Goal: Transaction & Acquisition: Purchase product/service

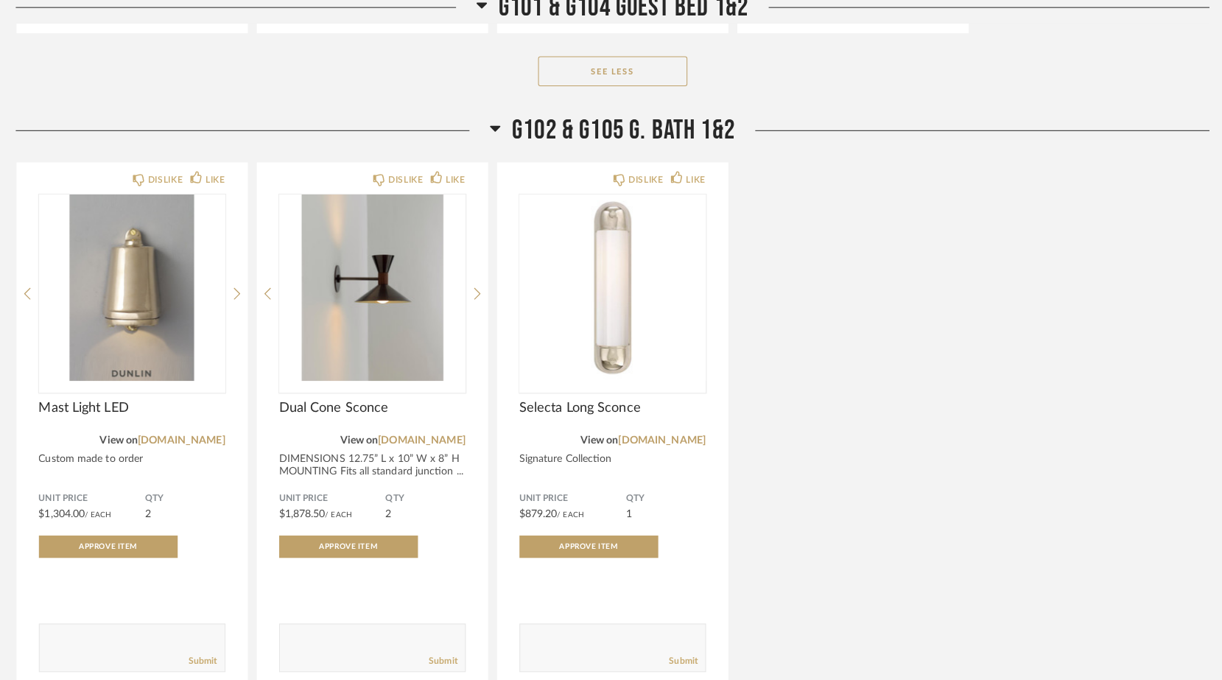
scroll to position [16027, 0]
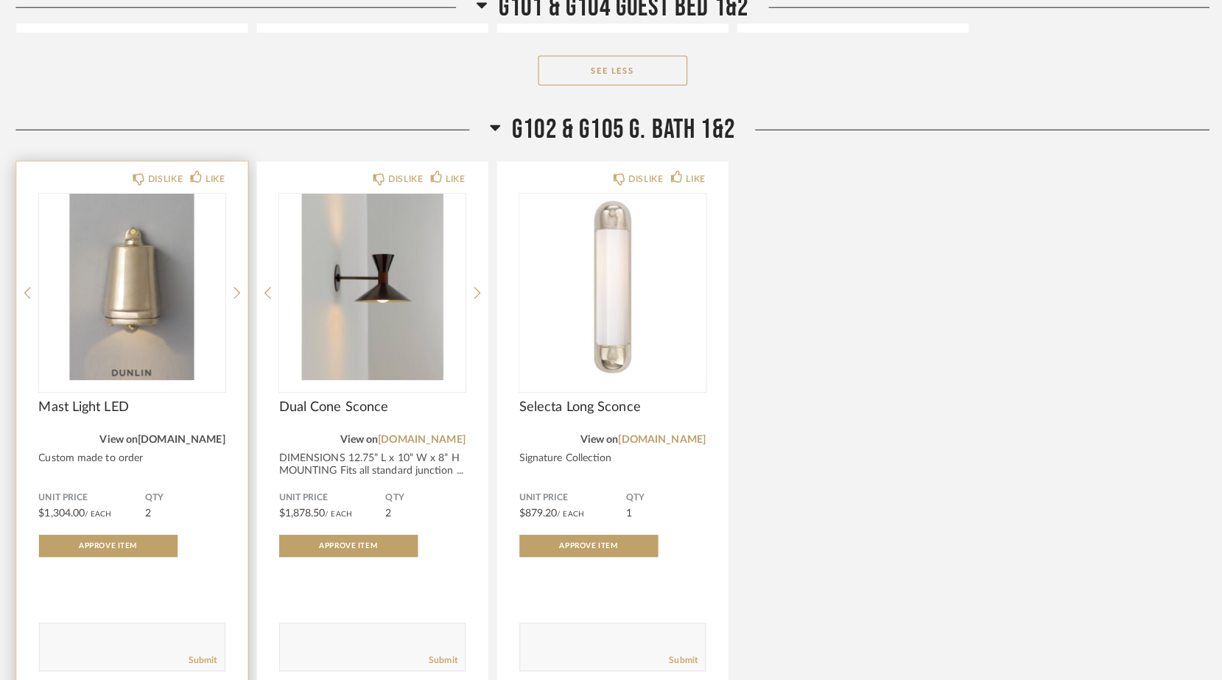
click at [174, 438] on link "[DOMAIN_NAME]" at bounding box center [187, 443] width 86 height 10
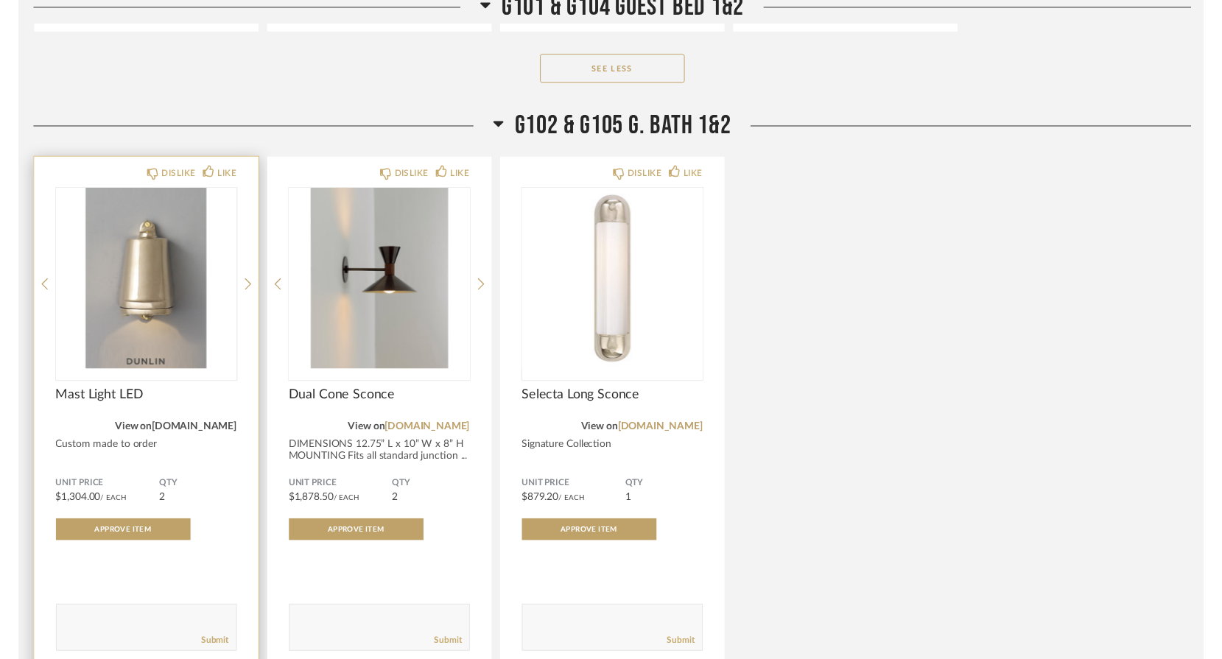
scroll to position [16028, 0]
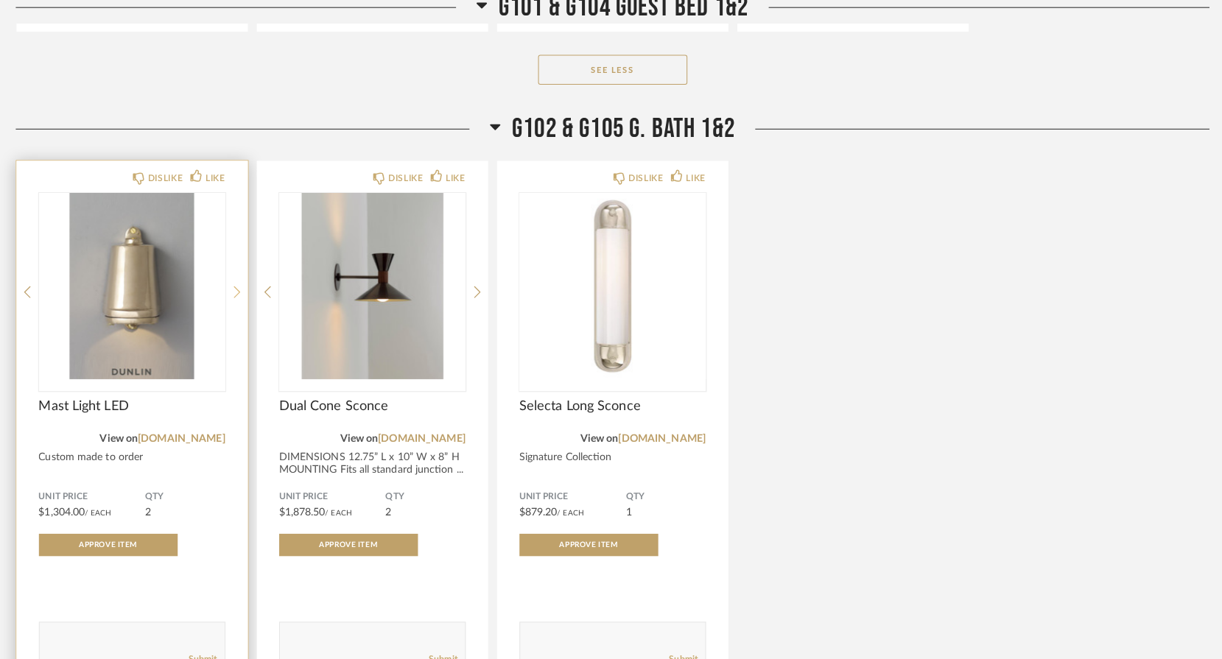
click at [238, 290] on icon at bounding box center [241, 296] width 7 height 13
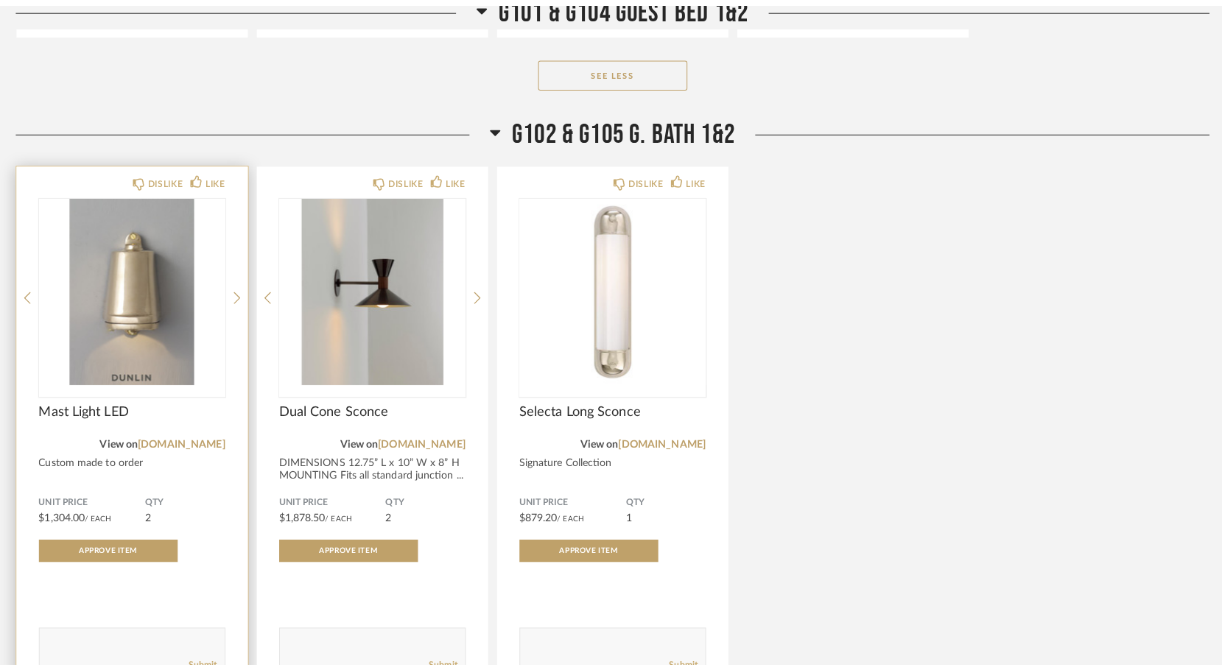
scroll to position [16034, 0]
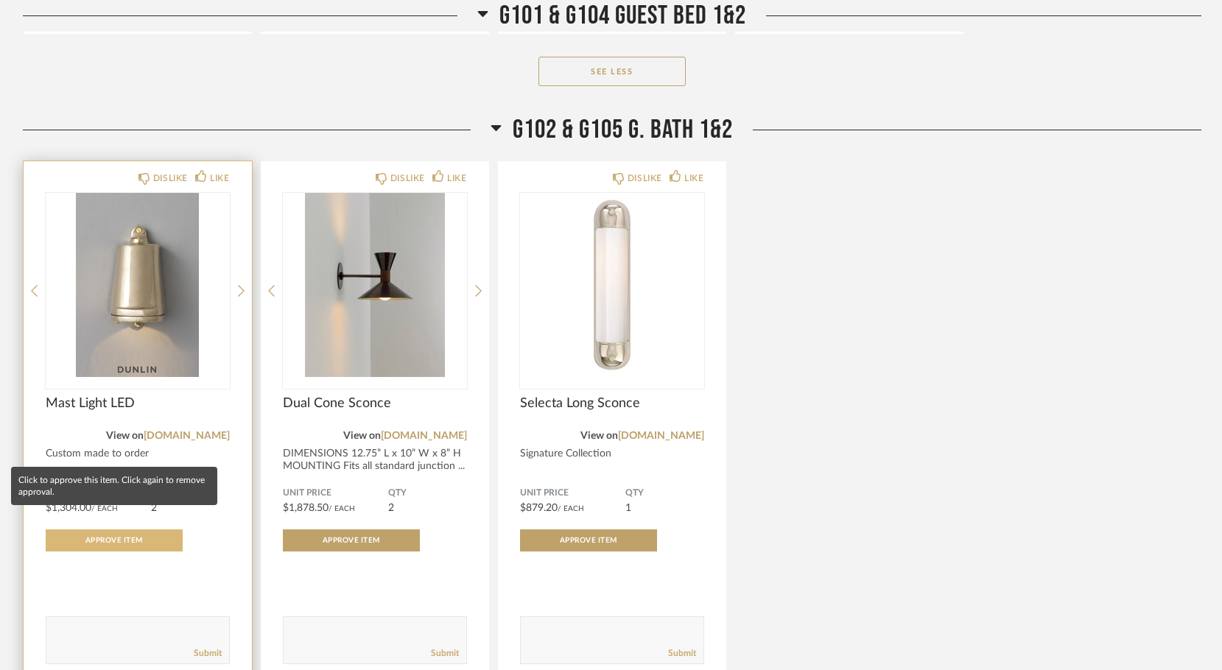
click at [109, 537] on span "Approve Item" at bounding box center [113, 540] width 57 height 7
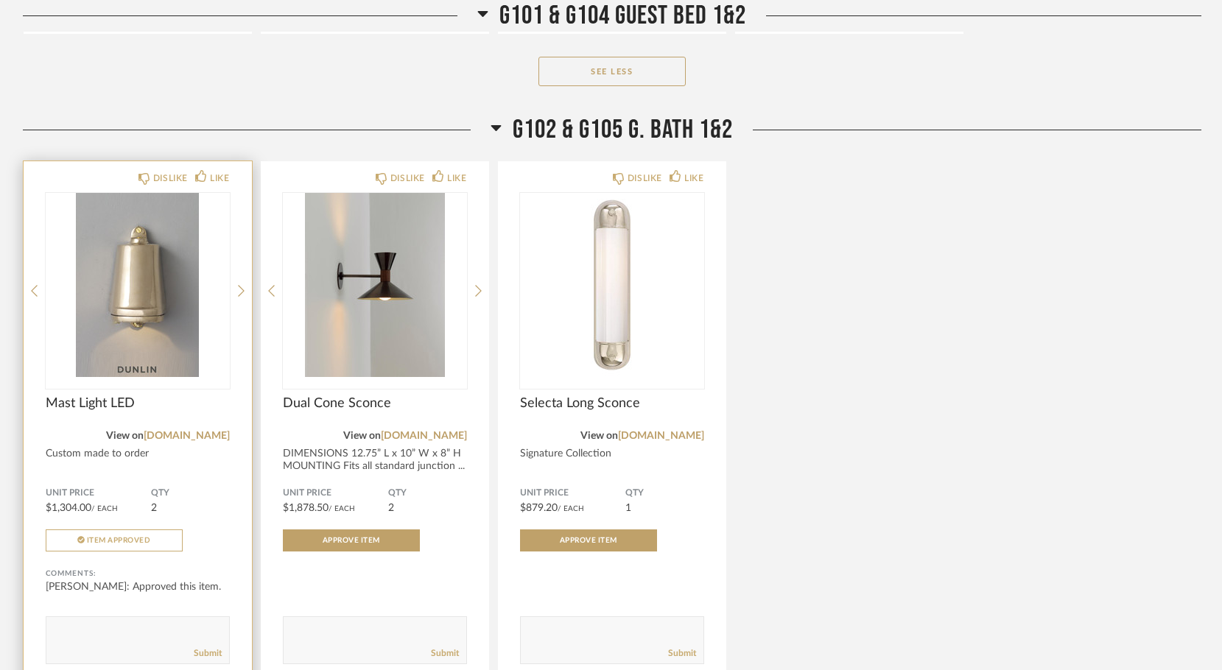
click at [87, 624] on textarea at bounding box center [137, 634] width 183 height 20
click at [31, 284] on icon at bounding box center [34, 290] width 7 height 13
click at [92, 624] on textarea at bounding box center [137, 634] width 183 height 20
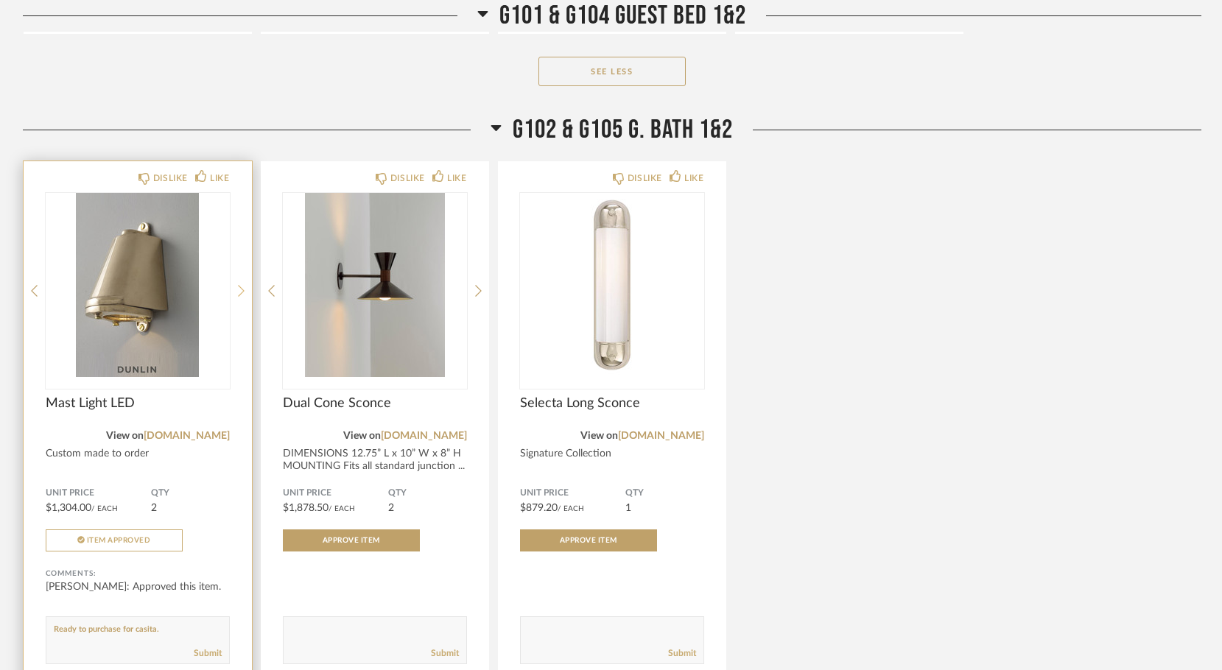
type textarea "Ready to purchase for casita."
click at [242, 284] on icon at bounding box center [241, 290] width 7 height 13
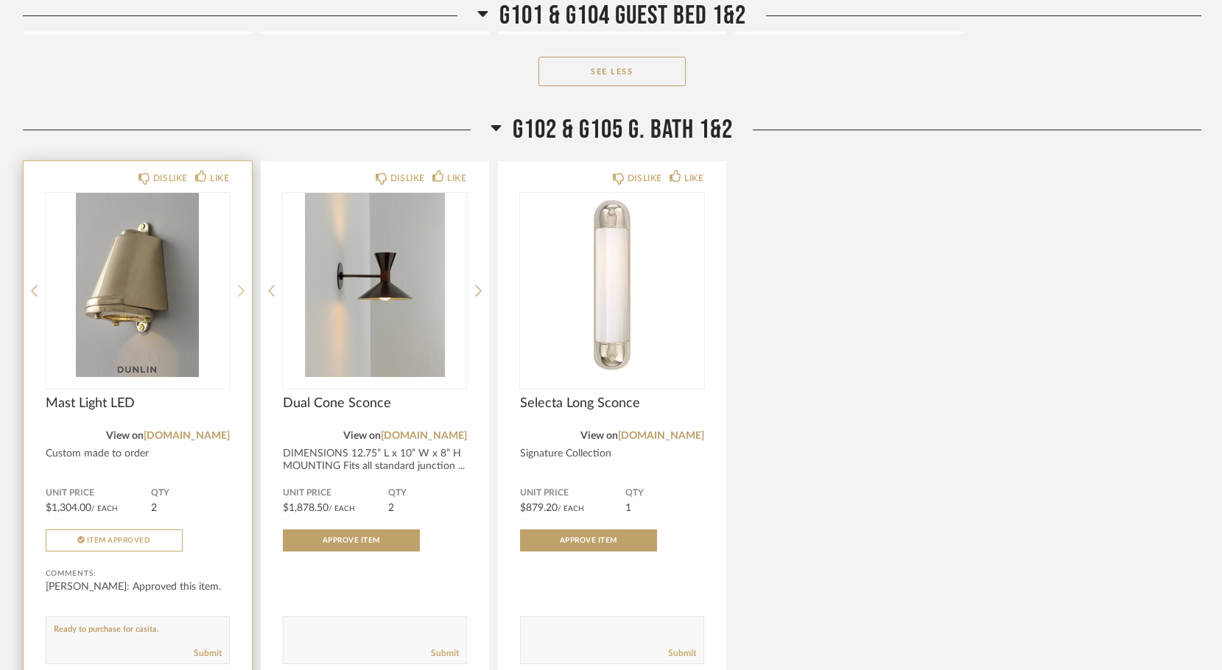
click at [242, 284] on icon at bounding box center [241, 290] width 7 height 13
click at [27, 203] on div "DISLIKE LIKE Mast Light LED View on [DOMAIN_NAME] Custom made to order Unit Pri…" at bounding box center [138, 423] width 228 height 525
click at [35, 285] on icon at bounding box center [34, 291] width 7 height 12
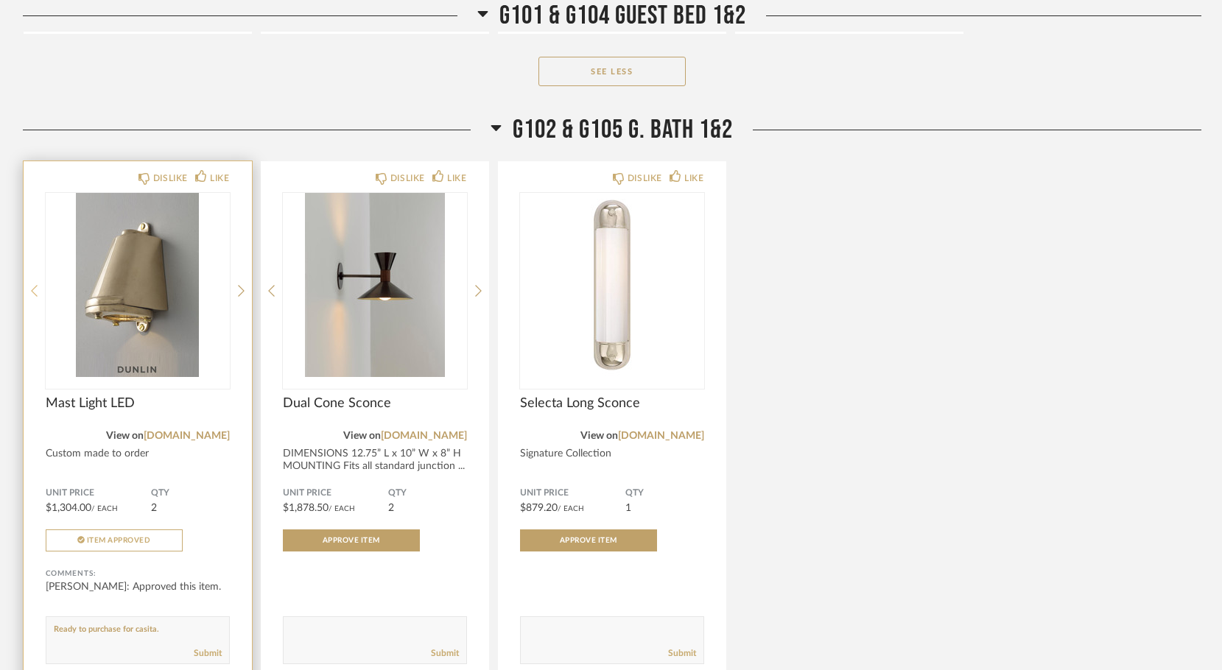
click at [35, 285] on icon at bounding box center [34, 291] width 7 height 12
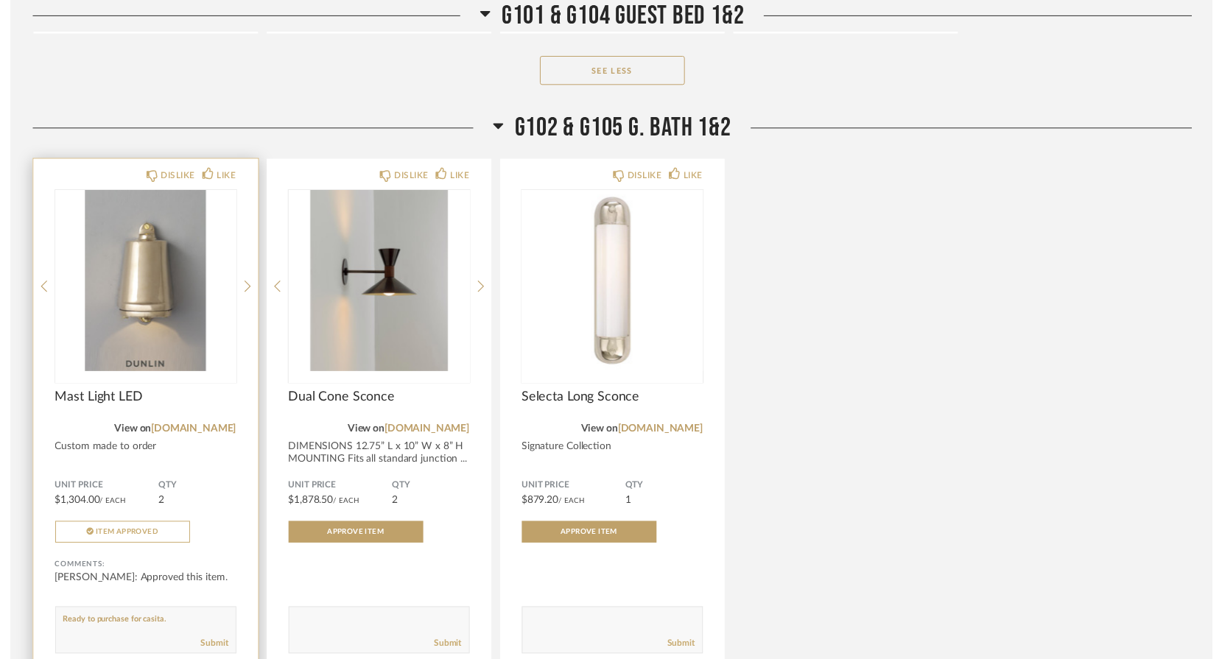
scroll to position [15997, 0]
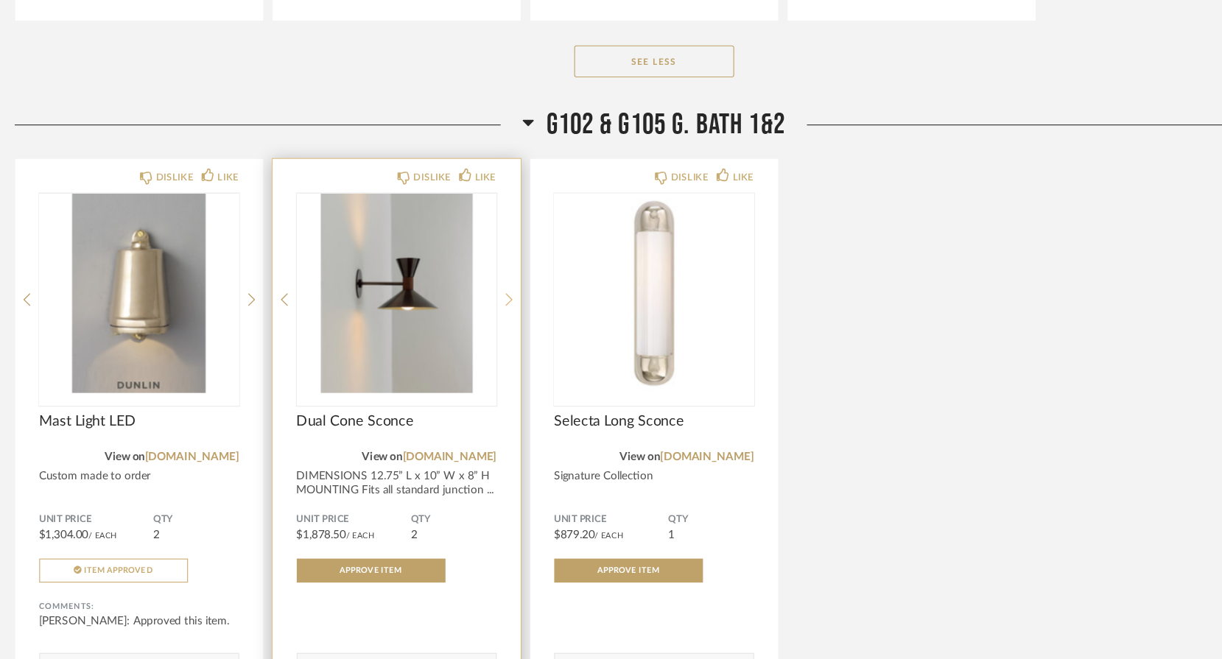
click at [475, 321] on icon at bounding box center [478, 327] width 7 height 13
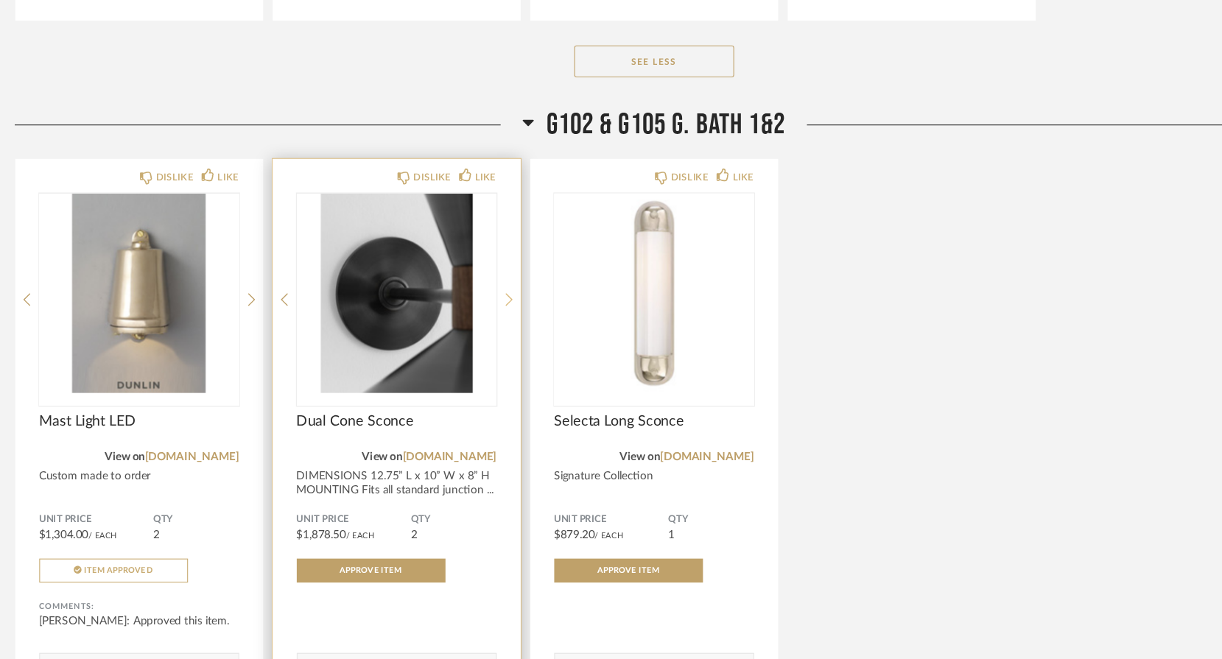
click at [475, 321] on icon at bounding box center [478, 327] width 7 height 13
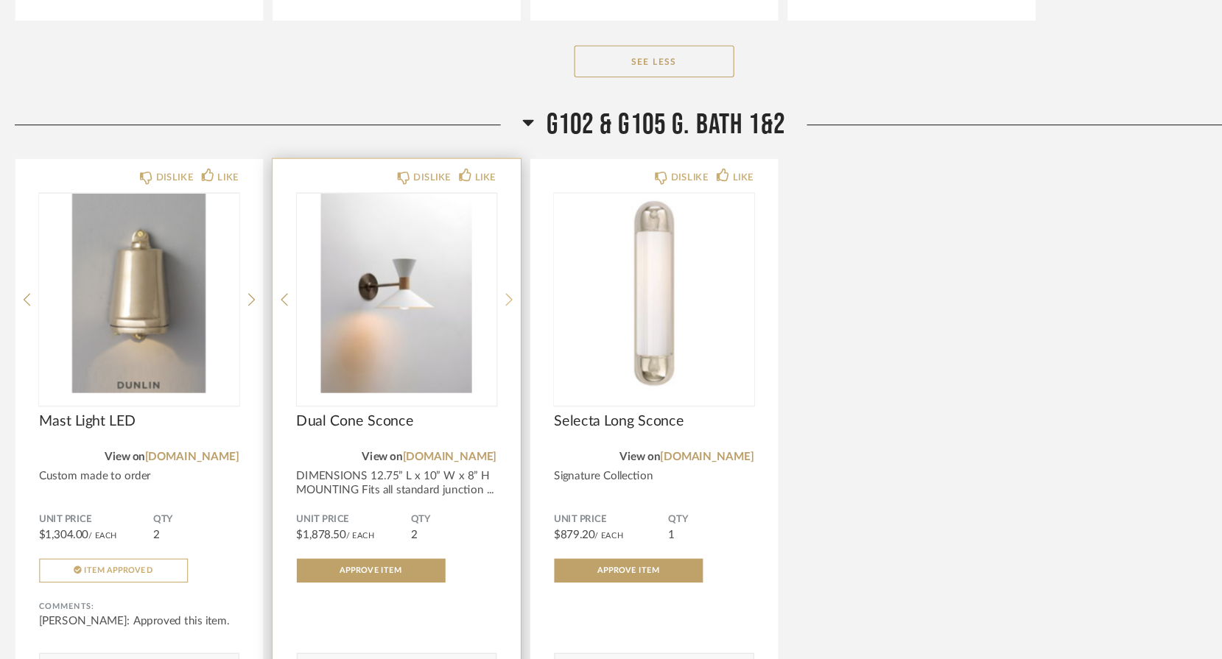
click at [475, 321] on icon at bounding box center [478, 327] width 7 height 13
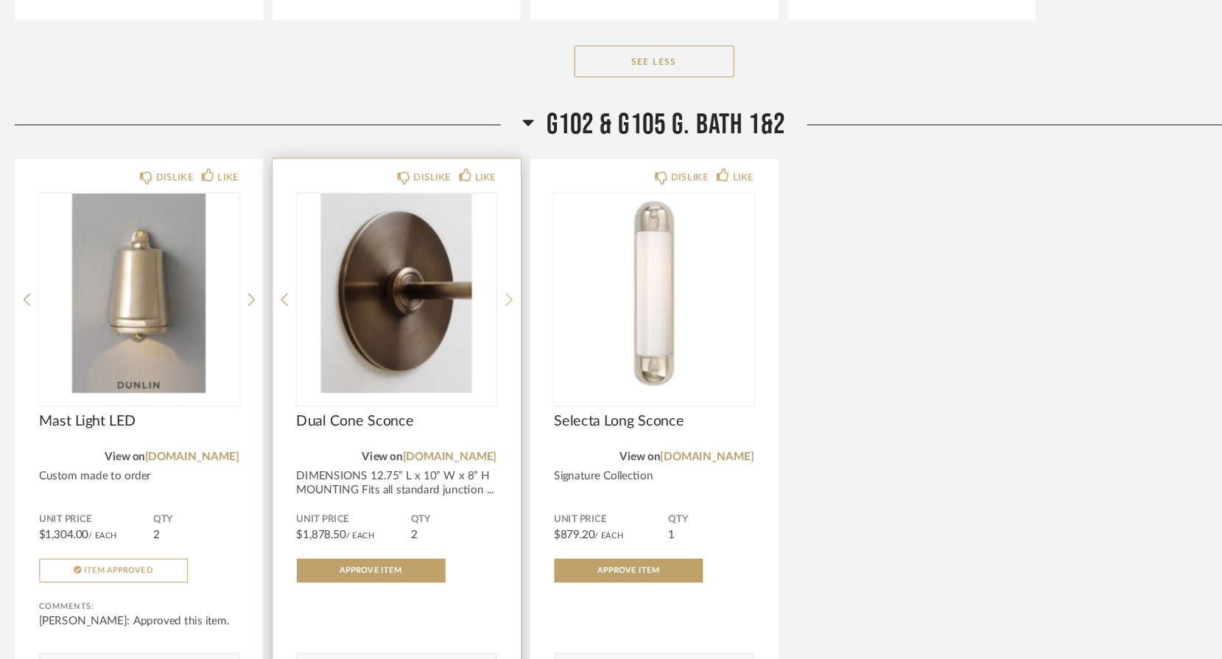
click at [475, 321] on icon at bounding box center [478, 327] width 7 height 13
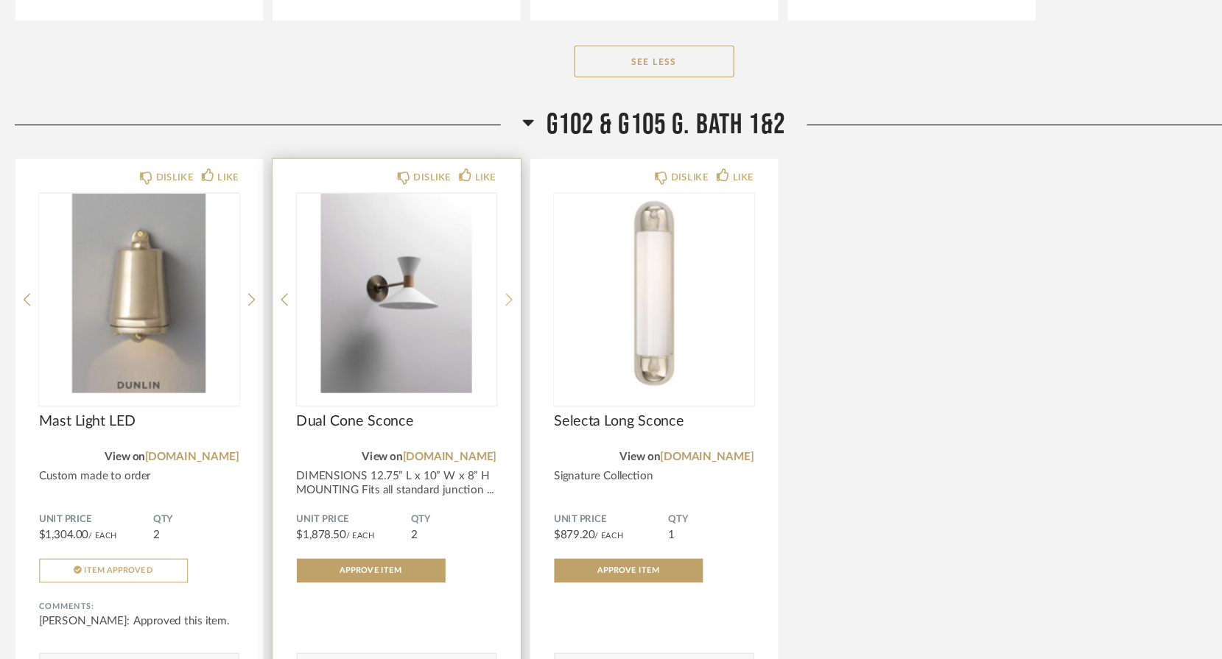
click at [475, 321] on icon at bounding box center [478, 327] width 7 height 13
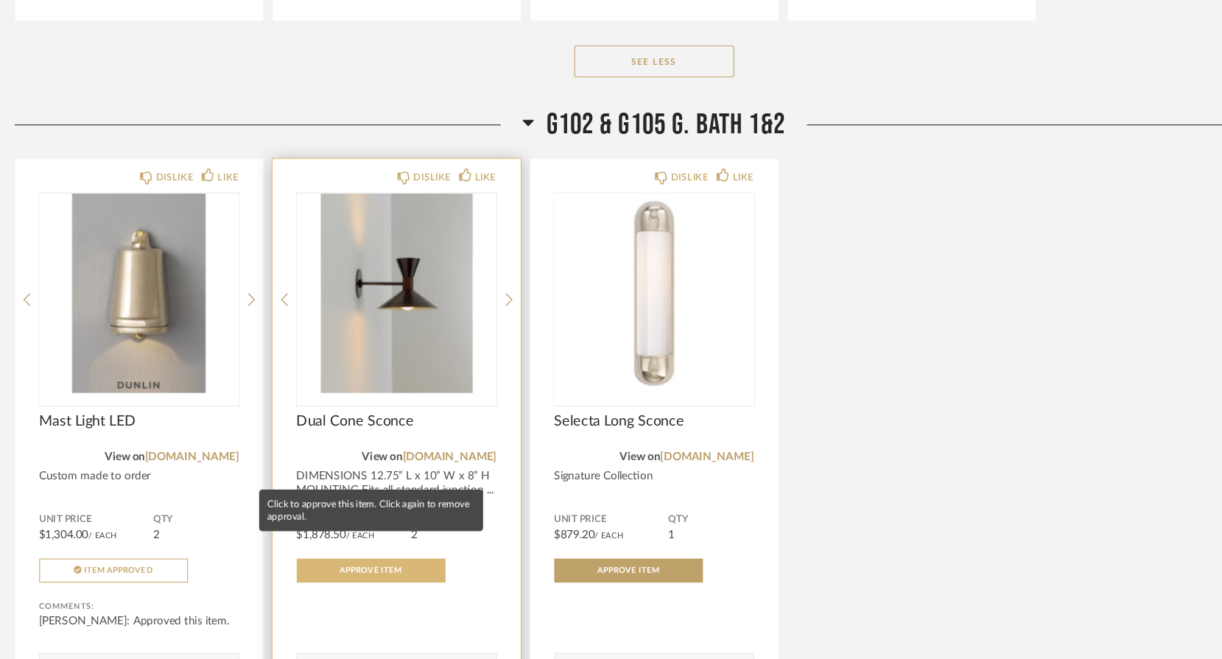
click at [336, 574] on span "Approve Item" at bounding box center [351, 577] width 57 height 7
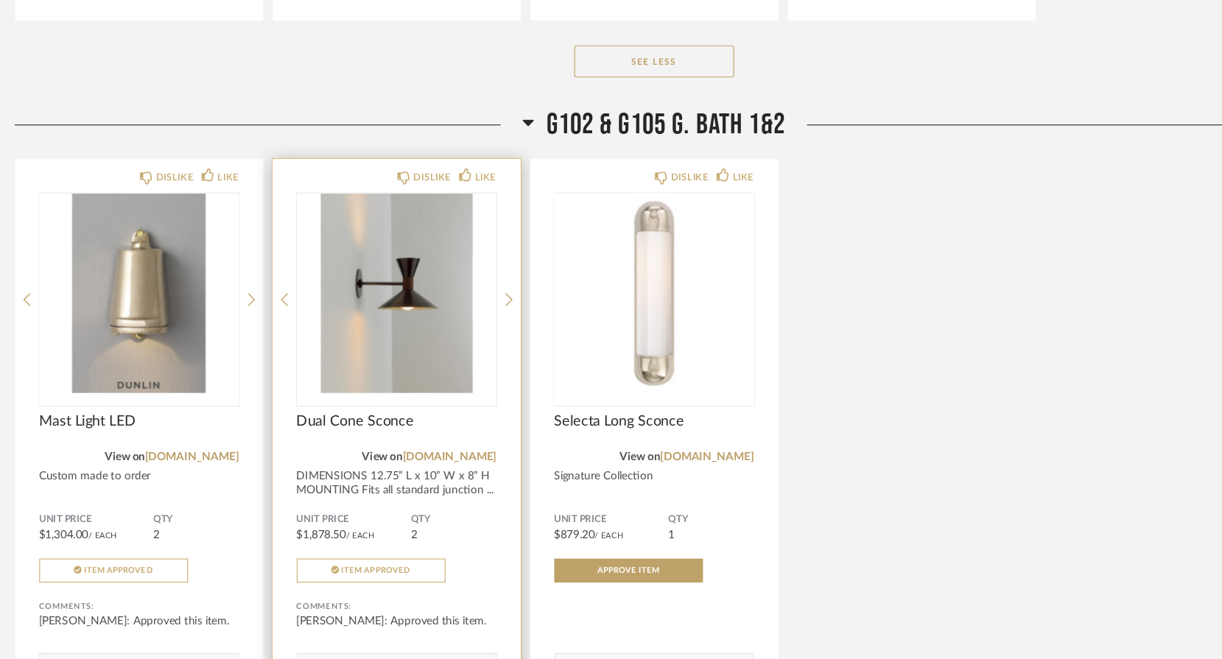
click at [286, 661] on textarea at bounding box center [375, 671] width 183 height 20
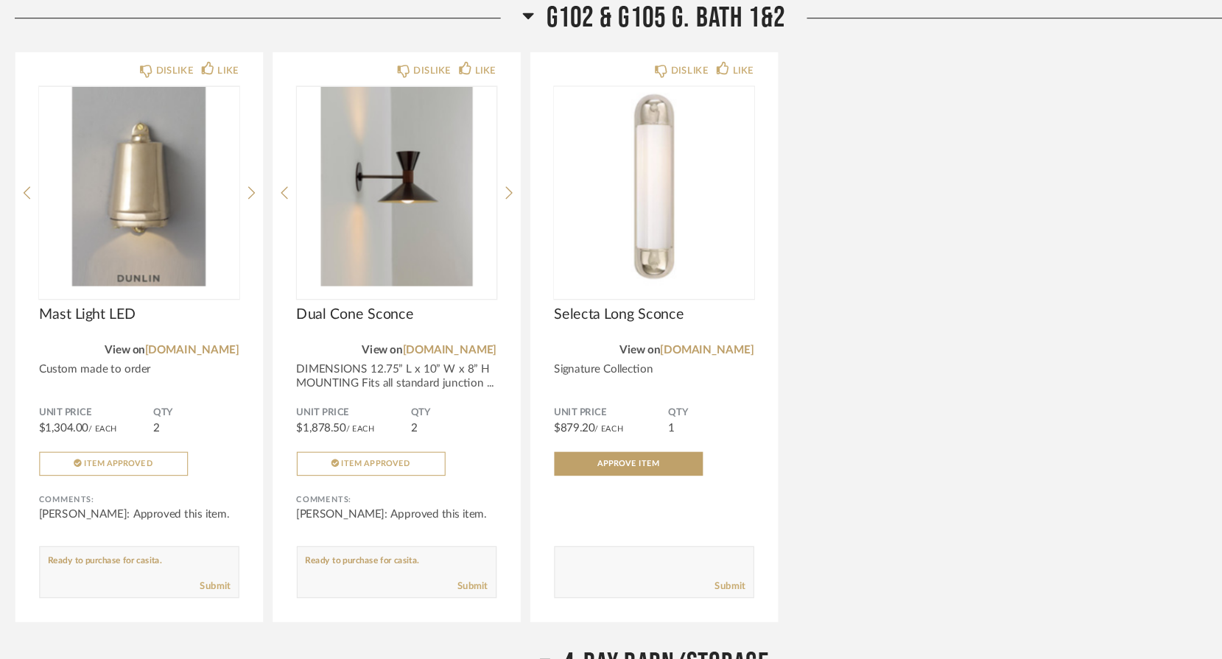
scroll to position [16147, 0]
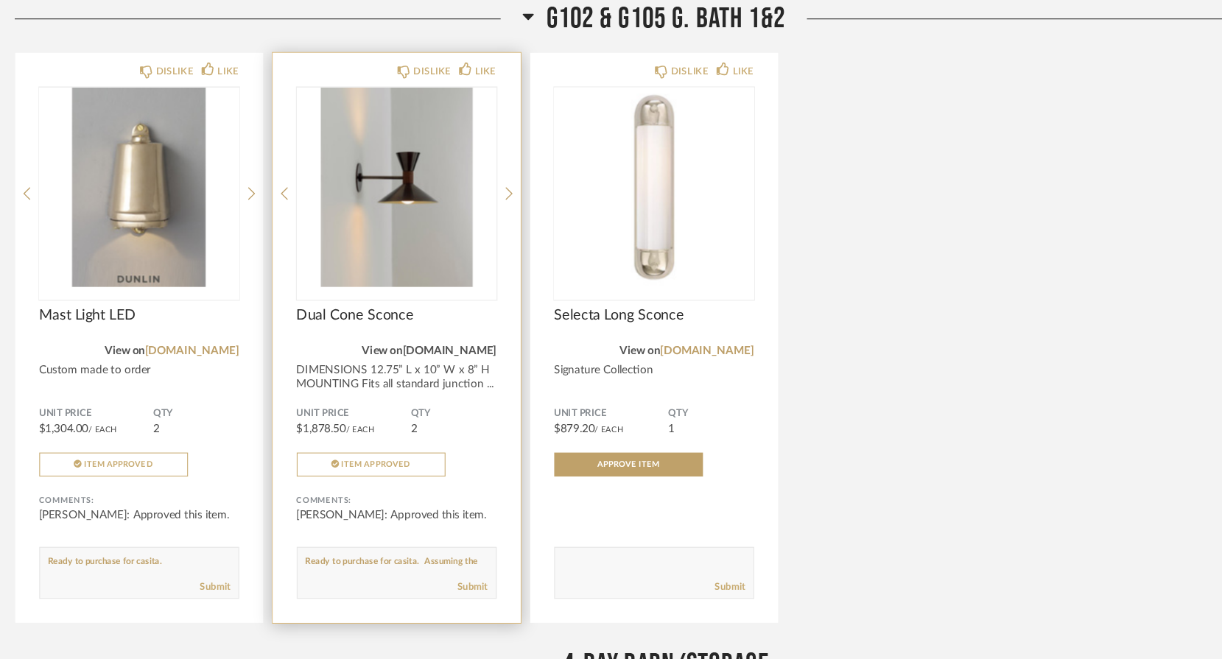
click at [419, 318] on link "[DOMAIN_NAME]" at bounding box center [424, 323] width 86 height 10
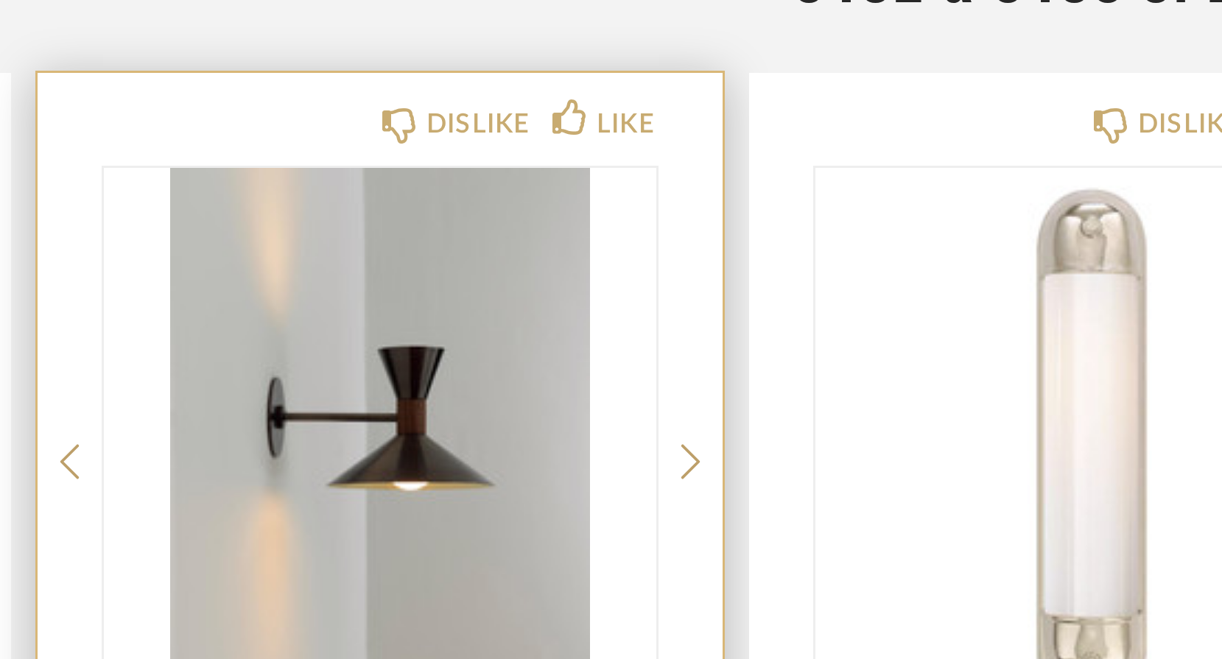
scroll to position [16086, 0]
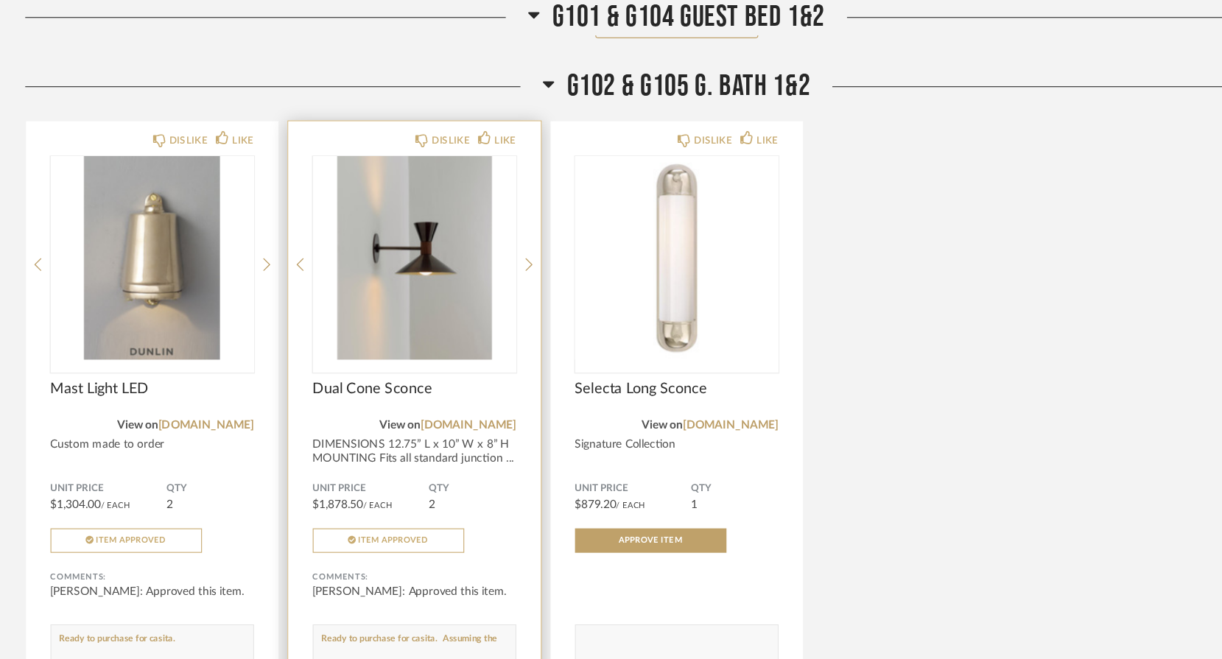
click at [447, 572] on textarea at bounding box center [375, 582] width 183 height 20
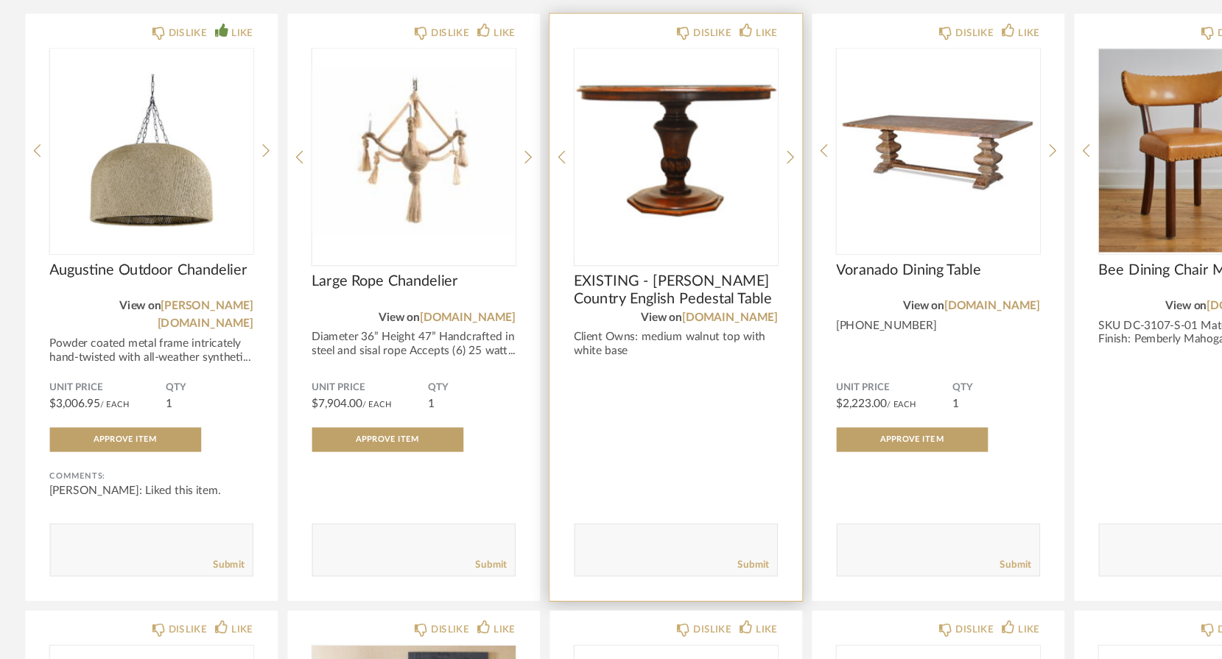
scroll to position [197, 0]
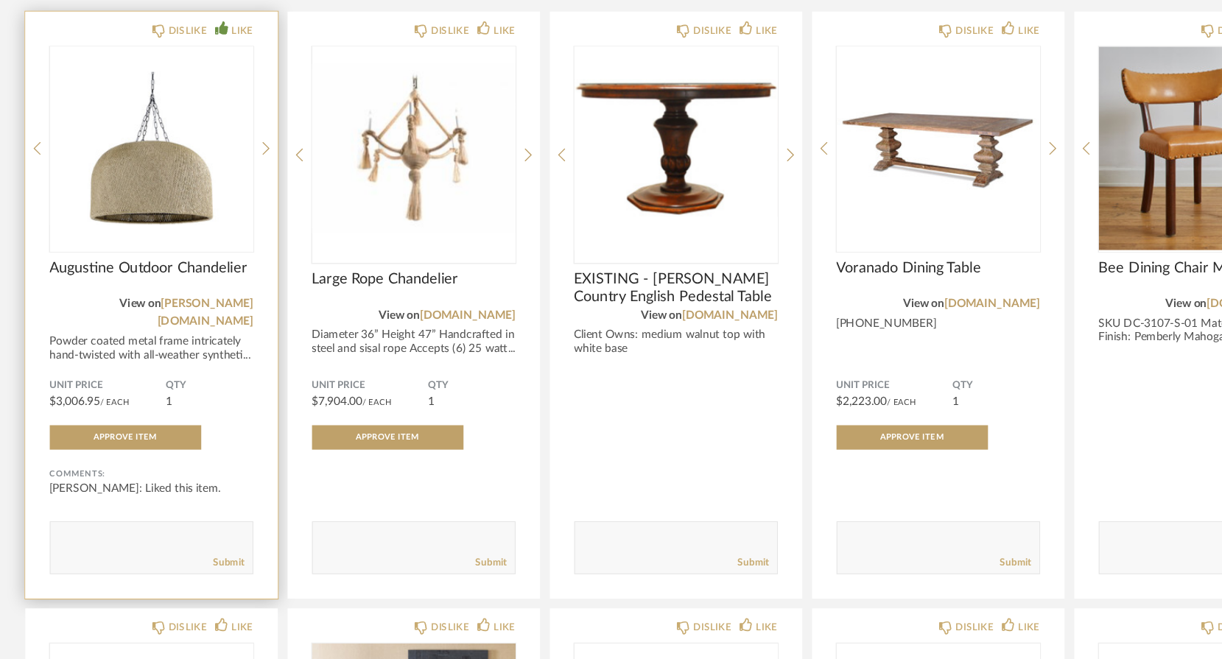
type textarea "Ready to purchase for casita. Assuming this is bronze above."
click at [57, 542] on textarea at bounding box center [137, 552] width 183 height 20
click at [88, 542] on textarea at bounding box center [137, 552] width 183 height 20
click at [194, 542] on textarea at bounding box center [137, 552] width 183 height 20
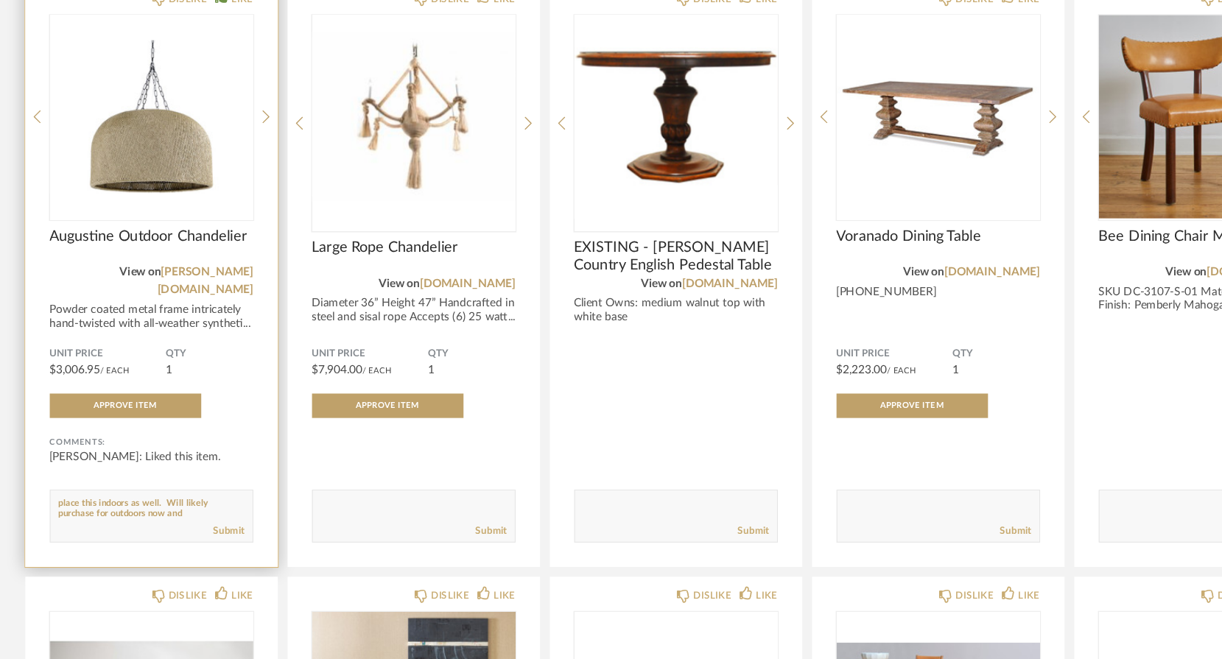
scroll to position [0, 0]
click at [186, 513] on textarea at bounding box center [137, 523] width 183 height 20
click at [176, 513] on textarea at bounding box center [137, 523] width 183 height 20
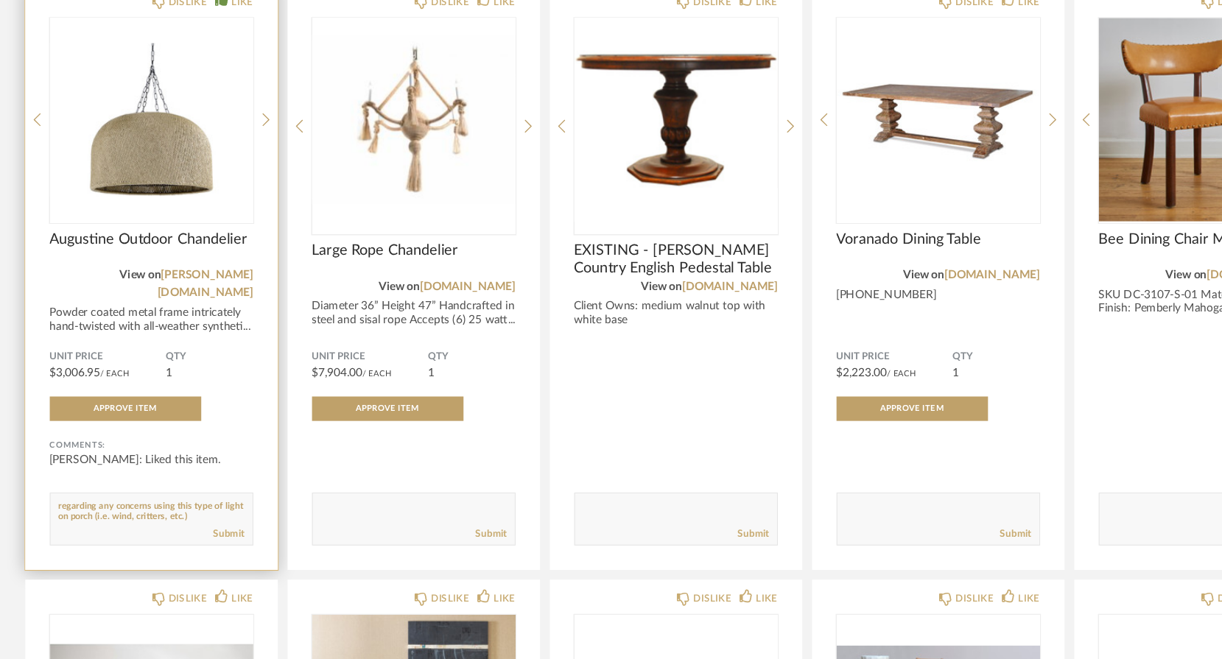
scroll to position [223, 0]
type textarea "This is my favorite light for outdoors. May place this indoors as well. Will li…"
click at [201, 539] on link "Submit" at bounding box center [208, 545] width 28 height 13
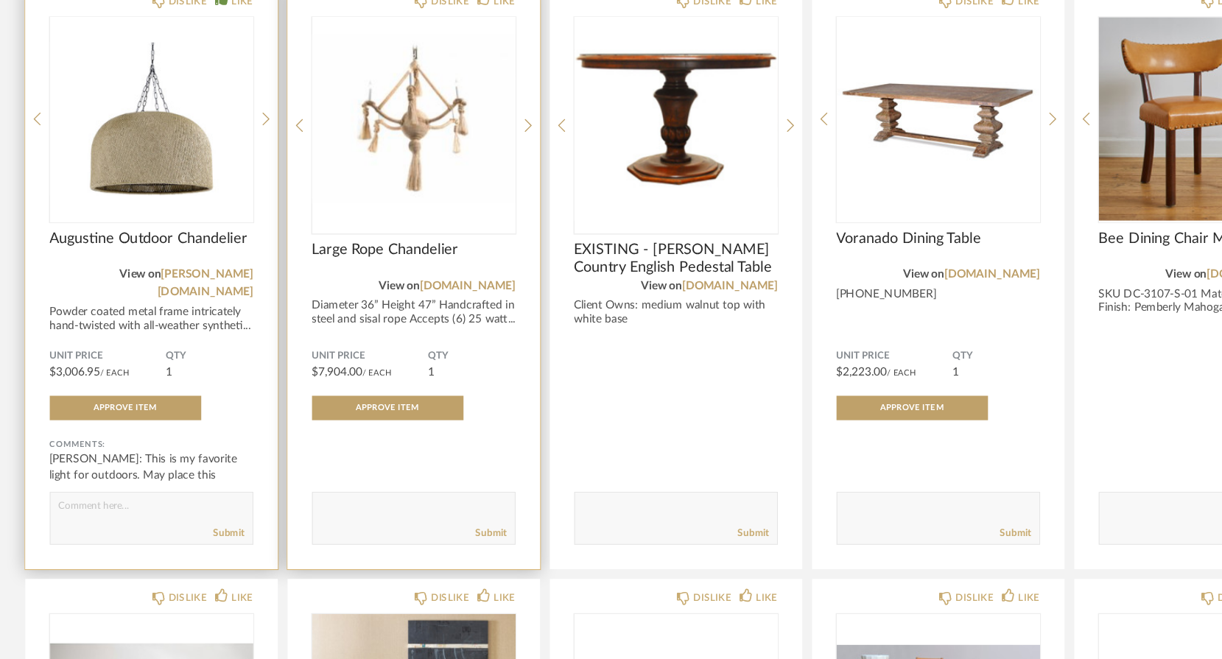
click at [304, 516] on textarea at bounding box center [375, 526] width 183 height 20
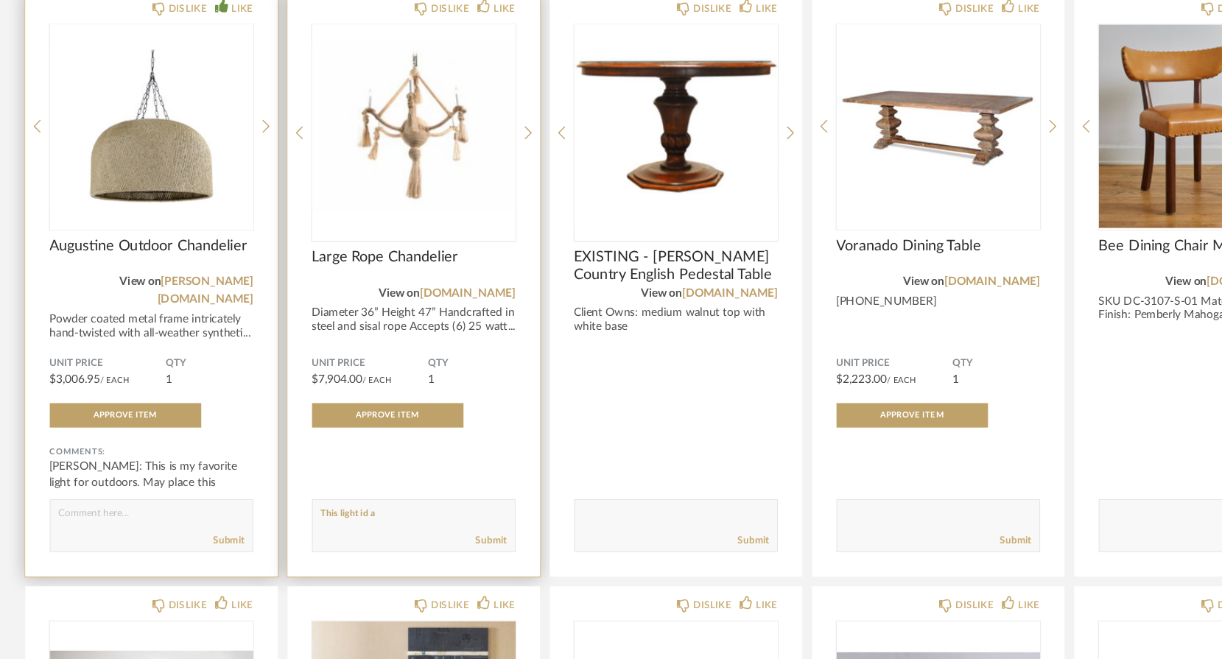
scroll to position [219, 0]
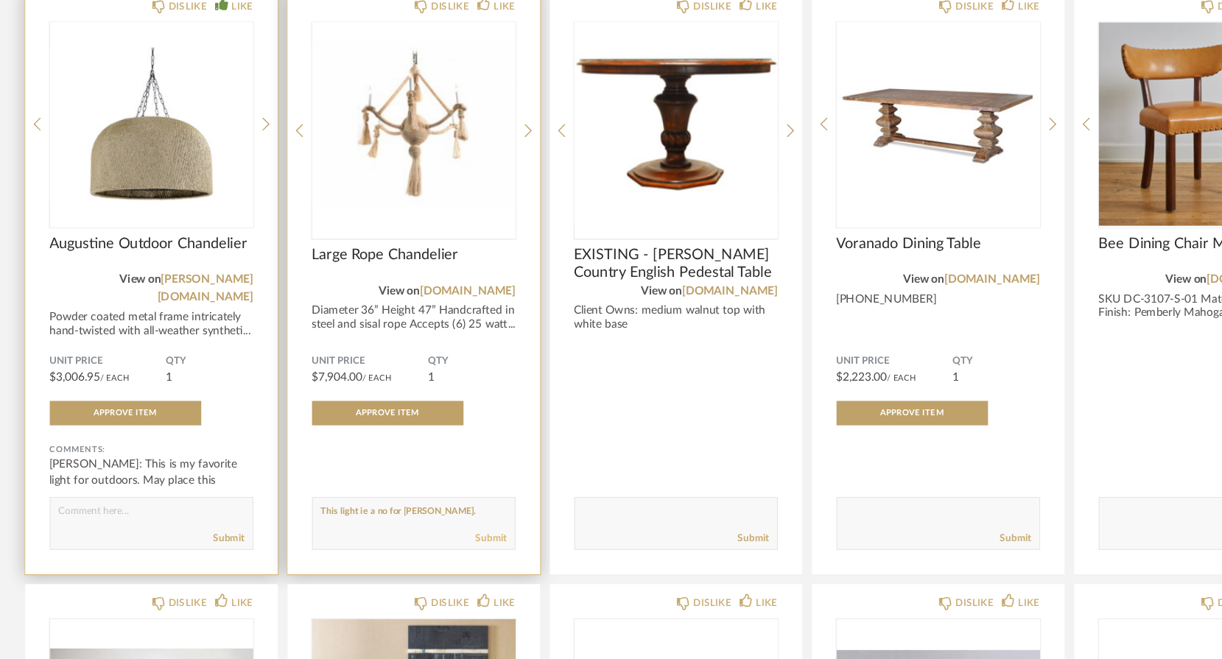
type textarea "This light ie a no for [PERSON_NAME]."
click at [446, 544] on link "Submit" at bounding box center [445, 550] width 28 height 13
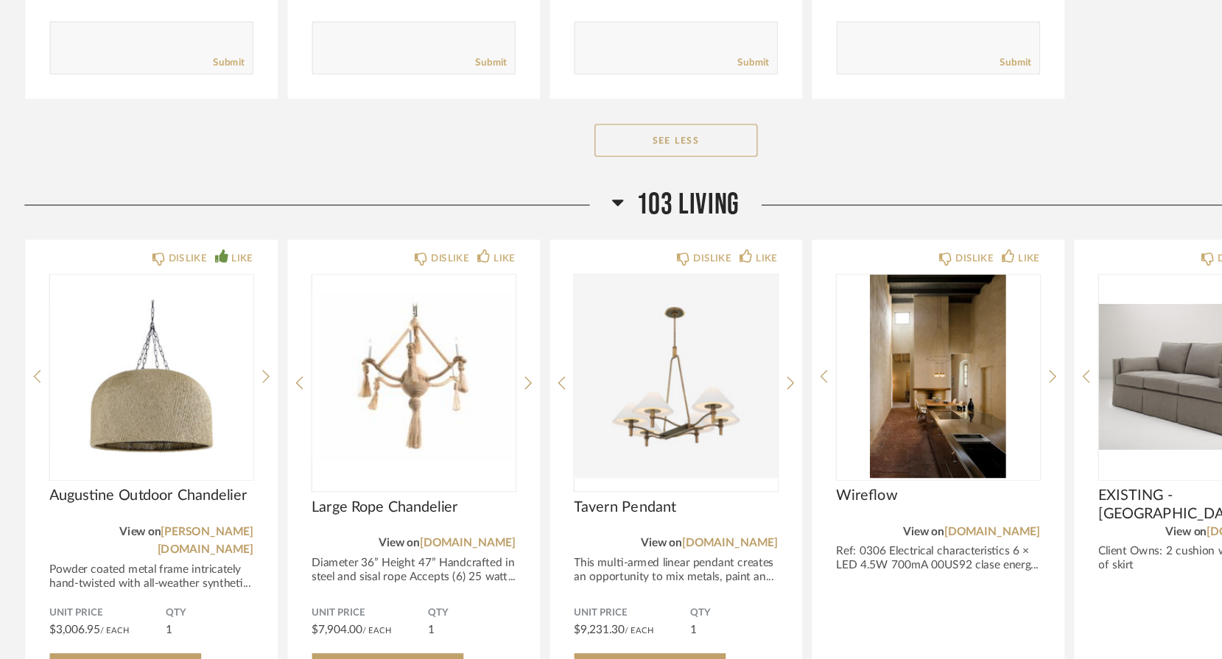
scroll to position [2198, 0]
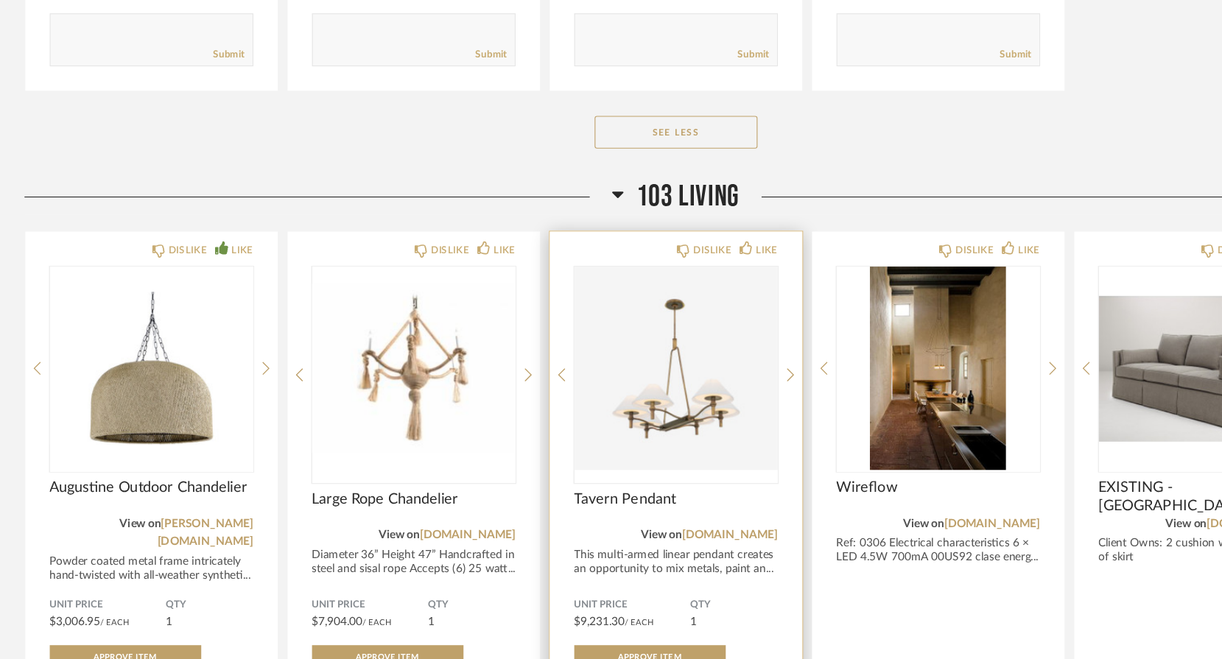
click at [709, 334] on div "DISLIKE LIKE Tavern Pendant View on [DOMAIN_NAME] This multi-armed linear penda…" at bounding box center [612, 538] width 228 height 531
click at [713, 396] on icon at bounding box center [715, 402] width 7 height 13
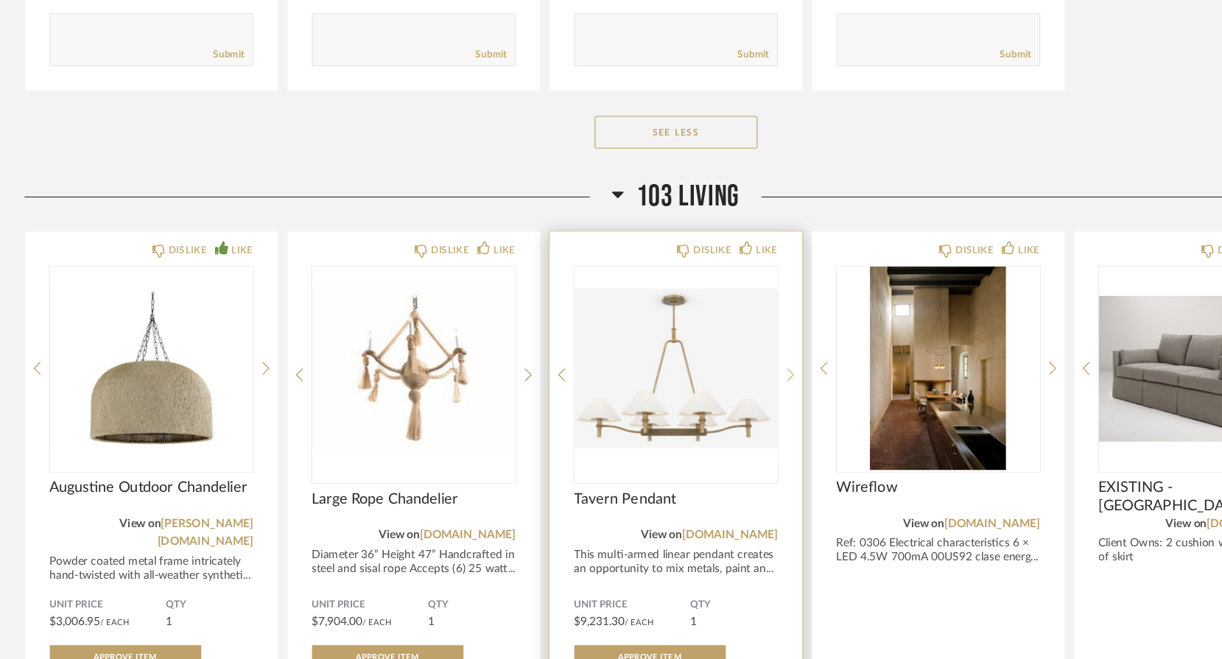
click at [713, 396] on icon at bounding box center [715, 402] width 7 height 13
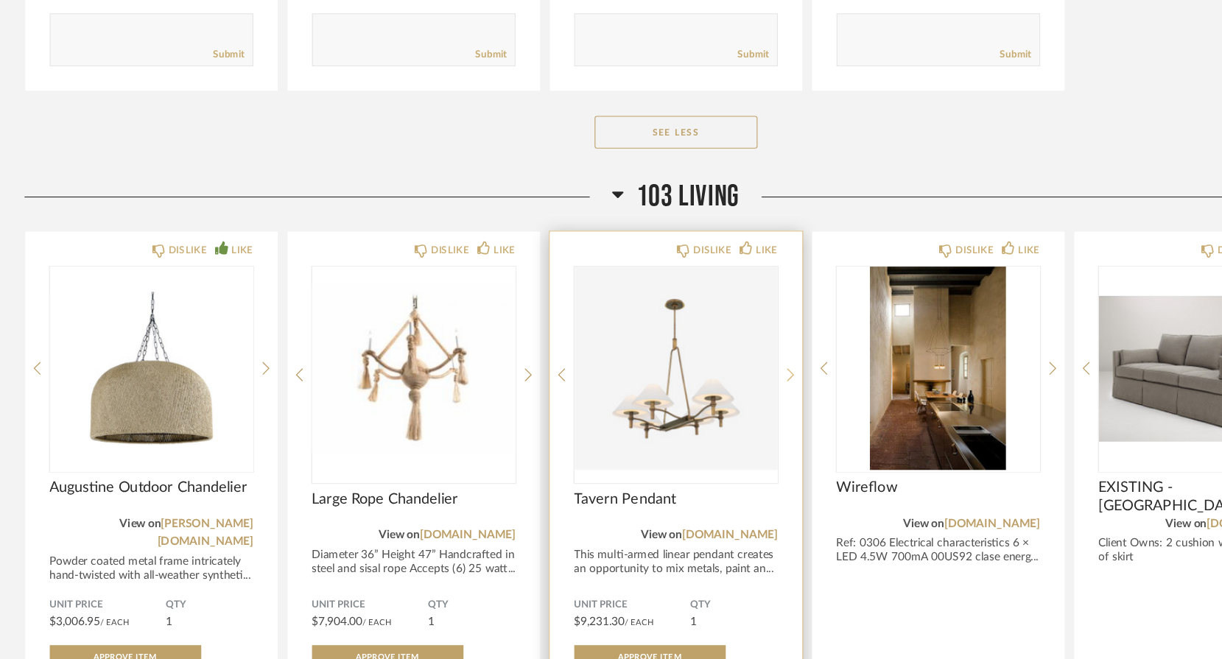
click at [713, 396] on icon at bounding box center [715, 402] width 7 height 13
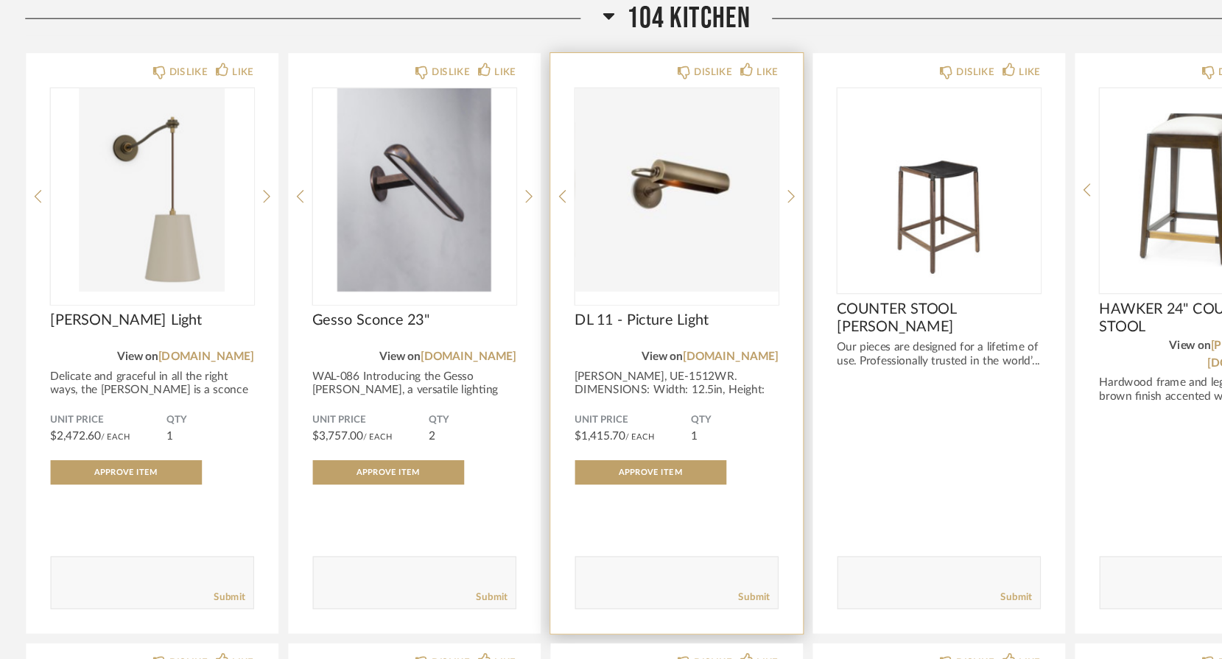
scroll to position [4525, 0]
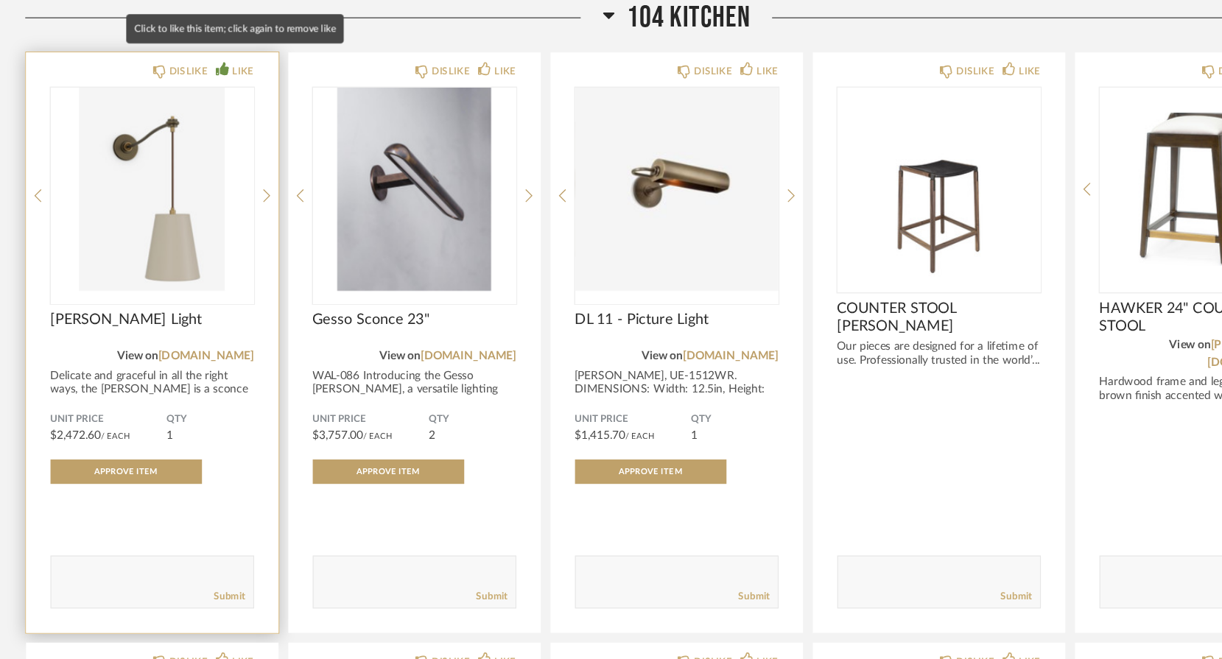
click at [200, 119] on icon at bounding box center [201, 125] width 12 height 12
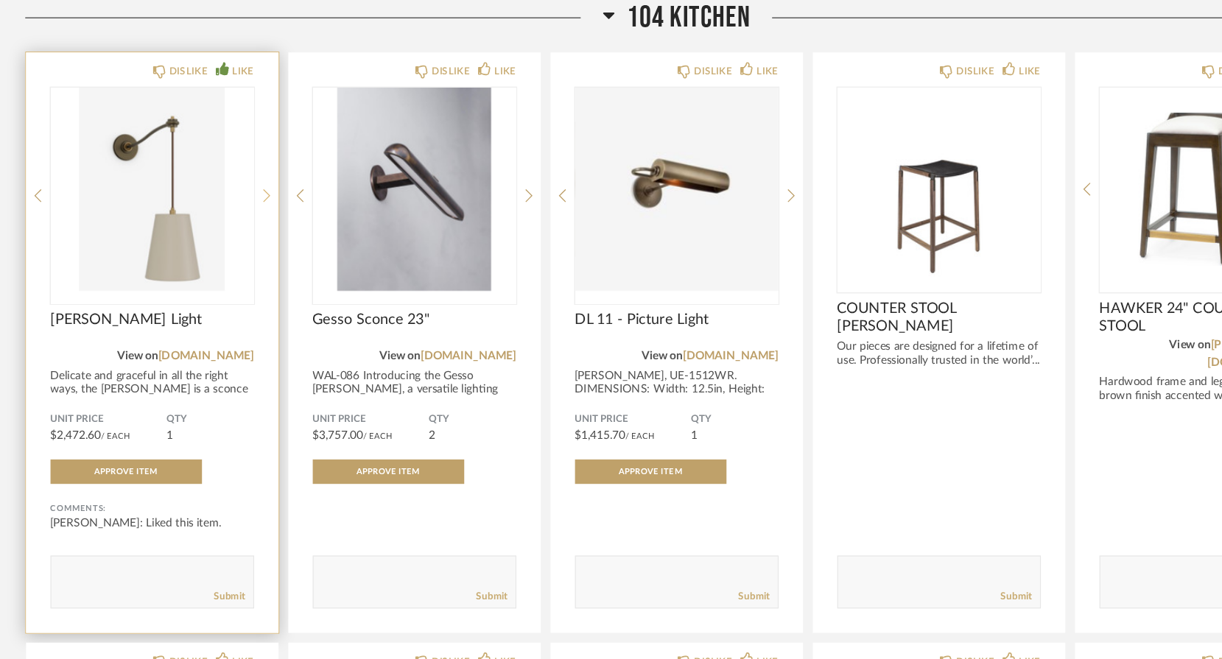
click at [242, 158] on div at bounding box center [241, 240] width 7 height 196
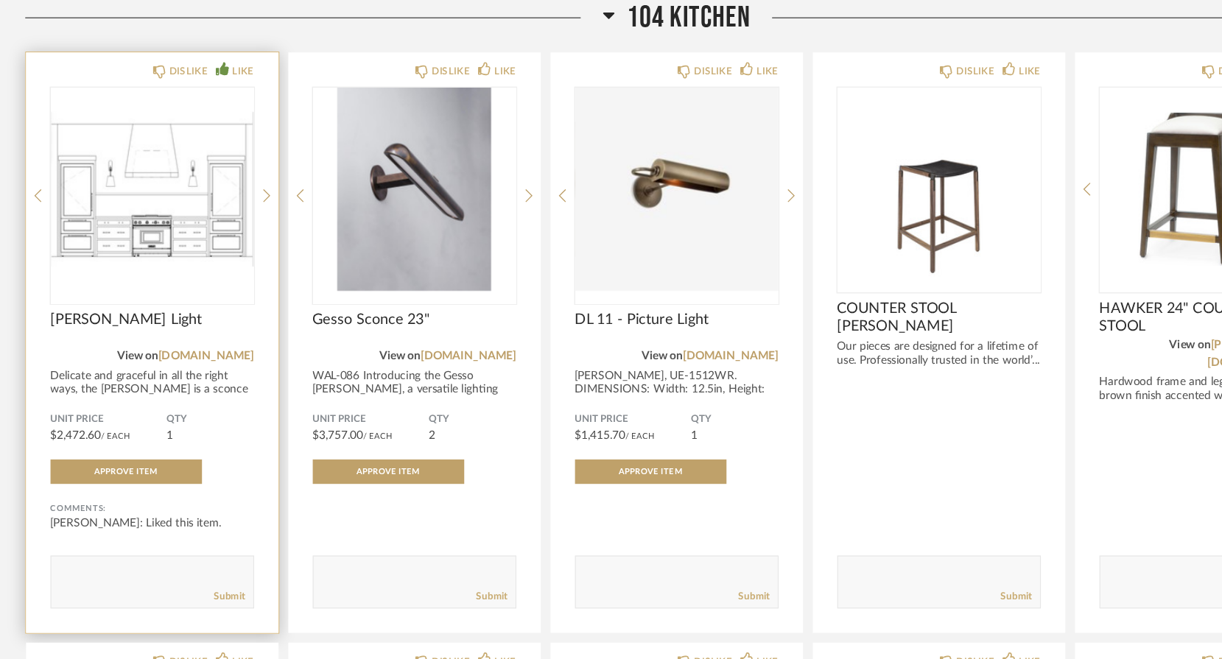
click at [60, 573] on textarea at bounding box center [137, 583] width 183 height 20
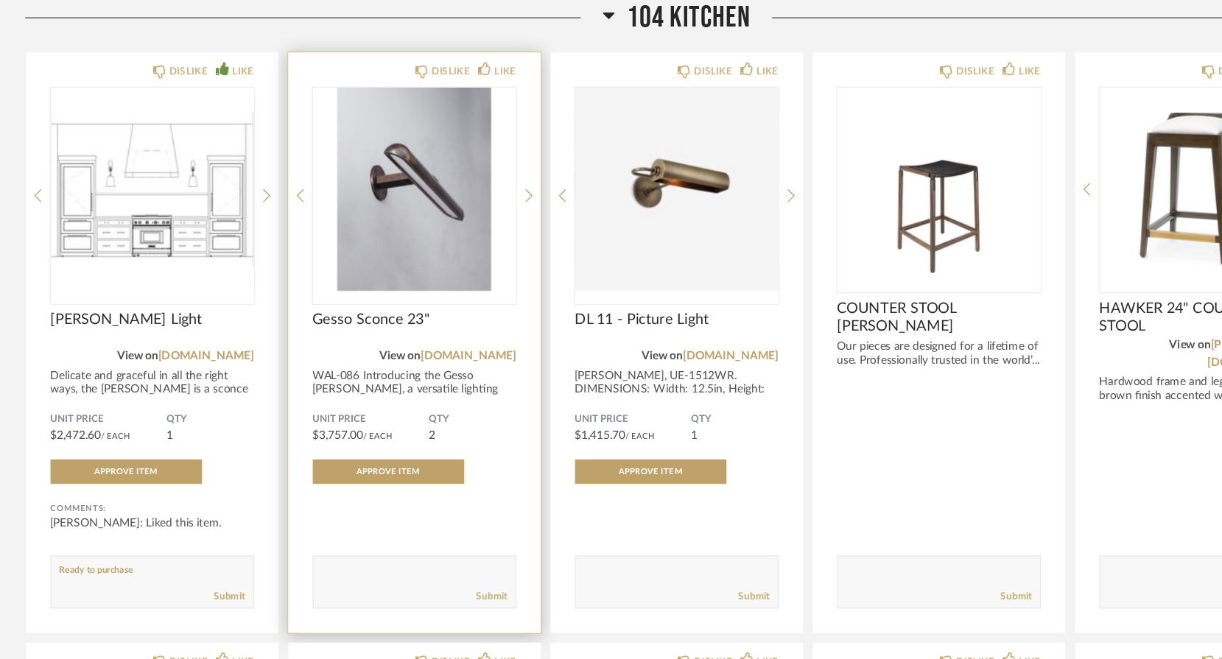
click at [474, 165] on div "DISLIKE LIKE Gesso Sconce 23" View on [DOMAIN_NAME] WAL-086 Introducing the Ges…" at bounding box center [375, 373] width 228 height 525
click at [477, 234] on icon at bounding box center [478, 240] width 7 height 13
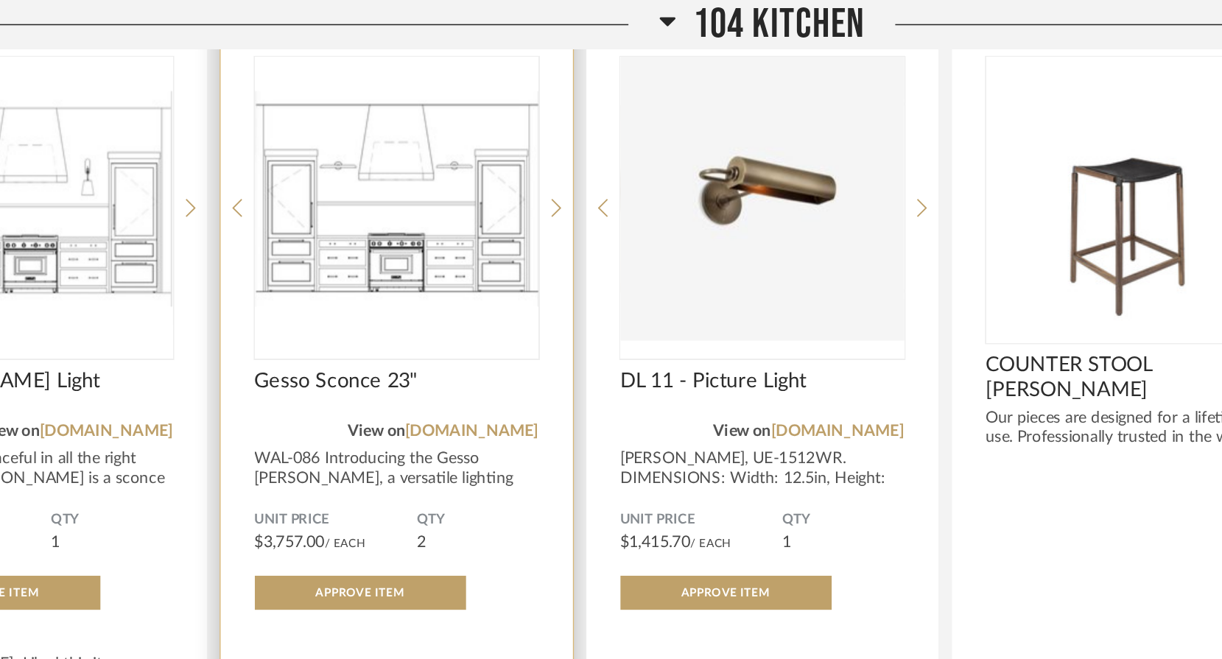
scroll to position [4584, 0]
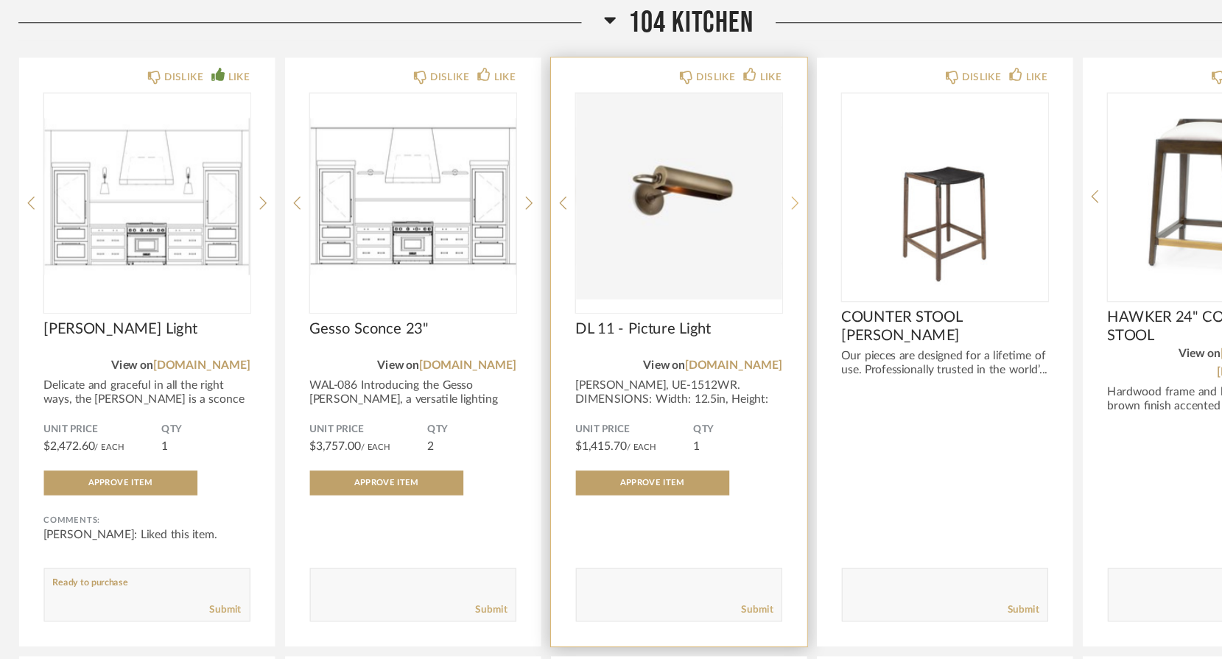
click at [712, 175] on icon at bounding box center [715, 181] width 7 height 13
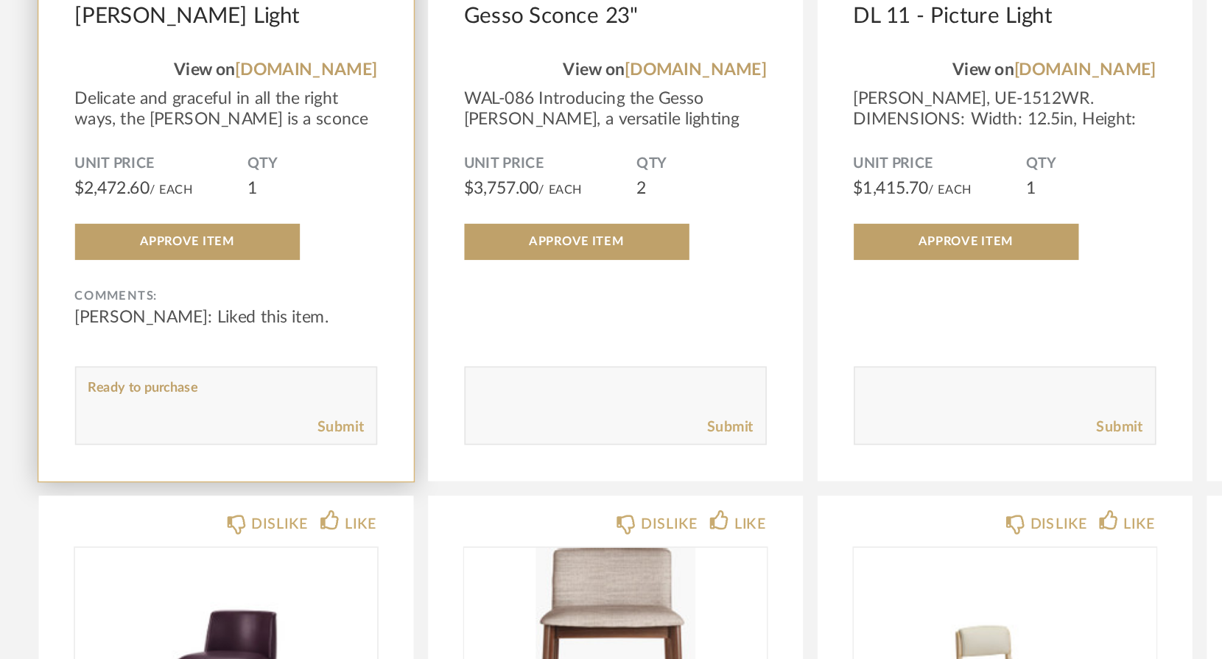
scroll to position [4611, 0]
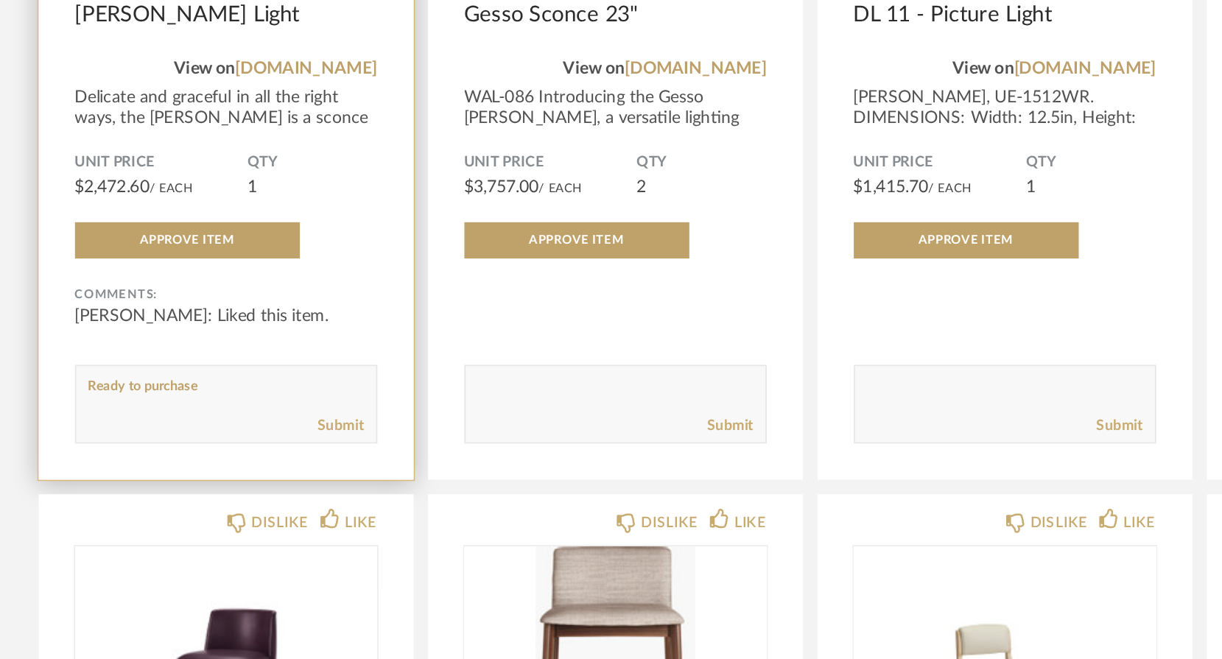
click at [127, 488] on textarea at bounding box center [137, 498] width 183 height 20
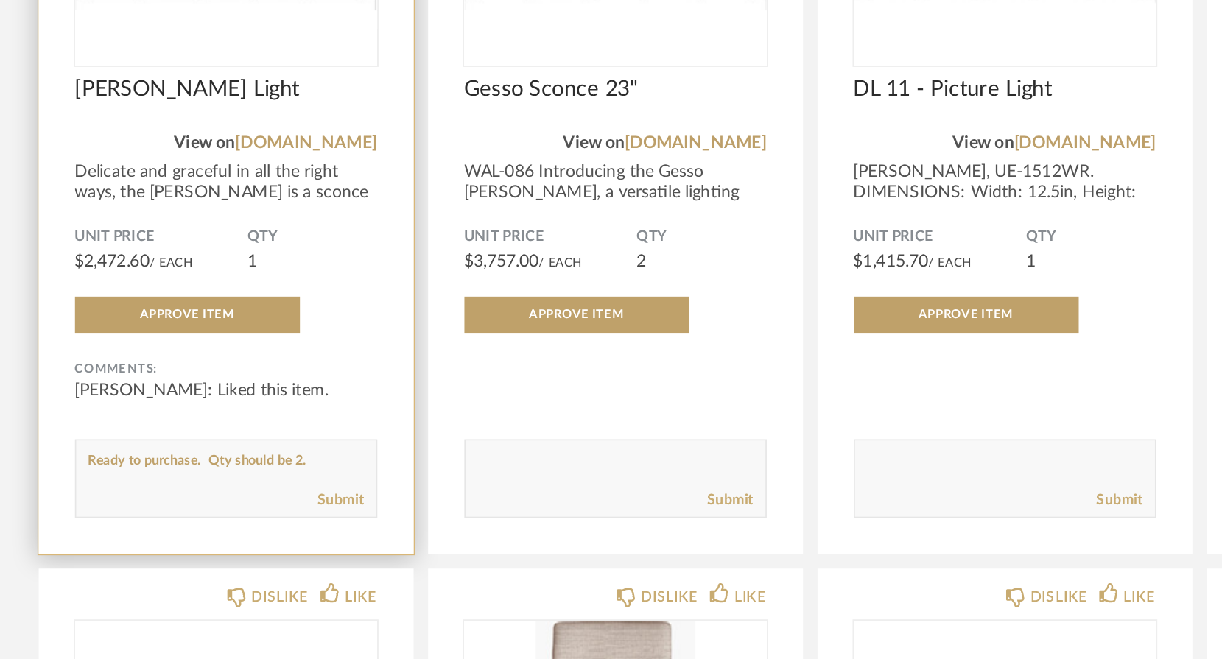
scroll to position [4568, 0]
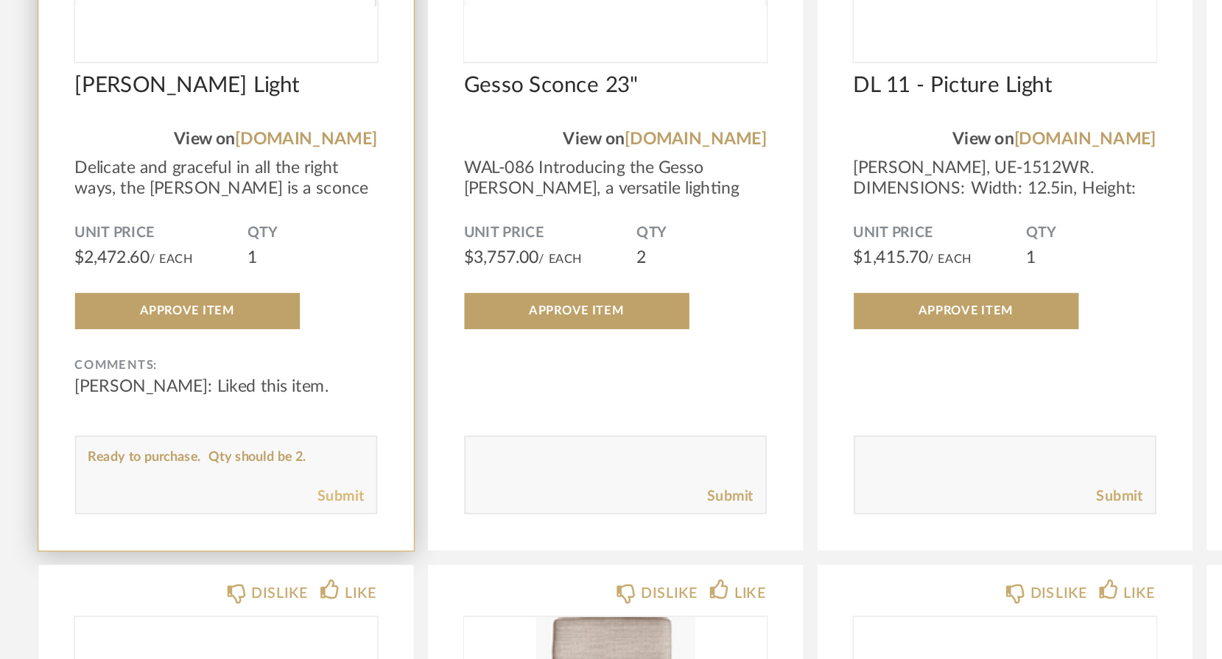
type textarea "Ready to purchase. Qty should be 2."
click at [208, 554] on link "Submit" at bounding box center [208, 560] width 28 height 13
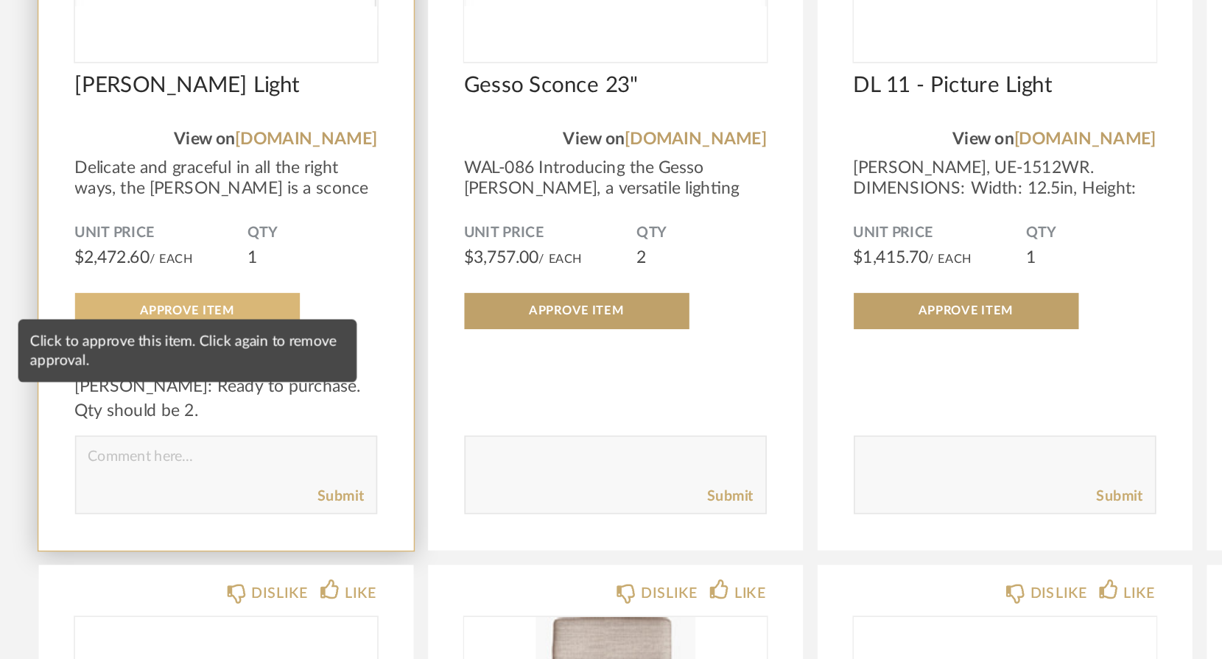
click at [141, 436] on button "Approve Item" at bounding box center [114, 447] width 137 height 22
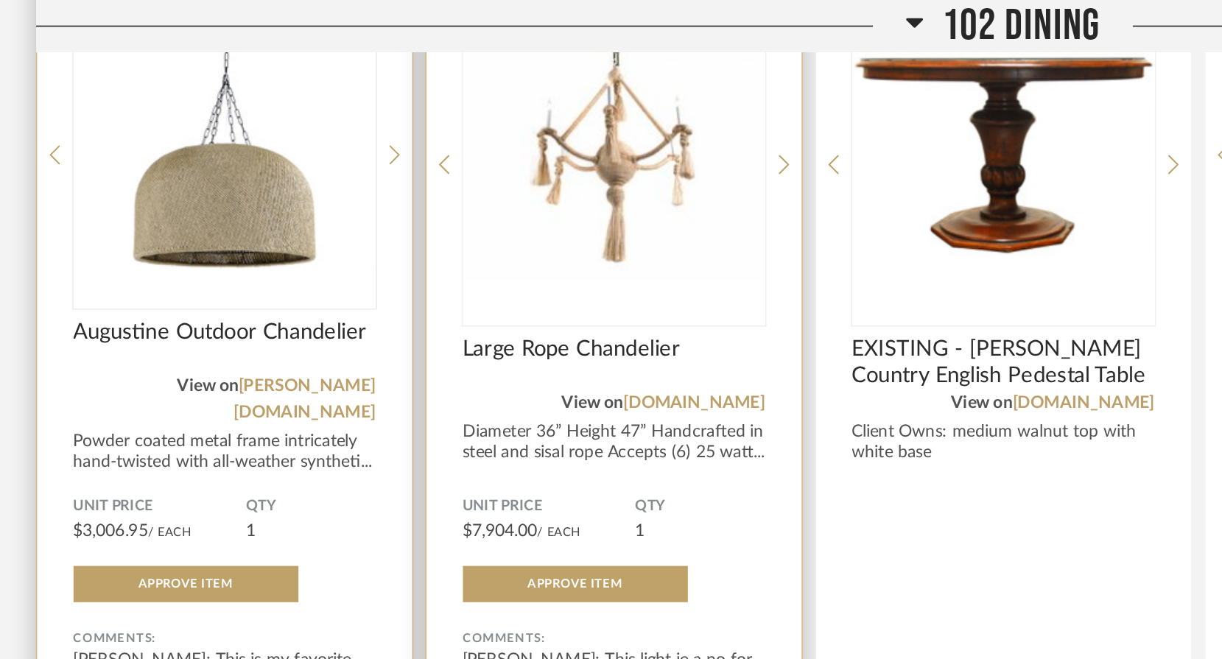
scroll to position [298, 0]
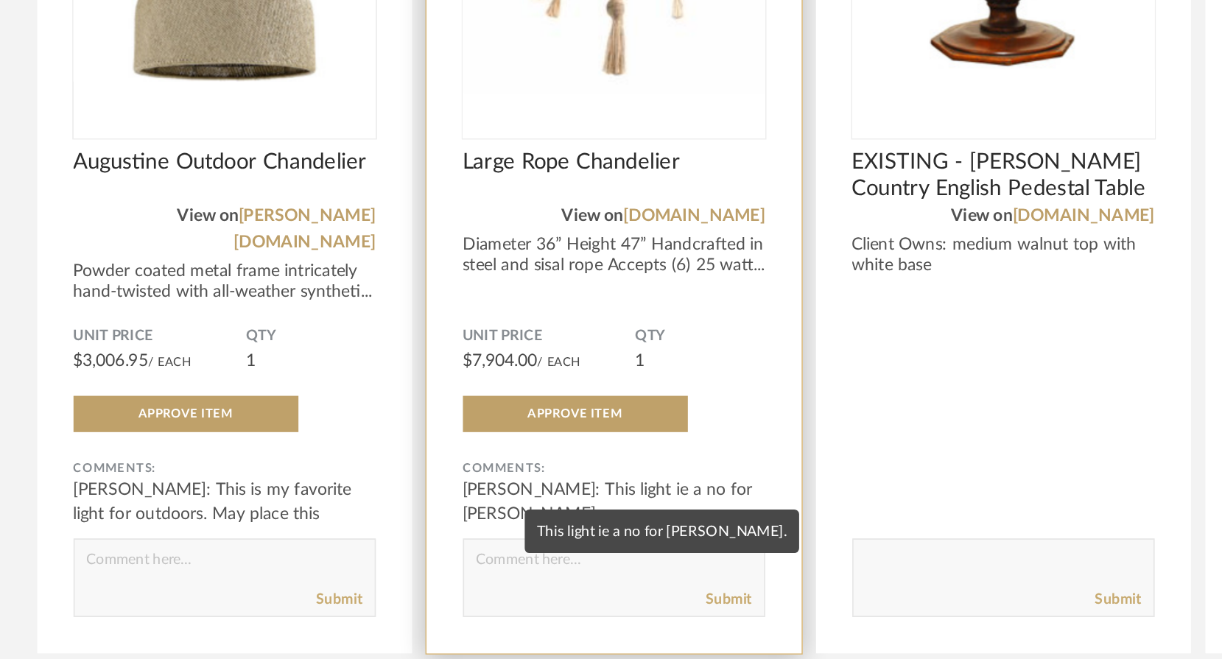
click at [390, 407] on div "[PERSON_NAME]: This light ie a no for [PERSON_NAME]." at bounding box center [375, 421] width 184 height 29
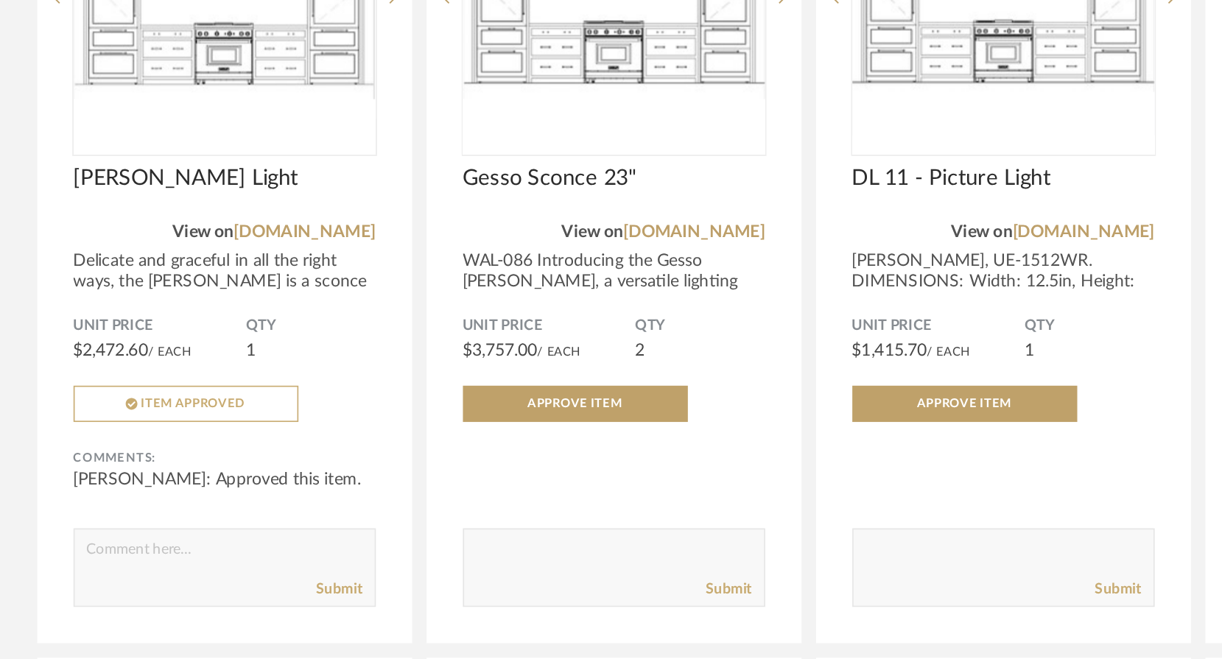
scroll to position [4538, 0]
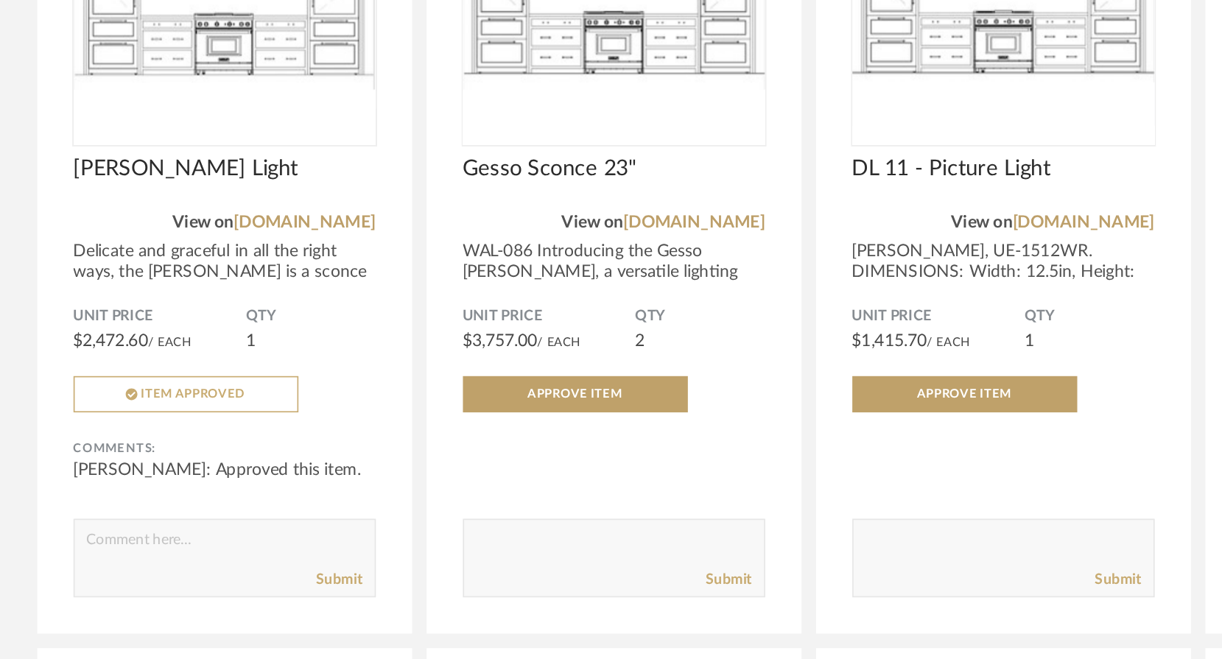
click at [54, 581] on textarea at bounding box center [137, 591] width 183 height 20
type textarea "Qty 2"
click at [196, 605] on link "Submit" at bounding box center [208, 611] width 28 height 13
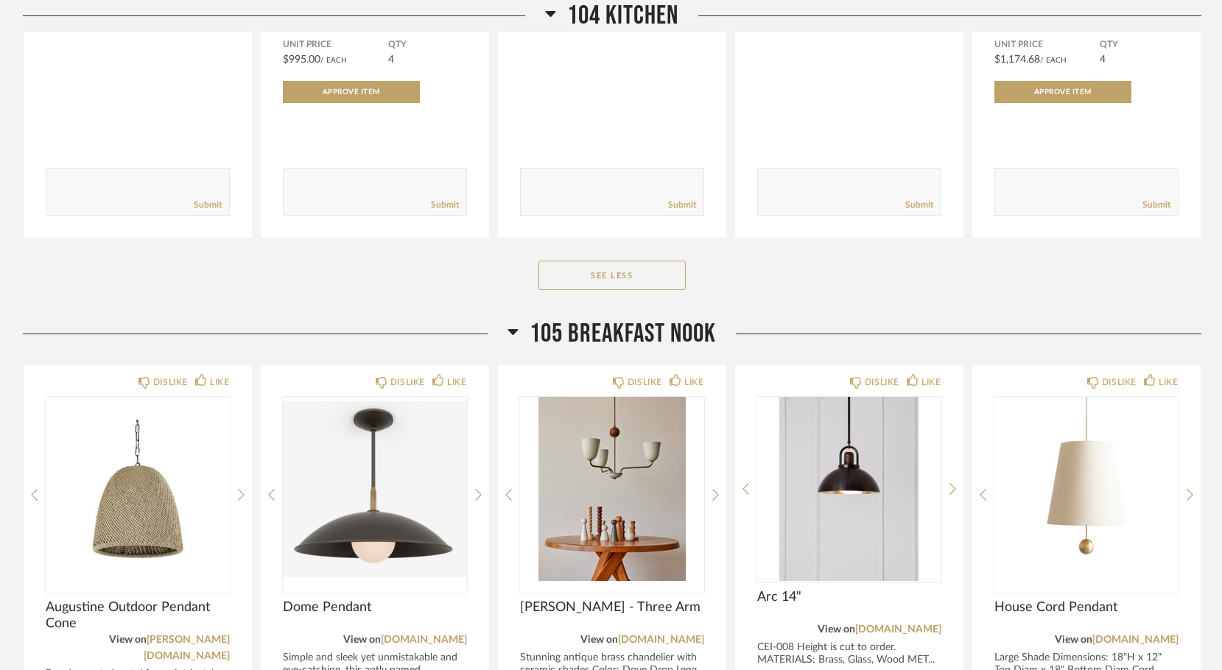
scroll to position [5489, 0]
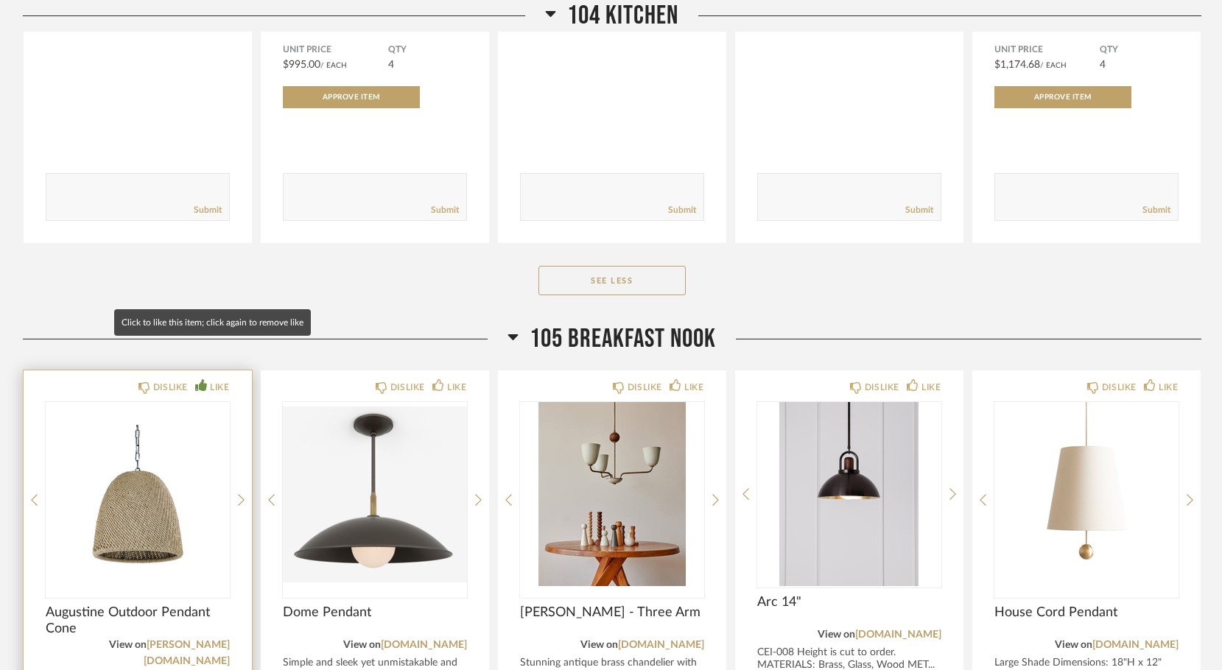
click at [200, 379] on icon at bounding box center [201, 385] width 12 height 12
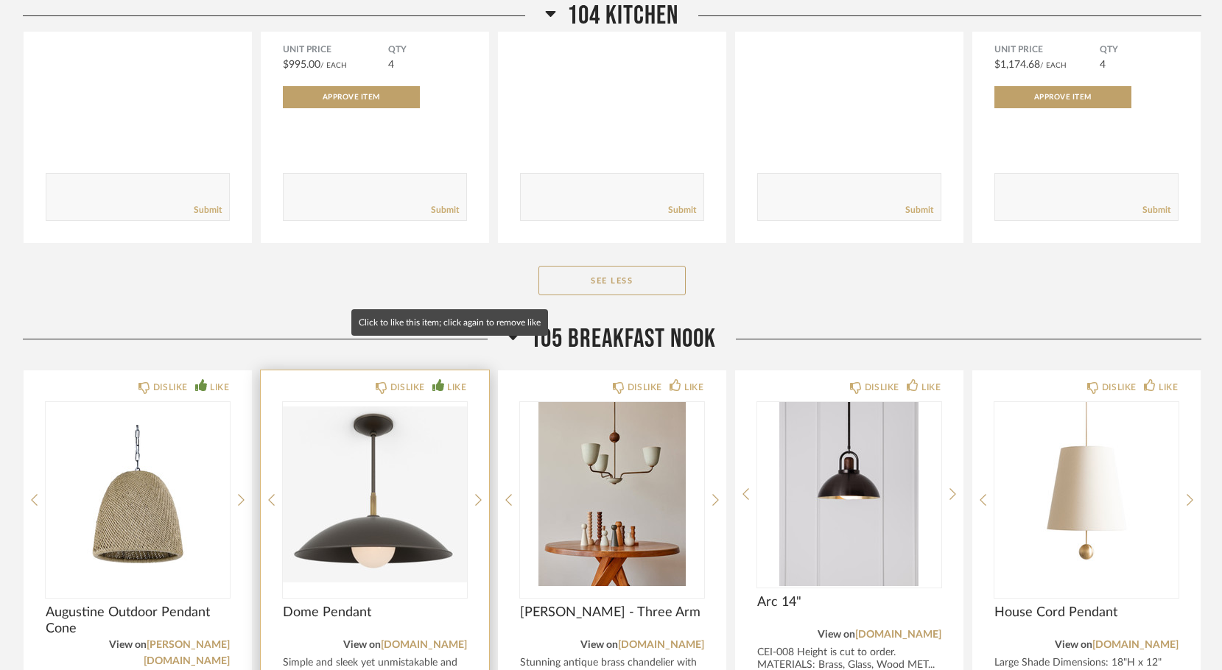
click at [437, 379] on icon at bounding box center [438, 385] width 12 height 12
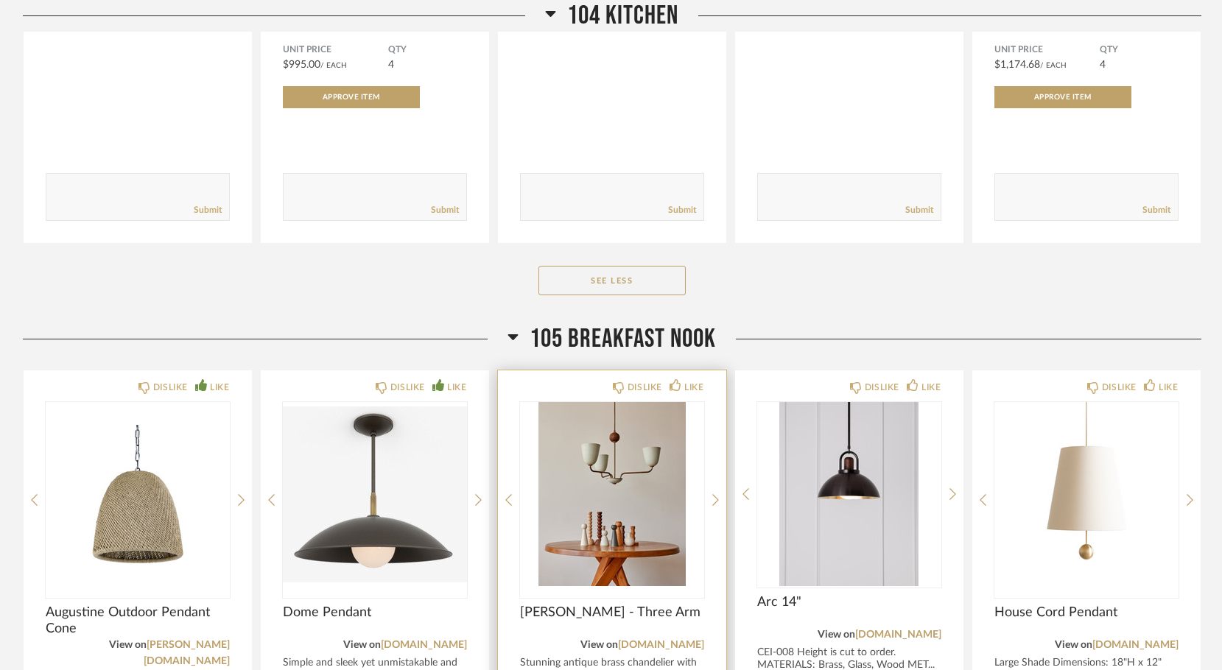
click at [709, 457] on div "DISLIKE LIKE [PERSON_NAME] - Three Arm View on [DOMAIN_NAME] Stunning antique b…" at bounding box center [612, 641] width 228 height 541
click at [717, 495] on icon at bounding box center [715, 501] width 7 height 12
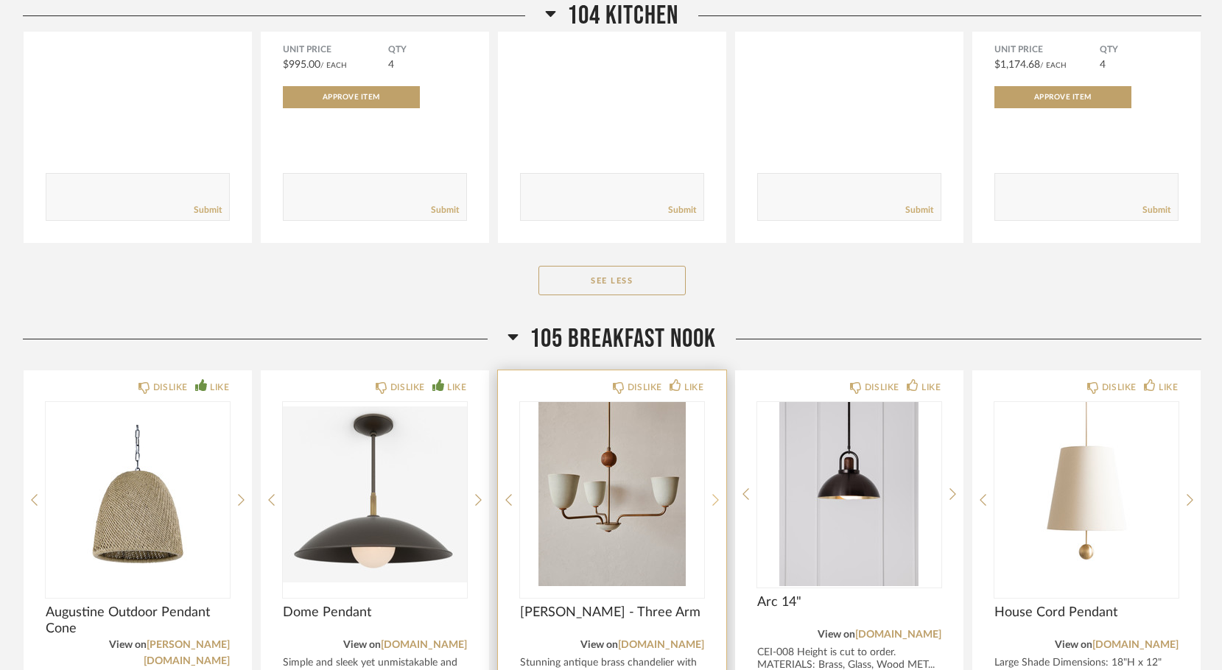
click at [717, 495] on icon at bounding box center [715, 501] width 7 height 12
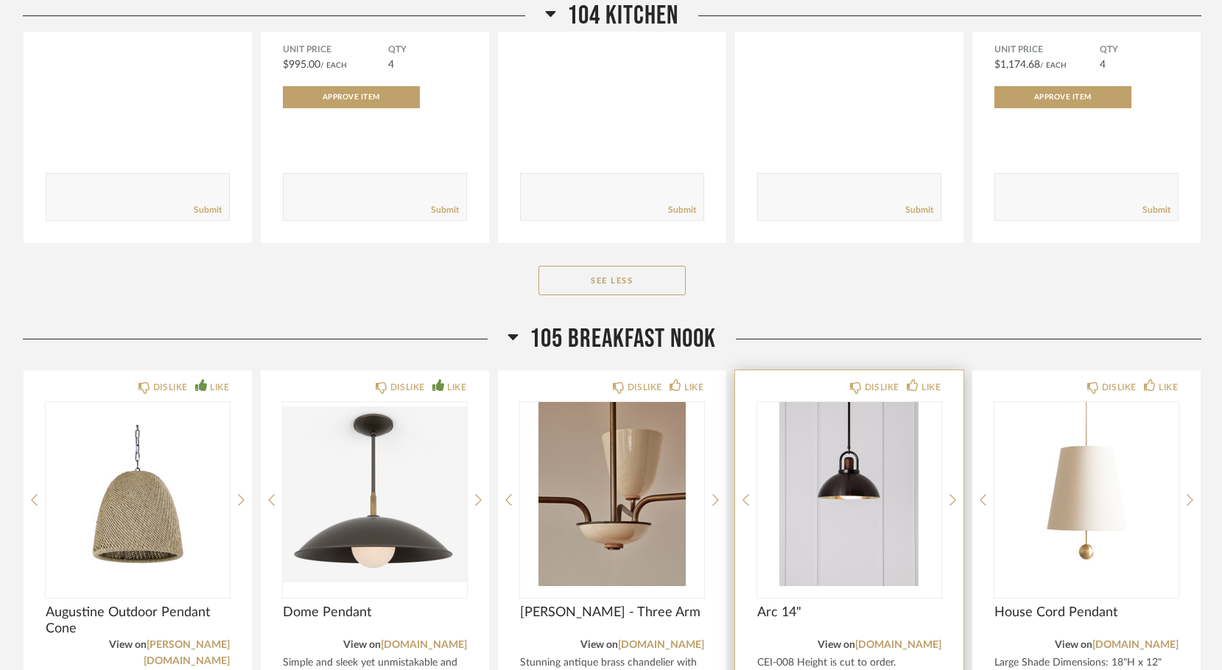
click at [948, 454] on div "DISLIKE LIKE Arc 14" View on [DOMAIN_NAME] CEI-008 Height is cut to order. MATE…" at bounding box center [849, 641] width 228 height 541
click at [950, 494] on icon at bounding box center [953, 500] width 7 height 13
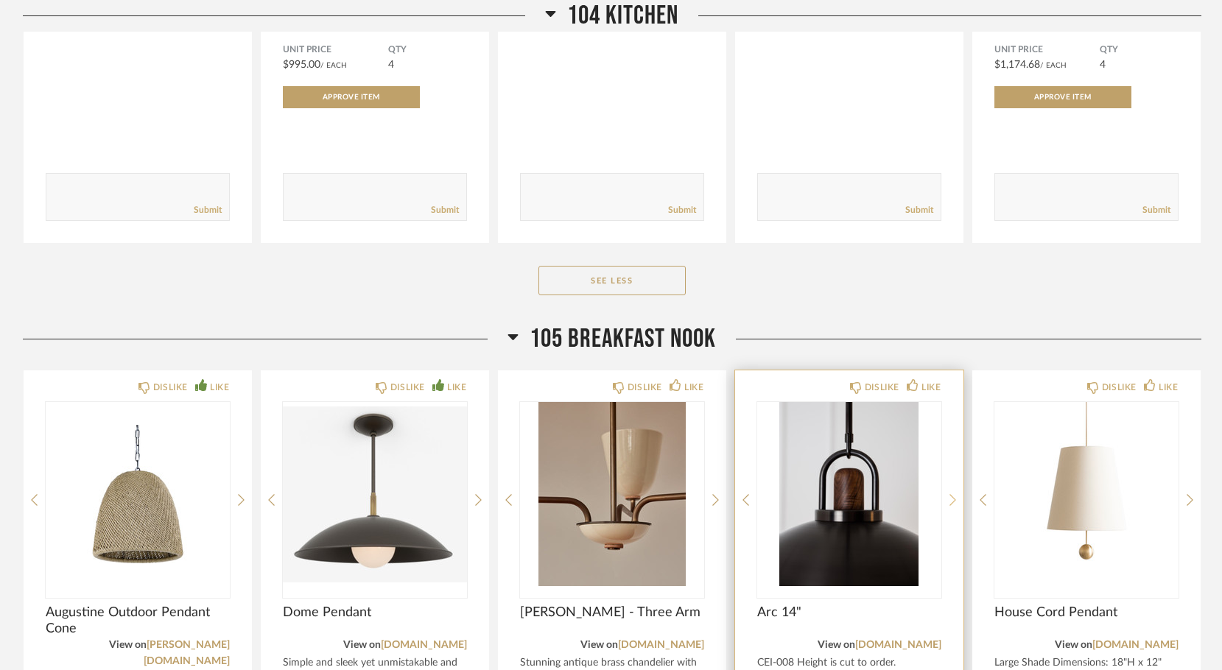
click at [950, 494] on icon at bounding box center [953, 500] width 7 height 13
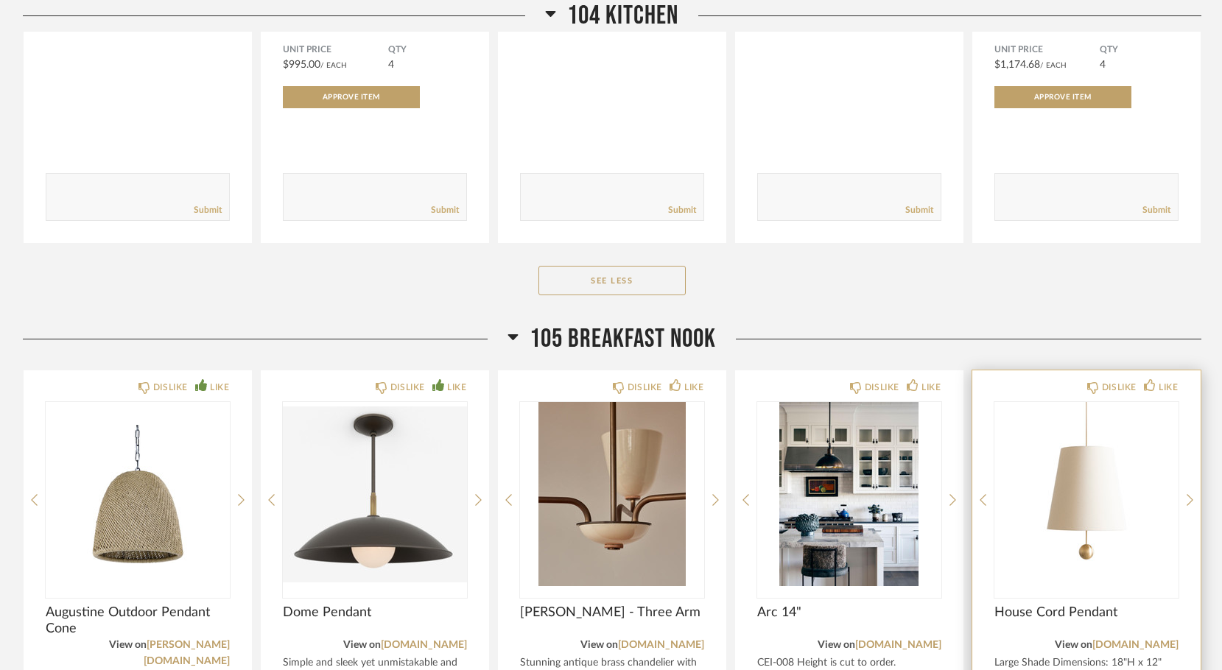
click at [1145, 371] on div "DISLIKE LIKE House Cord Pendant View on [DOMAIN_NAME] Large Shade Dimensions: 1…" at bounding box center [1086, 641] width 228 height 541
click at [1148, 379] on icon at bounding box center [1150, 385] width 12 height 12
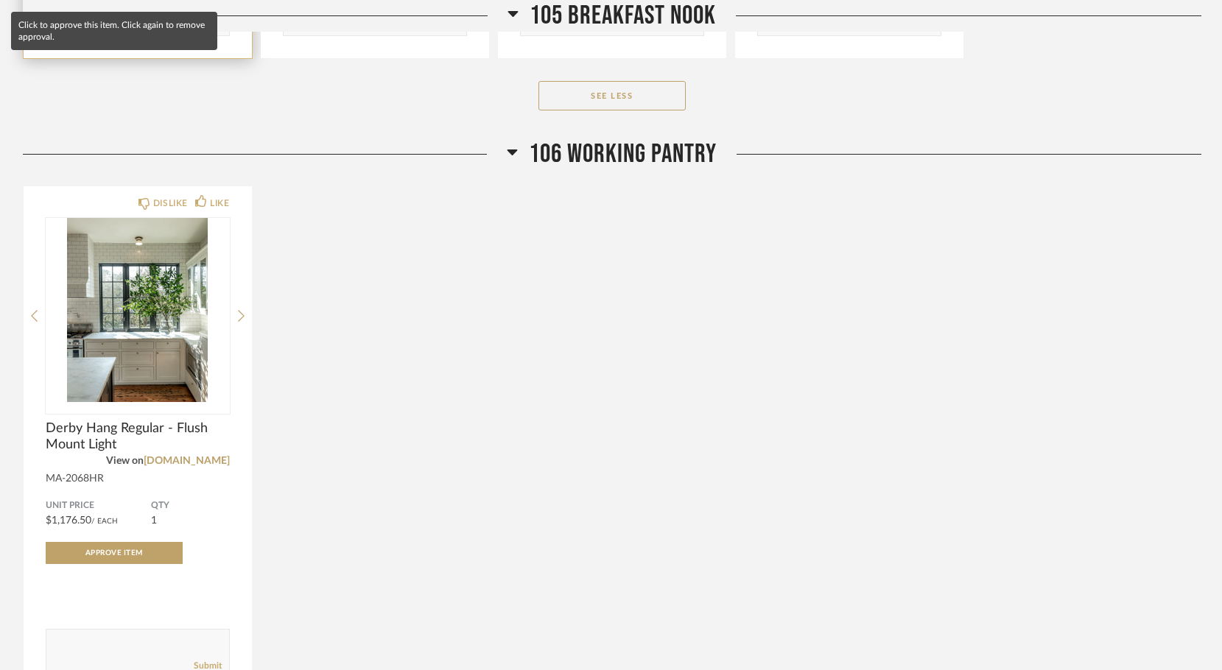
scroll to position [6878, 0]
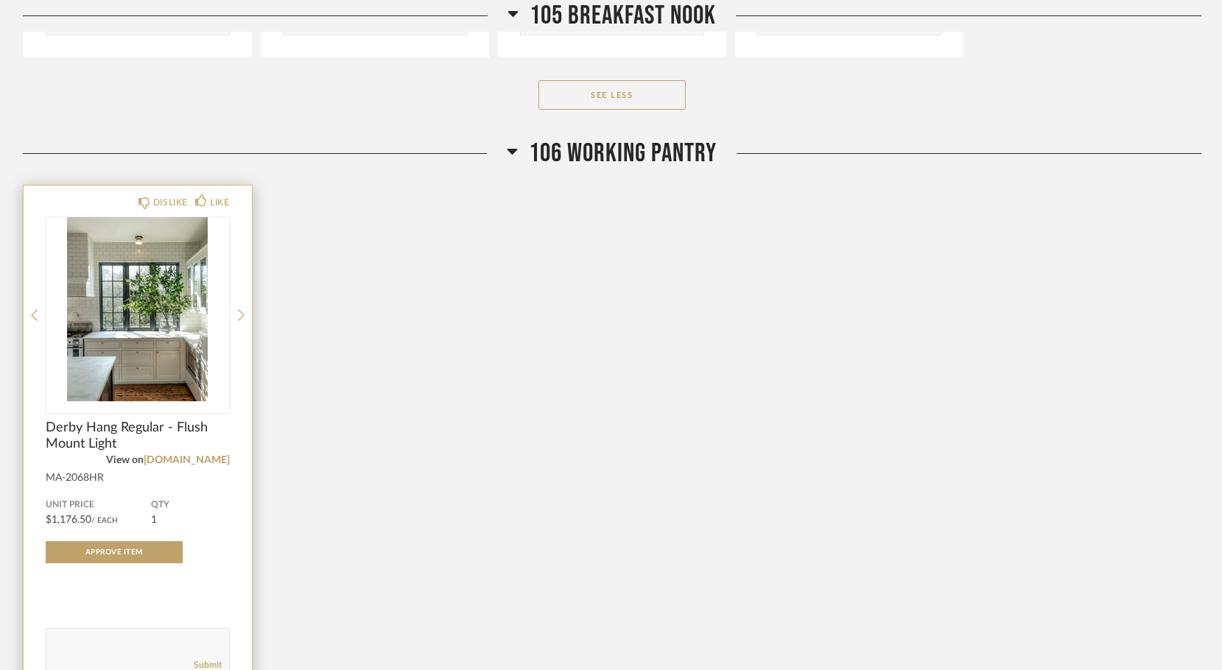
click at [49, 636] on textarea at bounding box center [137, 646] width 183 height 20
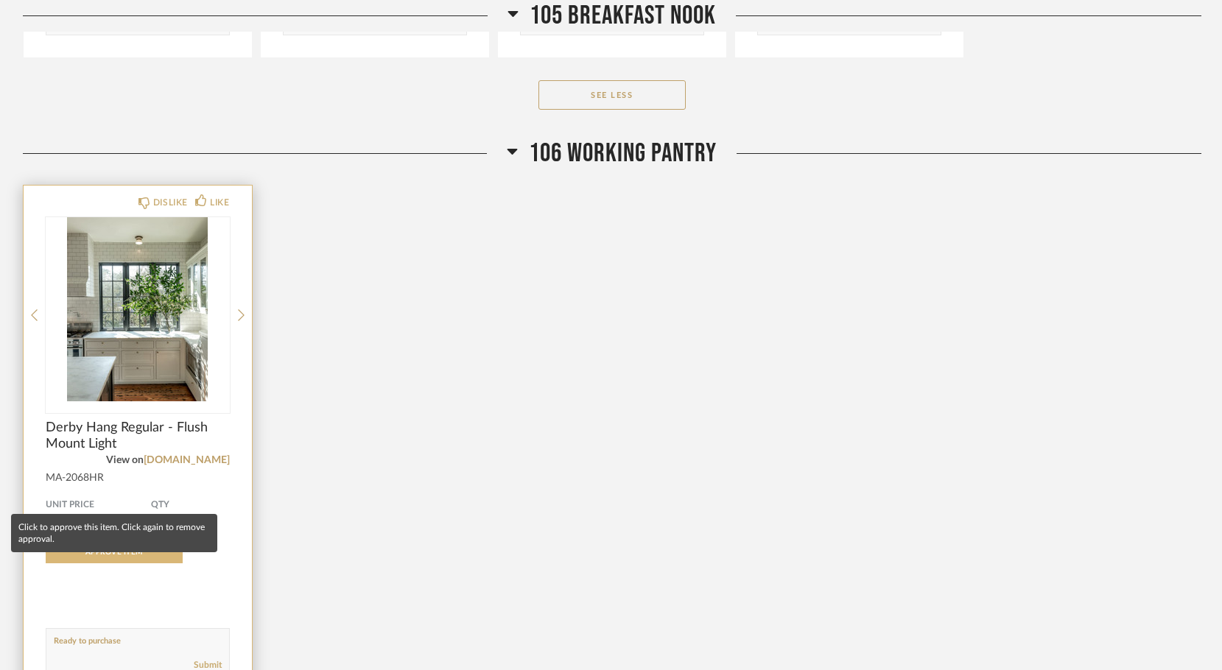
type textarea "Ready to purchase"
click at [139, 549] on span "Approve Item" at bounding box center [113, 552] width 57 height 7
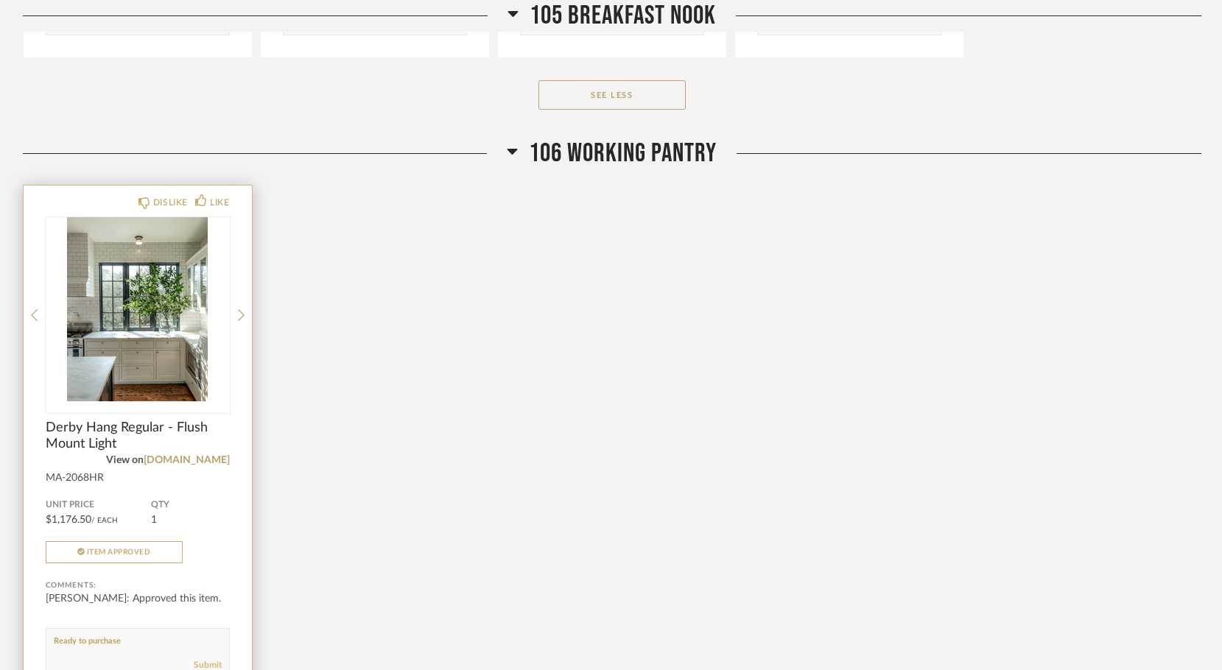
click at [207, 659] on link "Submit" at bounding box center [208, 665] width 28 height 13
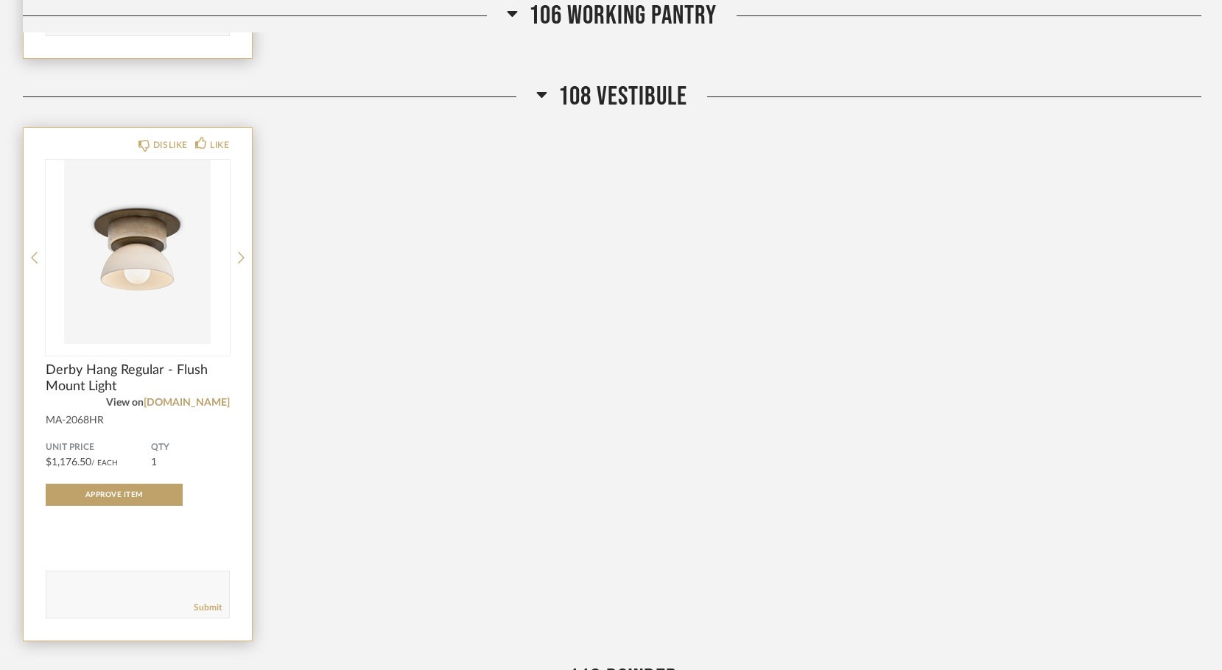
scroll to position [7519, 0]
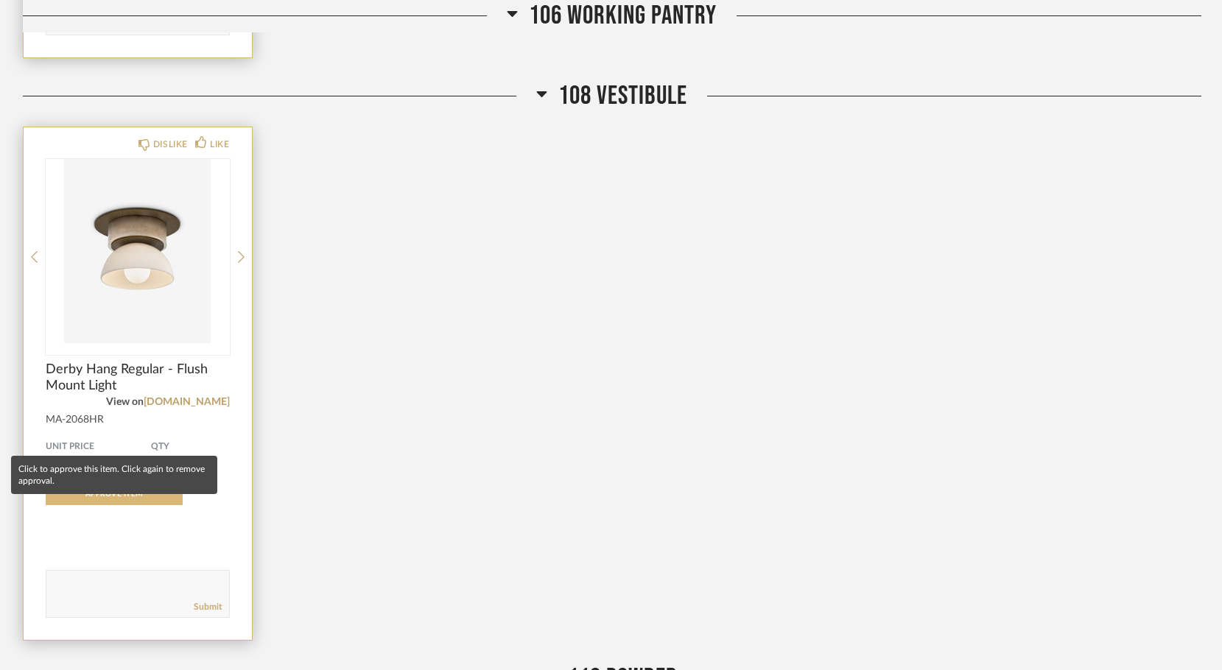
click at [147, 483] on button "Approve Item" at bounding box center [114, 494] width 137 height 22
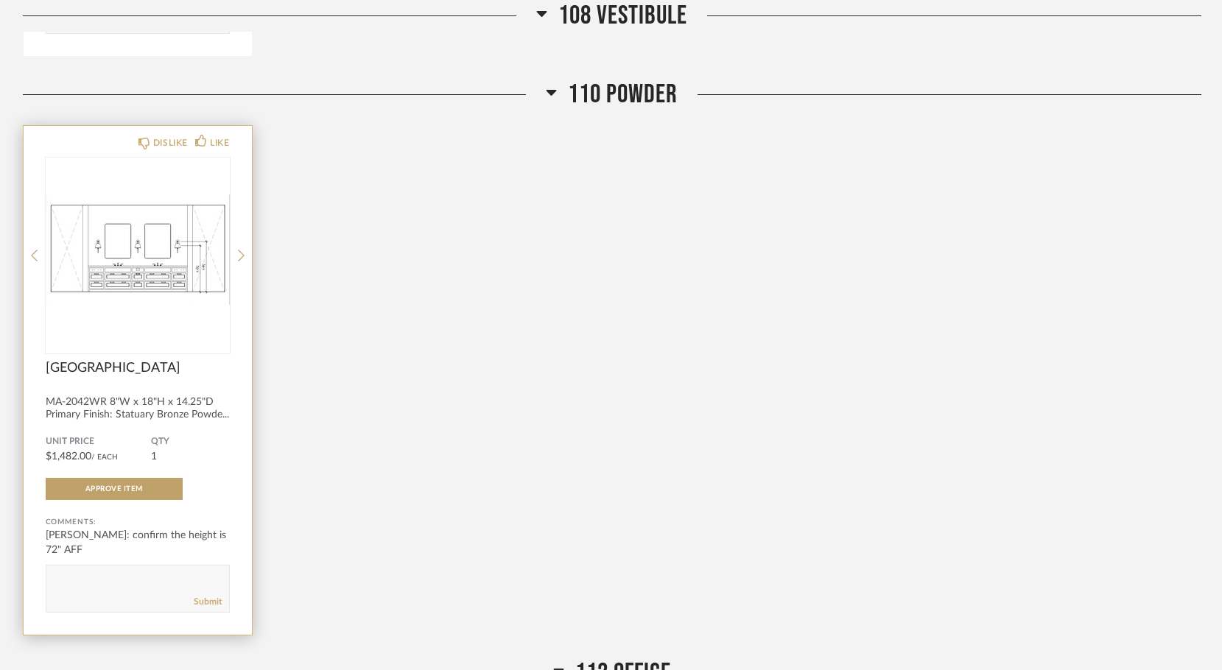
scroll to position [8104, 0]
click at [59, 572] on textarea at bounding box center [137, 582] width 183 height 20
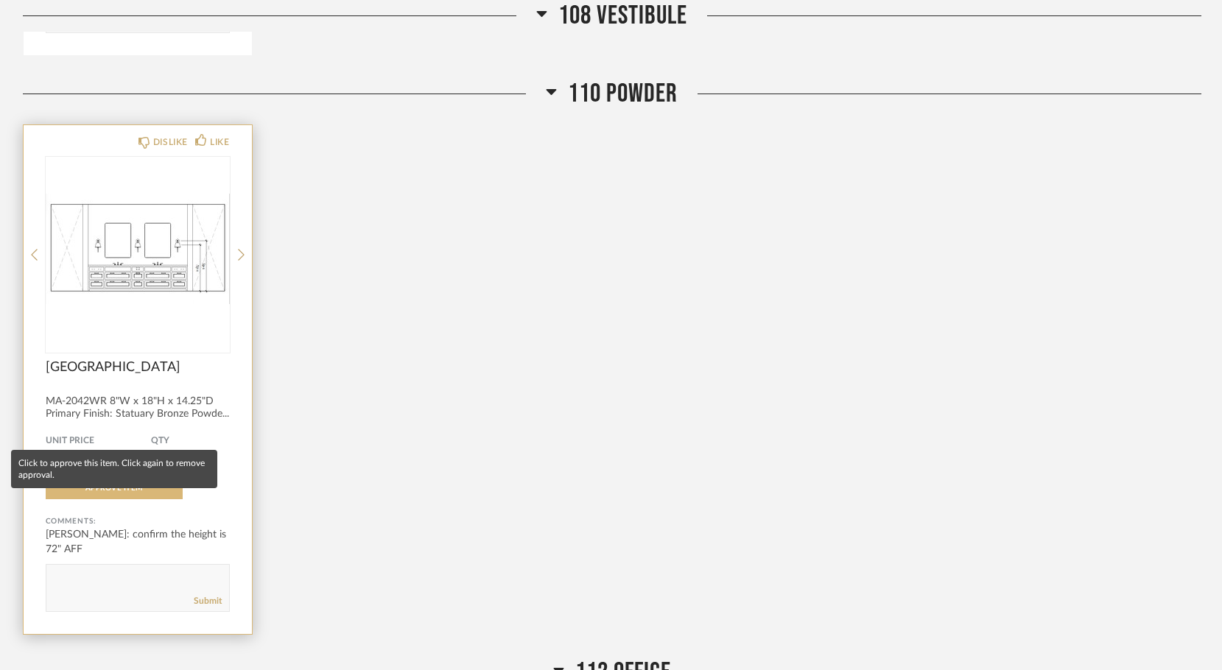
click at [116, 485] on span "Approve Item" at bounding box center [113, 488] width 57 height 7
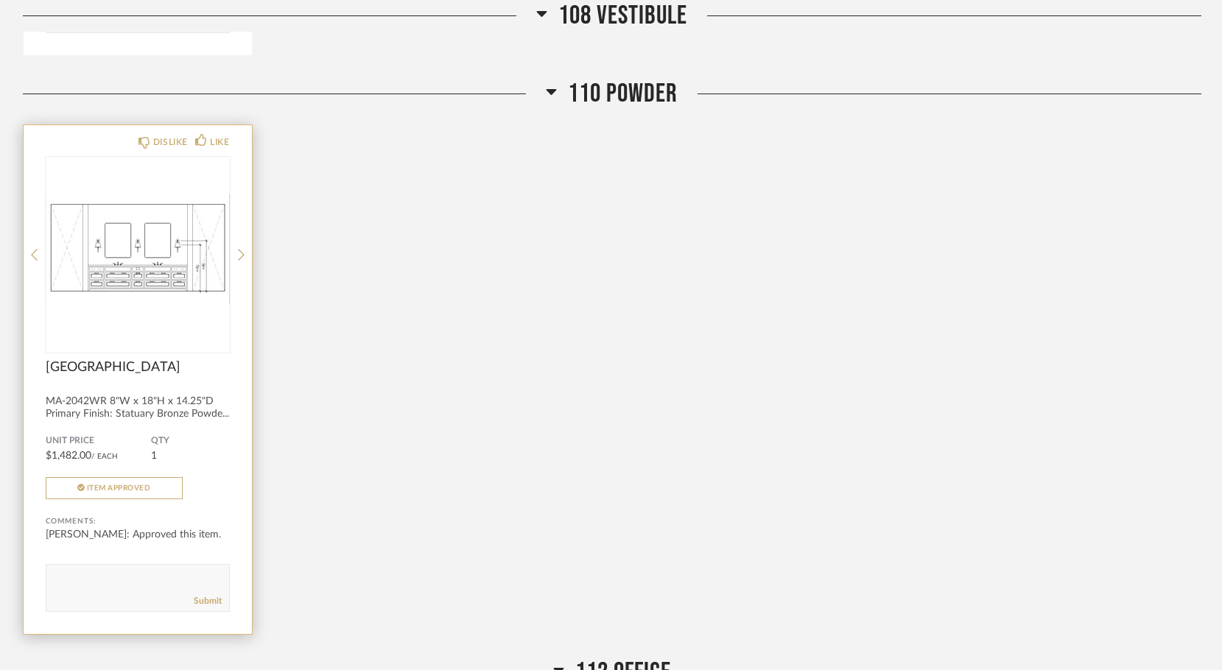
click at [58, 572] on textarea at bounding box center [137, 582] width 183 height 20
click at [79, 572] on textarea at bounding box center [137, 582] width 183 height 20
type textarea "QTY 2"
click at [213, 595] on link "Submit" at bounding box center [208, 601] width 28 height 13
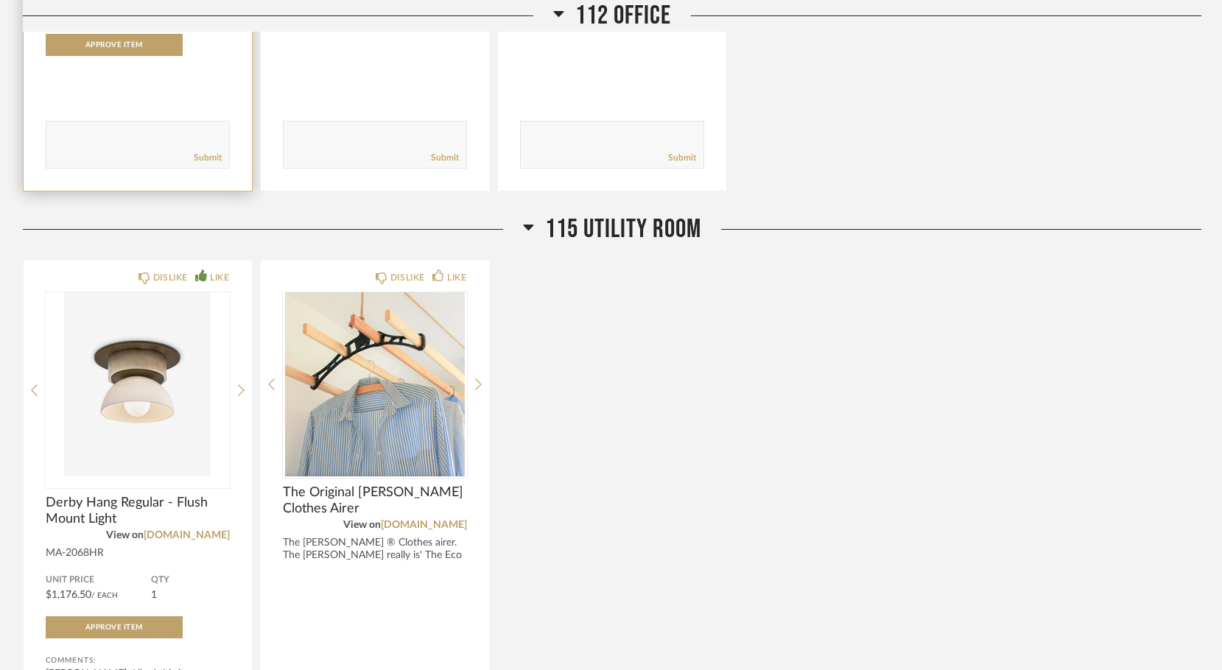
scroll to position [9131, 0]
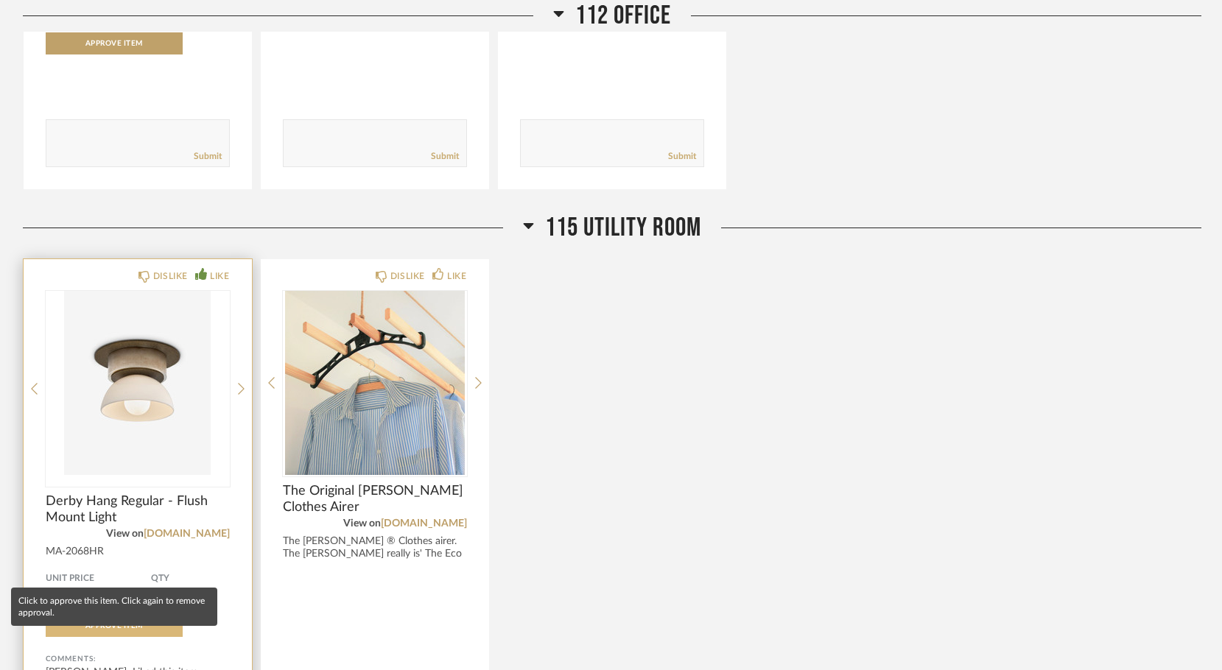
click at [116, 622] on span "Approve Item" at bounding box center [113, 625] width 57 height 7
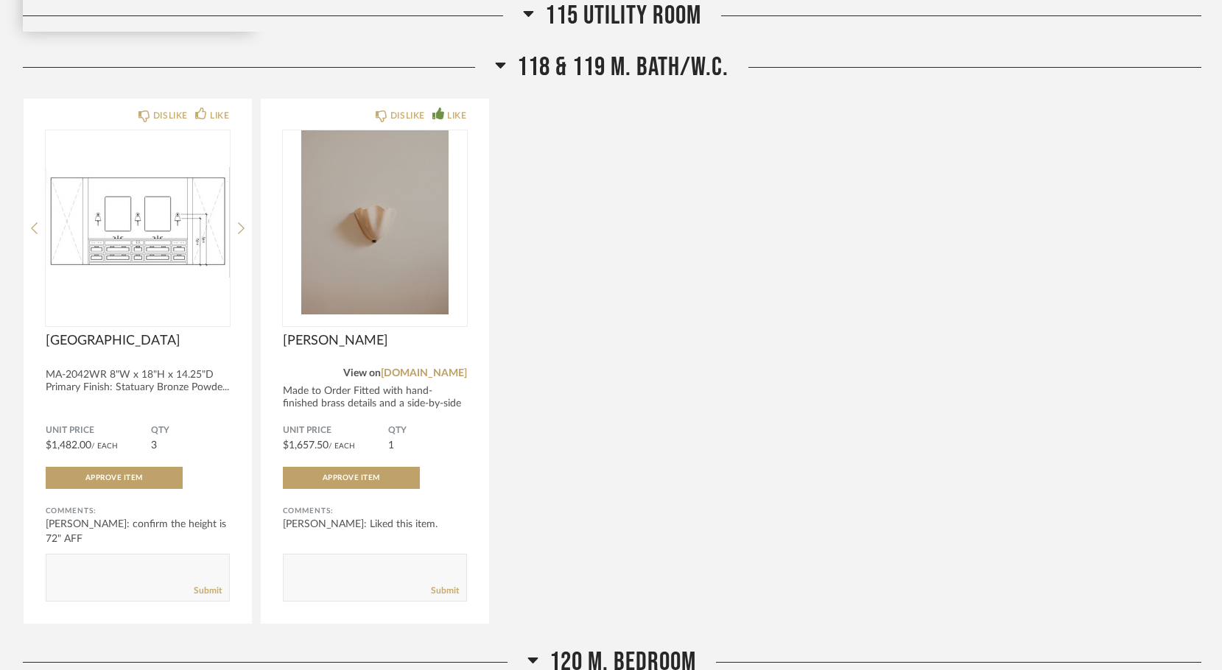
scroll to position [9876, 0]
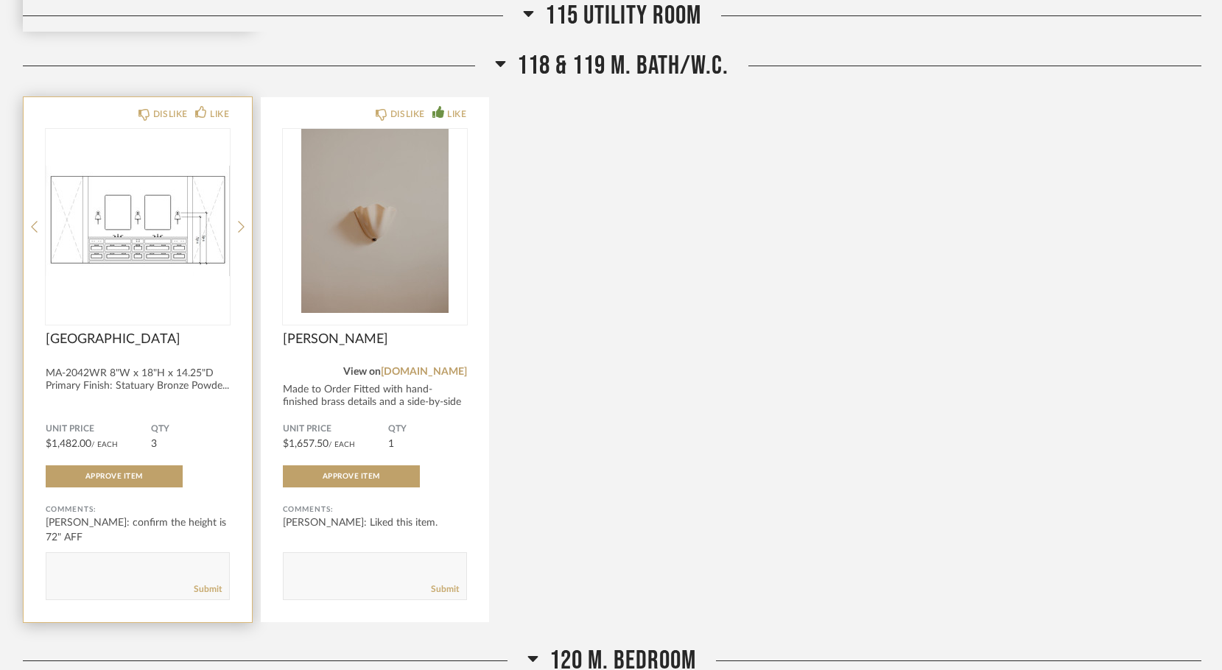
click at [49, 560] on textarea at bounding box center [137, 570] width 183 height 20
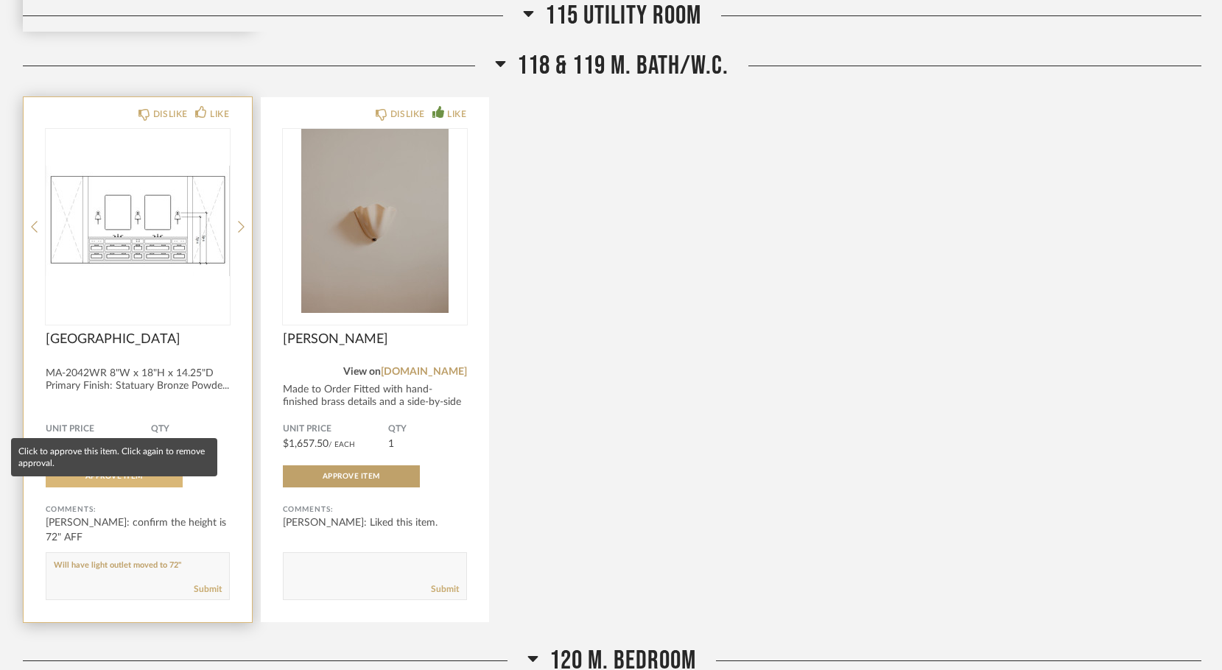
type textarea "Will have light outlet moved to 72""
click at [102, 473] on span "Approve Item" at bounding box center [113, 476] width 57 height 7
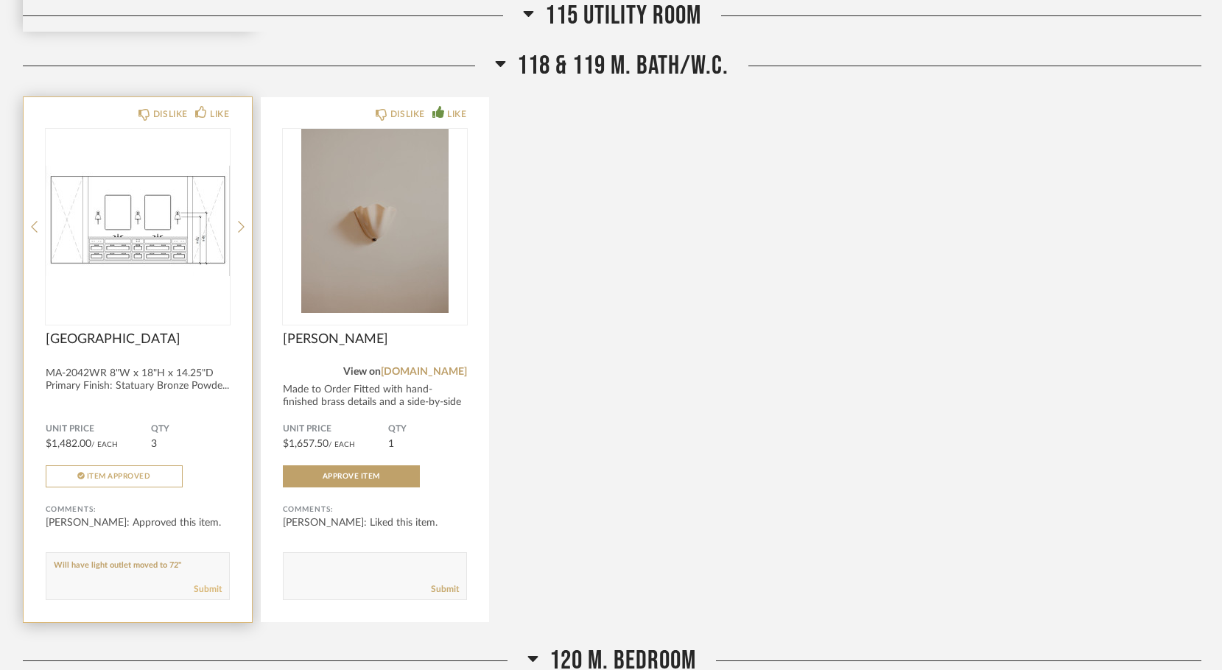
click at [205, 583] on link "Submit" at bounding box center [208, 589] width 28 height 13
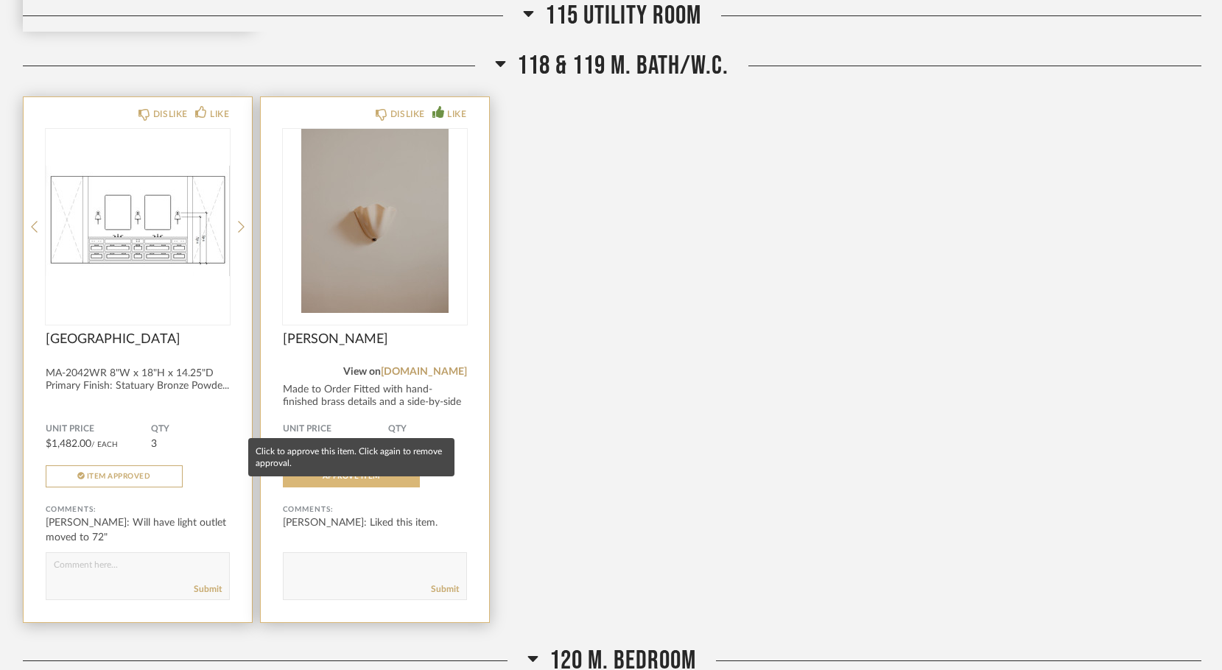
click at [385, 466] on button "Approve Item" at bounding box center [351, 477] width 137 height 22
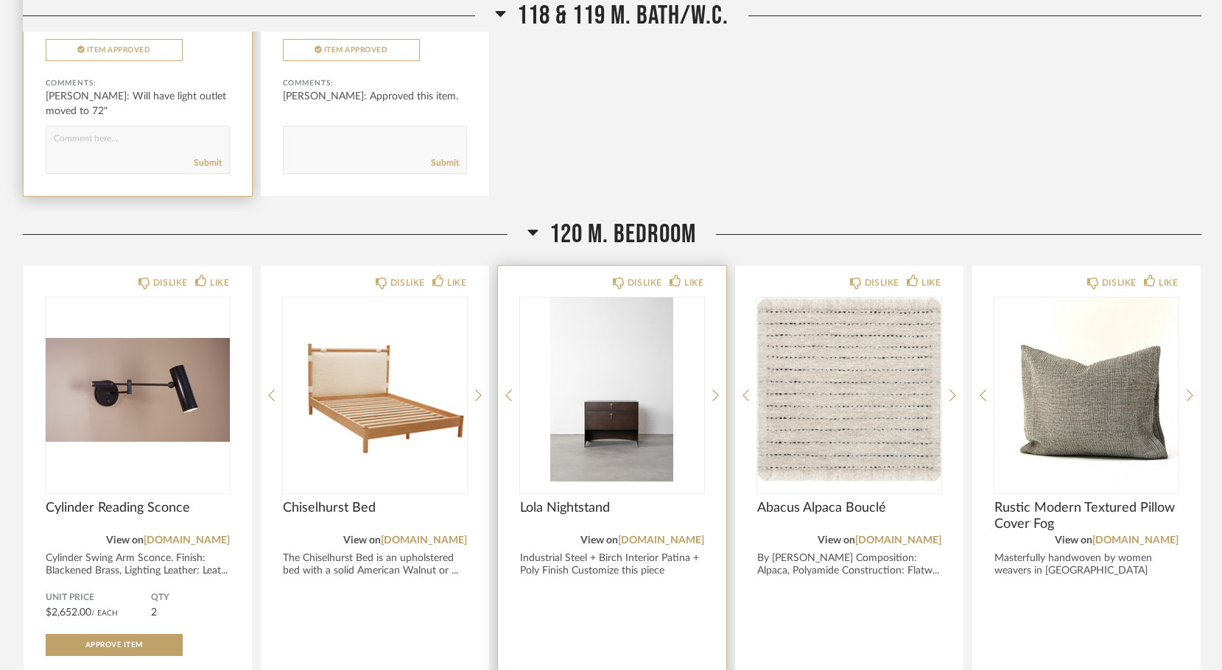
scroll to position [10312, 0]
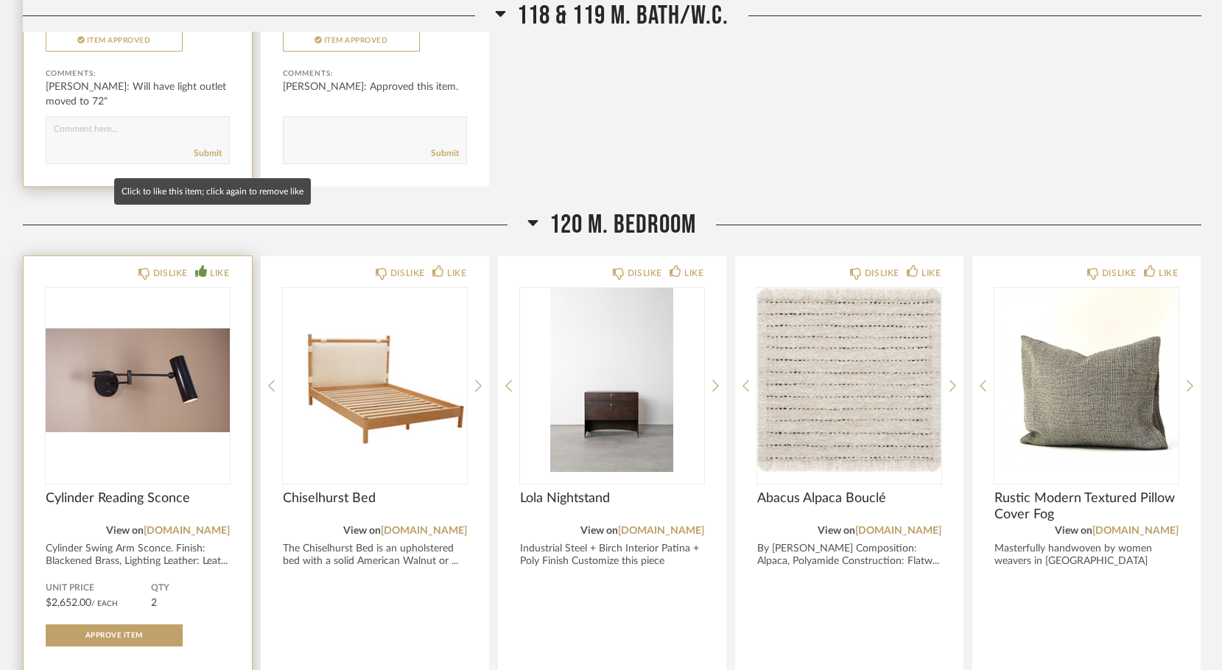
click at [200, 265] on icon at bounding box center [201, 271] width 12 height 12
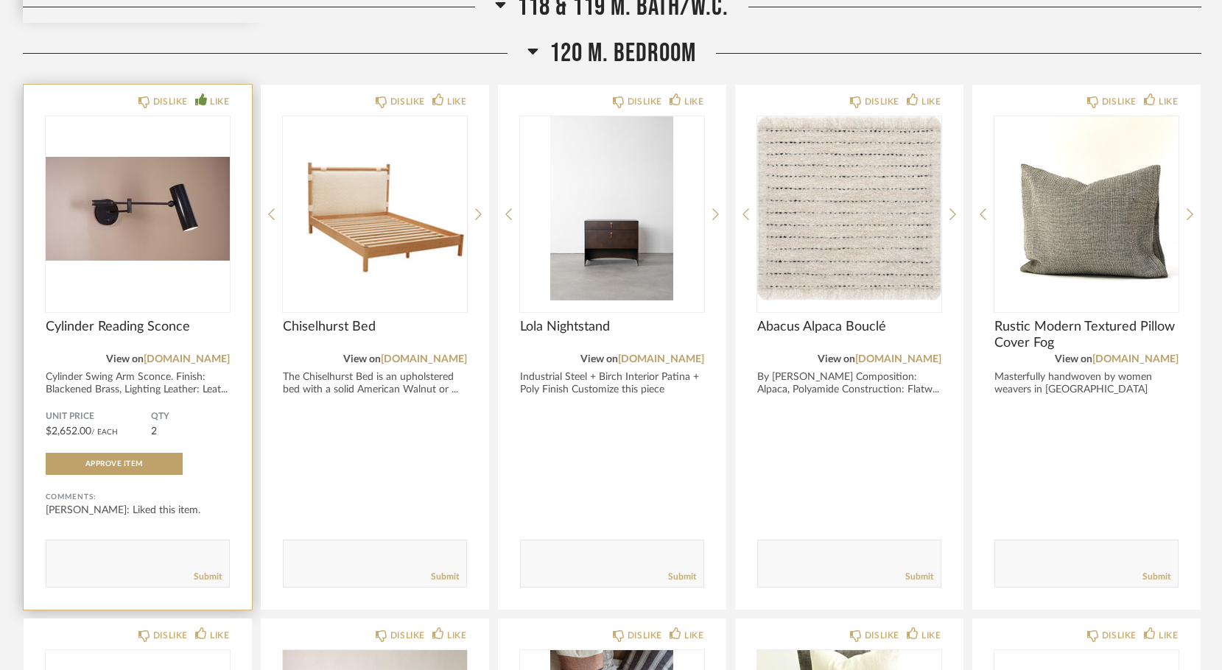
scroll to position [10487, 0]
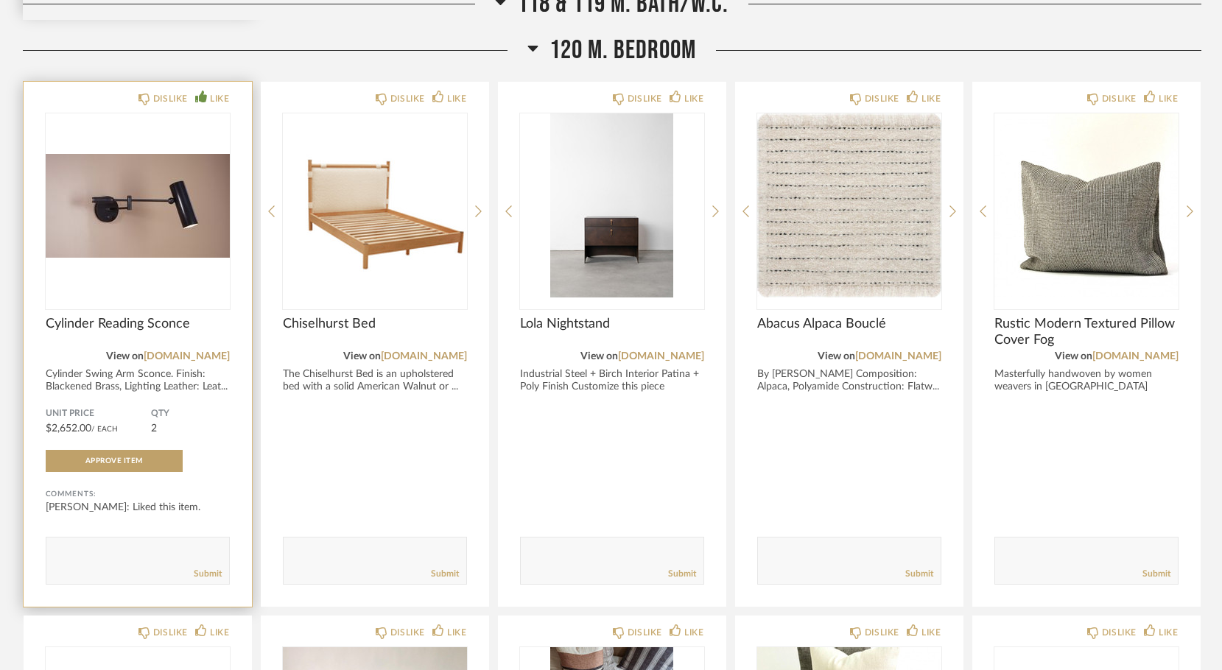
click at [71, 544] on textarea at bounding box center [137, 554] width 183 height 20
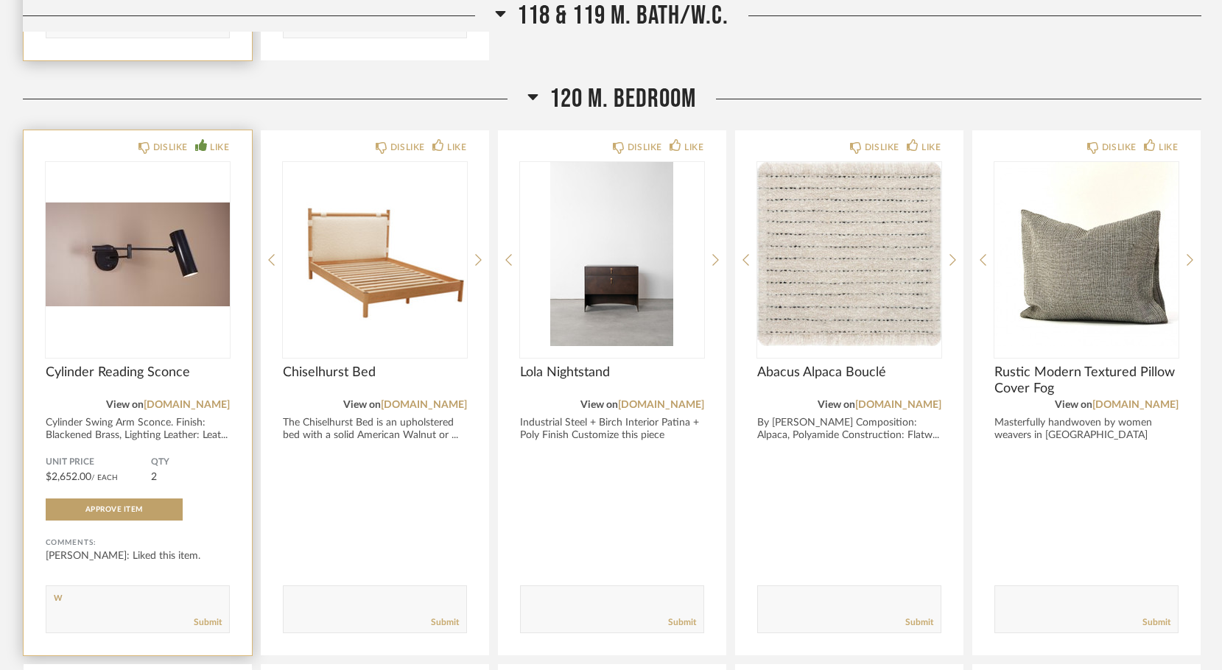
scroll to position [10440, 0]
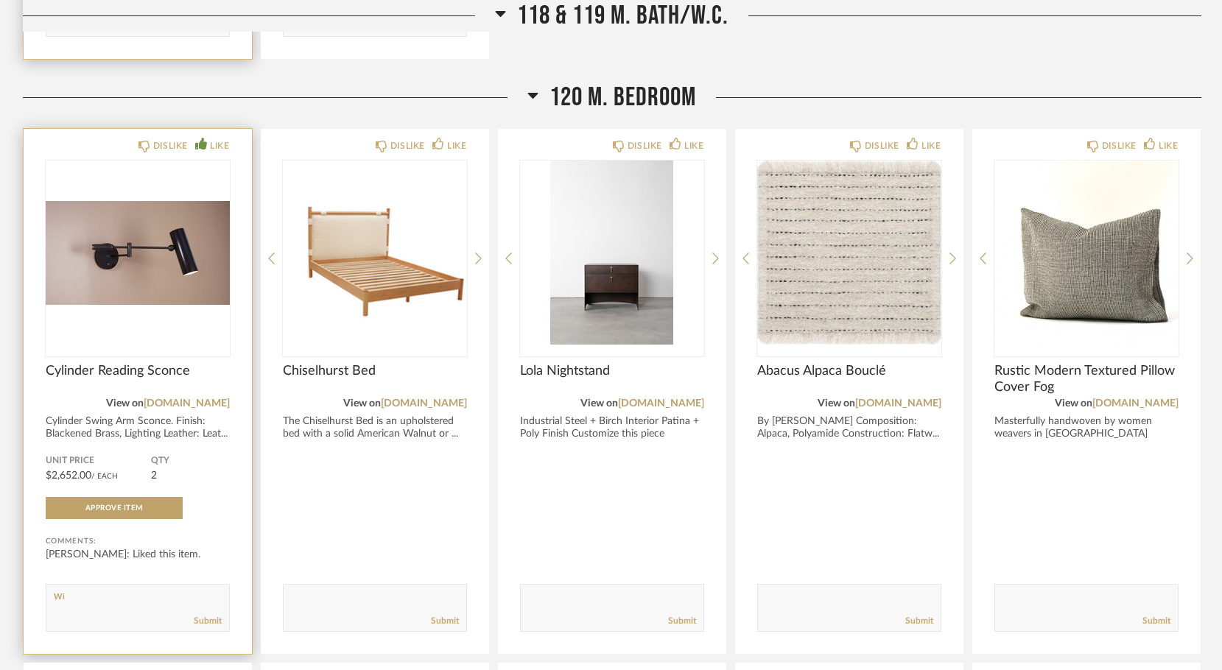
type textarea "W"
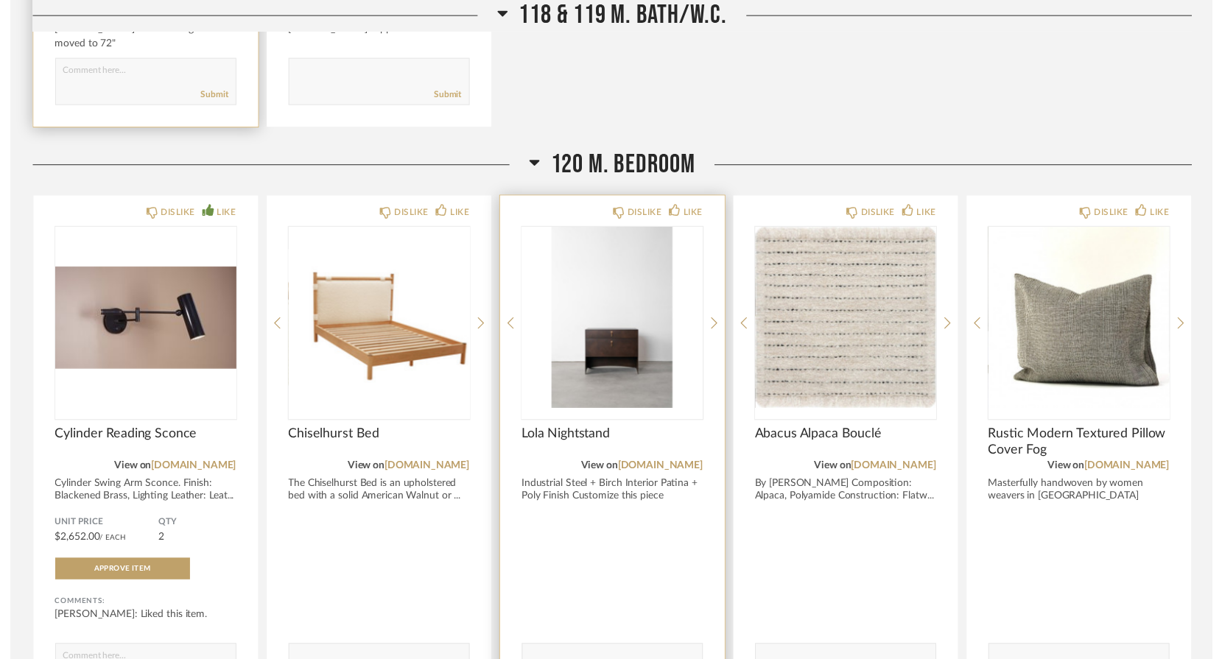
scroll to position [10336, 0]
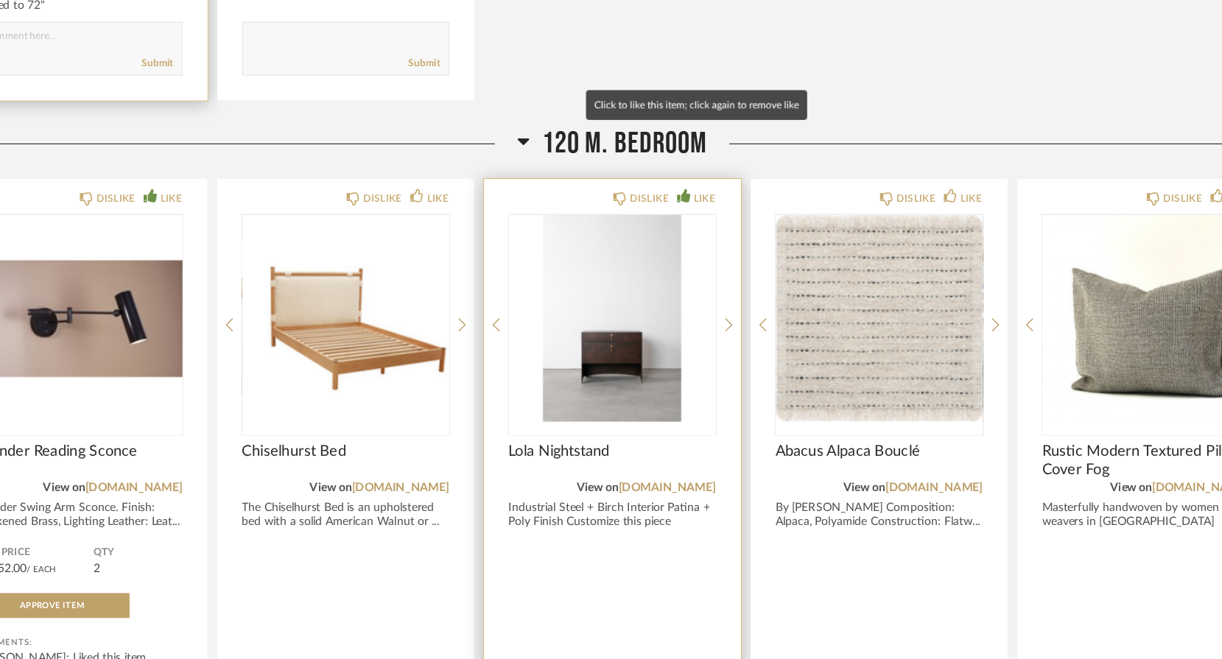
click at [670, 241] on icon at bounding box center [676, 247] width 12 height 12
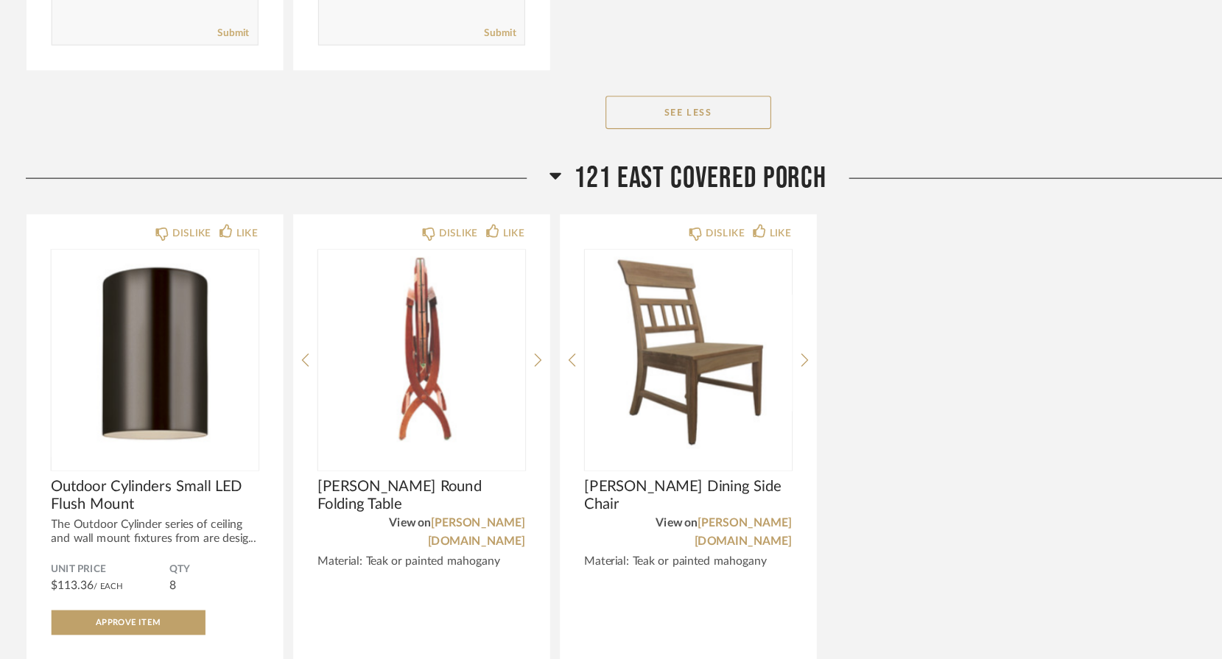
scroll to position [12996, 0]
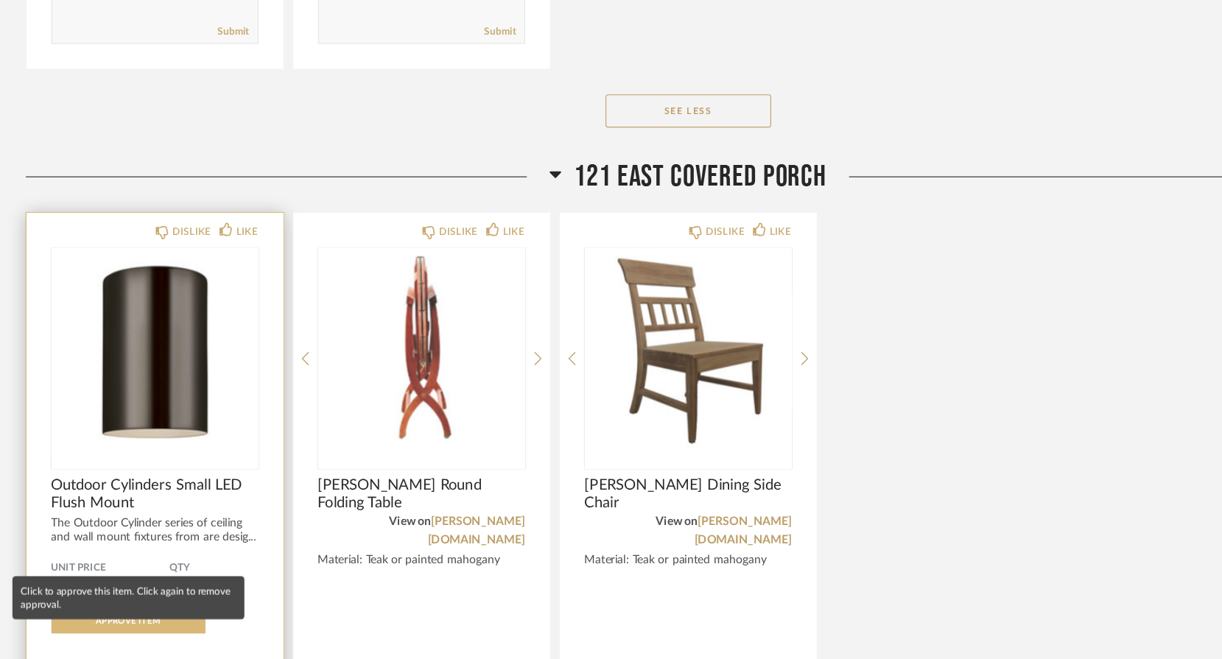
click at [118, 622] on span "Approve Item" at bounding box center [113, 625] width 57 height 7
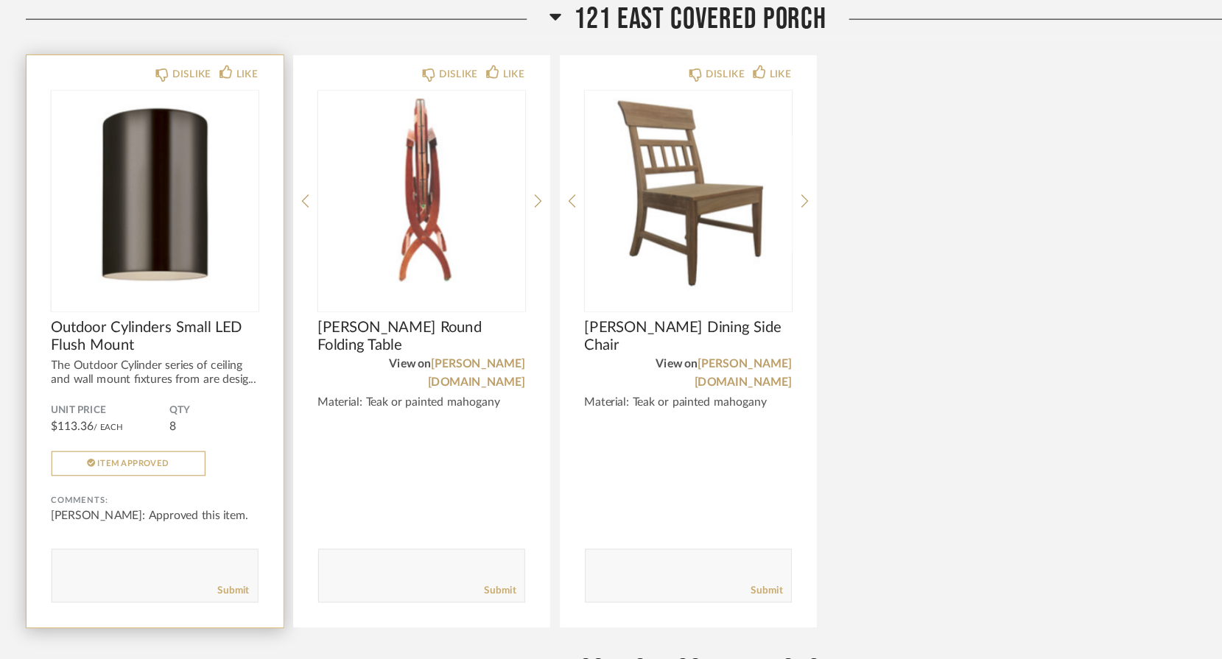
scroll to position [13141, 0]
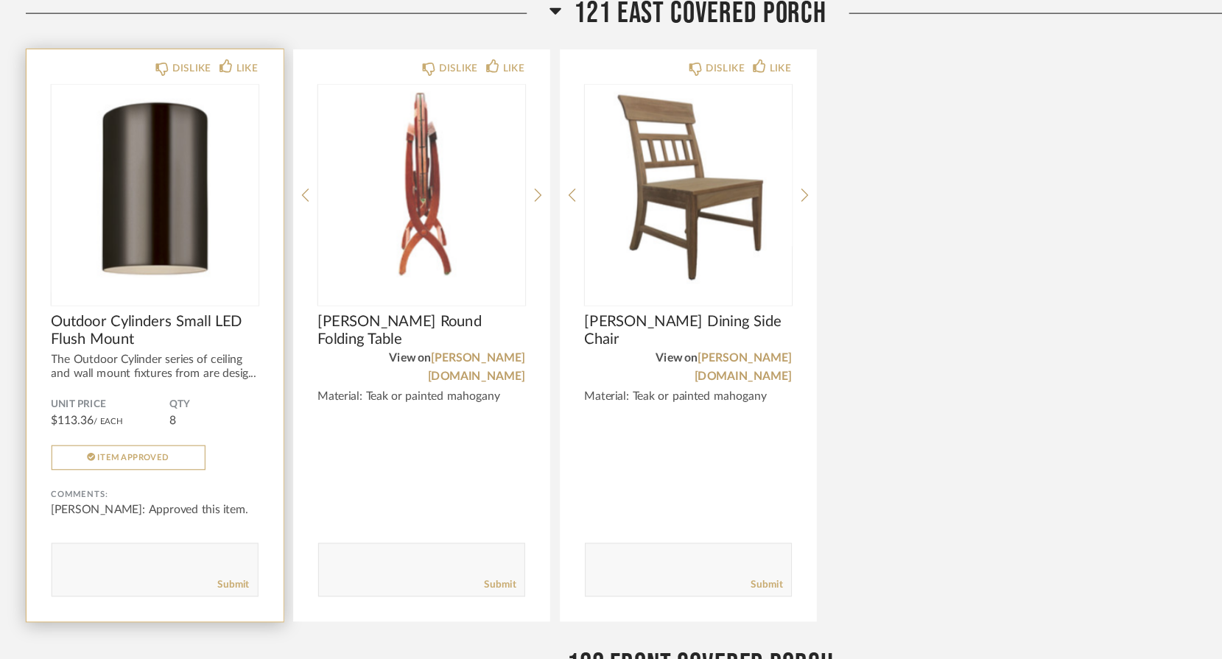
click at [56, 564] on textarea at bounding box center [137, 574] width 183 height 20
type textarea "Ready to purchase. Make sure this is the size you wanted."
click at [206, 587] on link "Submit" at bounding box center [208, 593] width 28 height 13
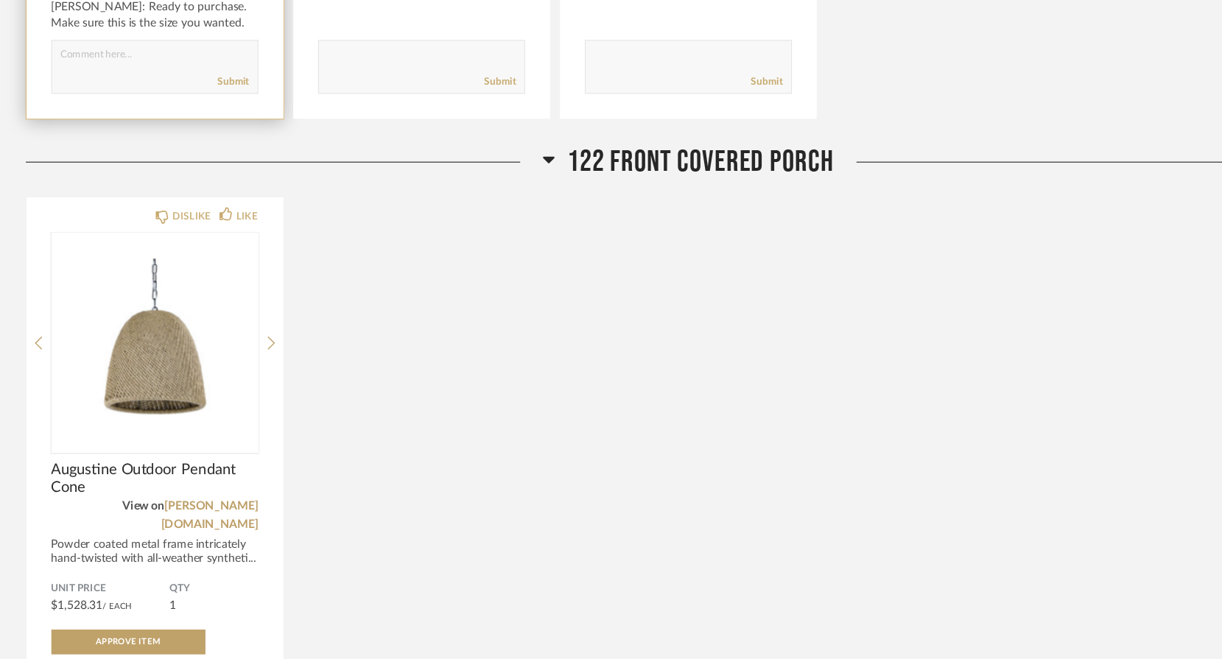
scroll to position [13608, 0]
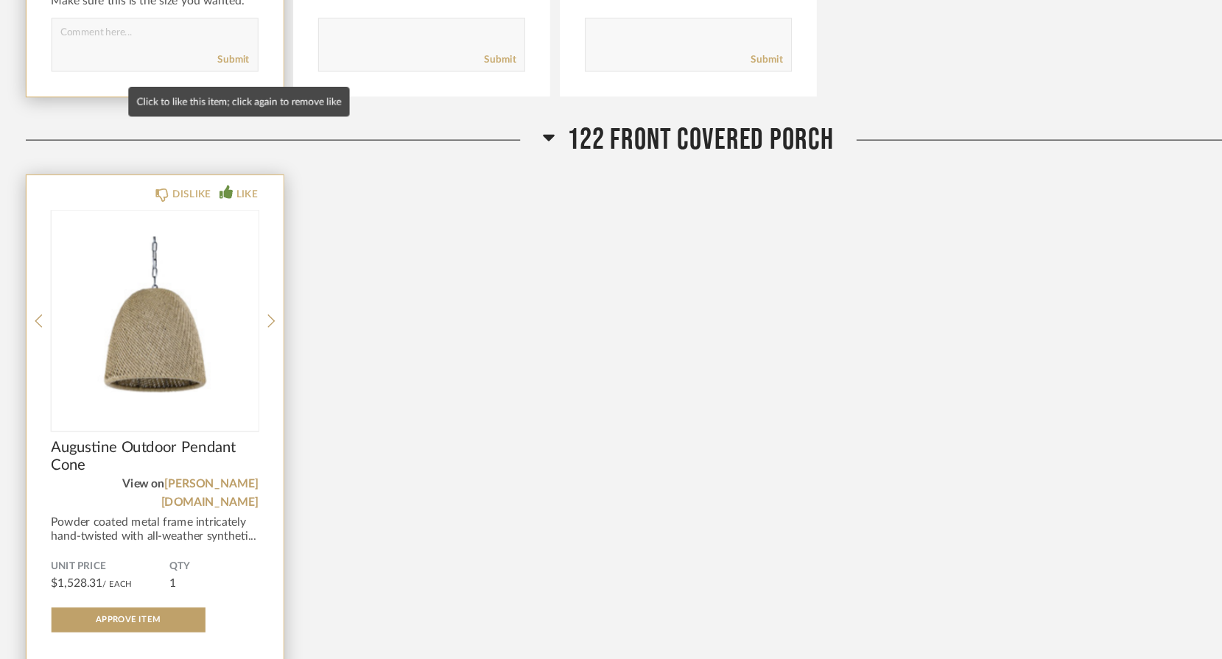
click at [202, 238] on icon at bounding box center [201, 244] width 12 height 12
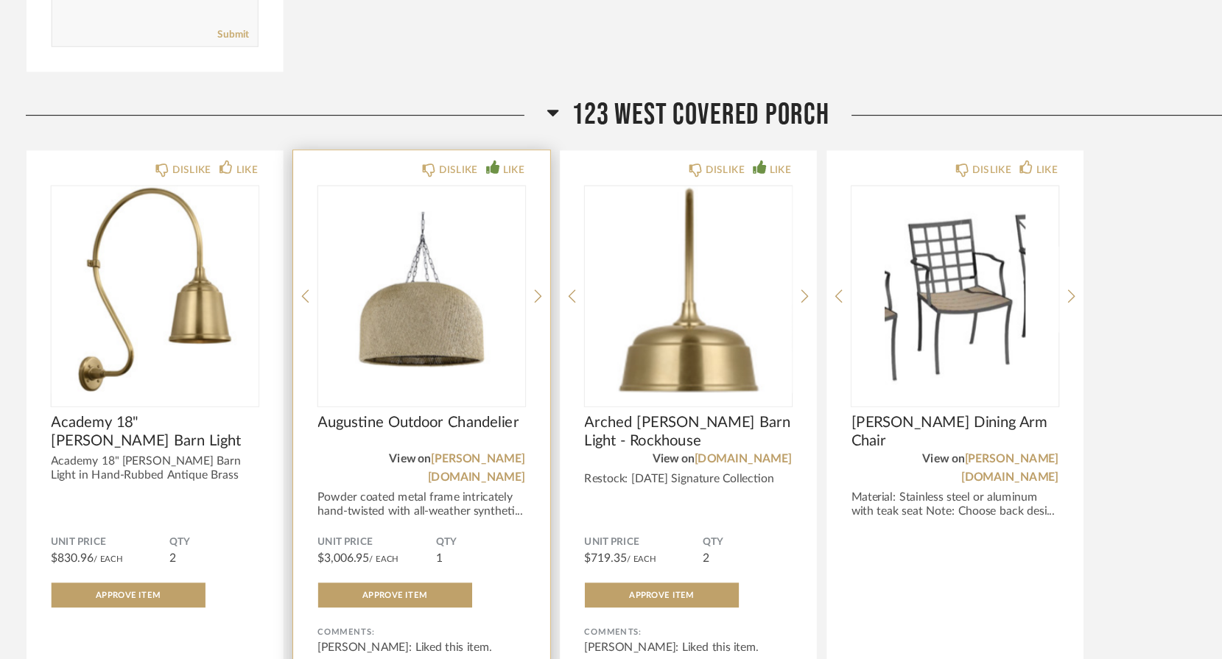
scroll to position [14243, 0]
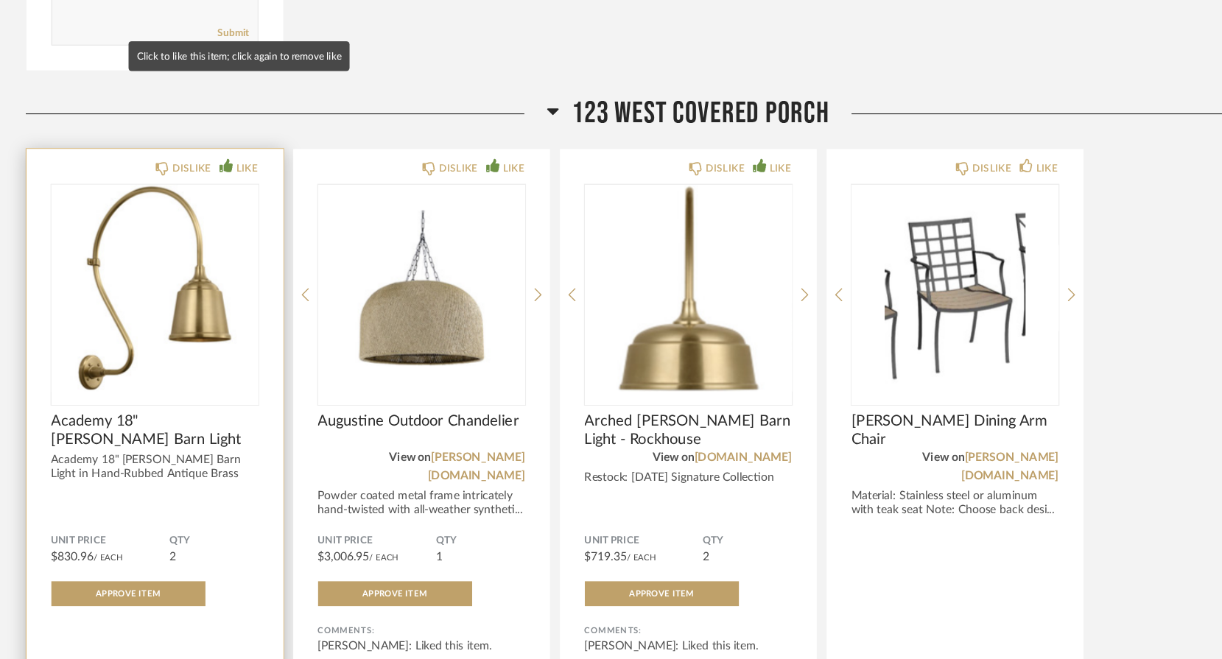
click at [200, 214] on icon at bounding box center [201, 220] width 12 height 12
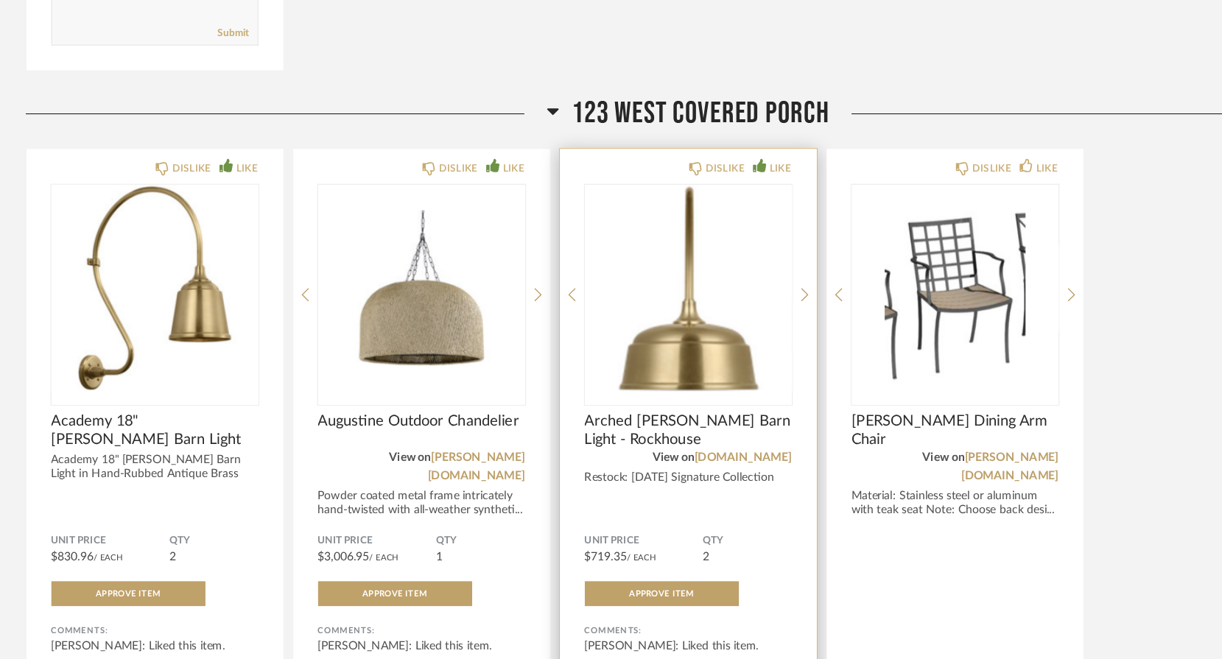
type textarea "I am ready to purchase all barn lights but wondered if we should go with copper…"
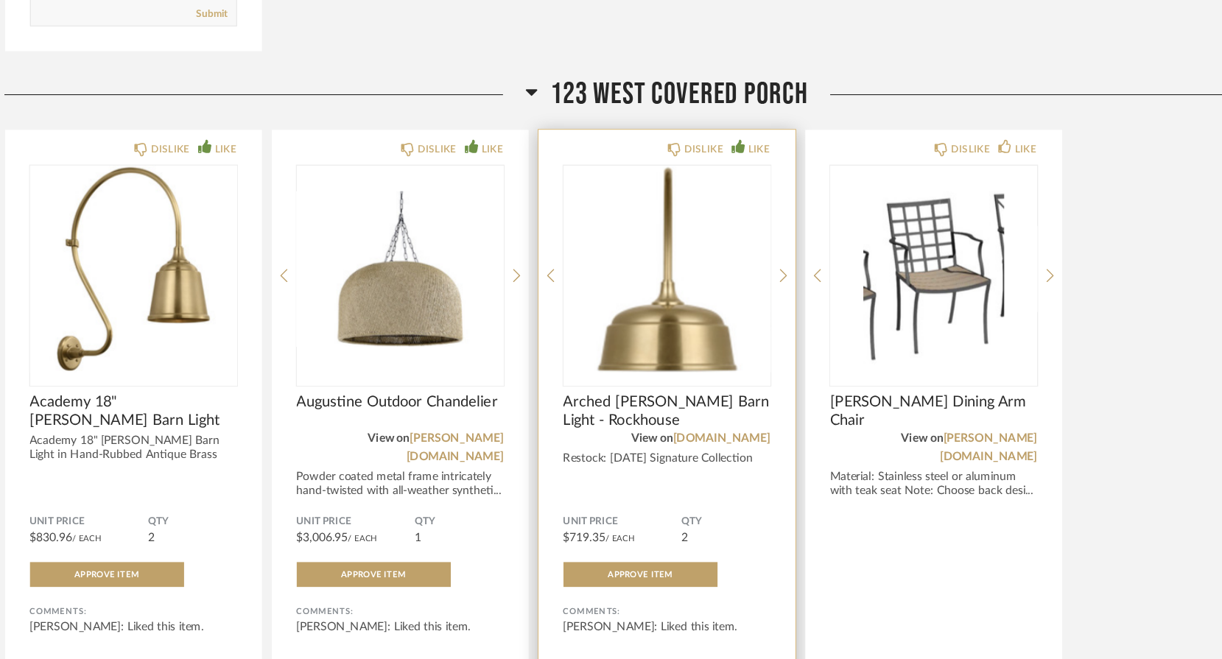
scroll to position [14264, 0]
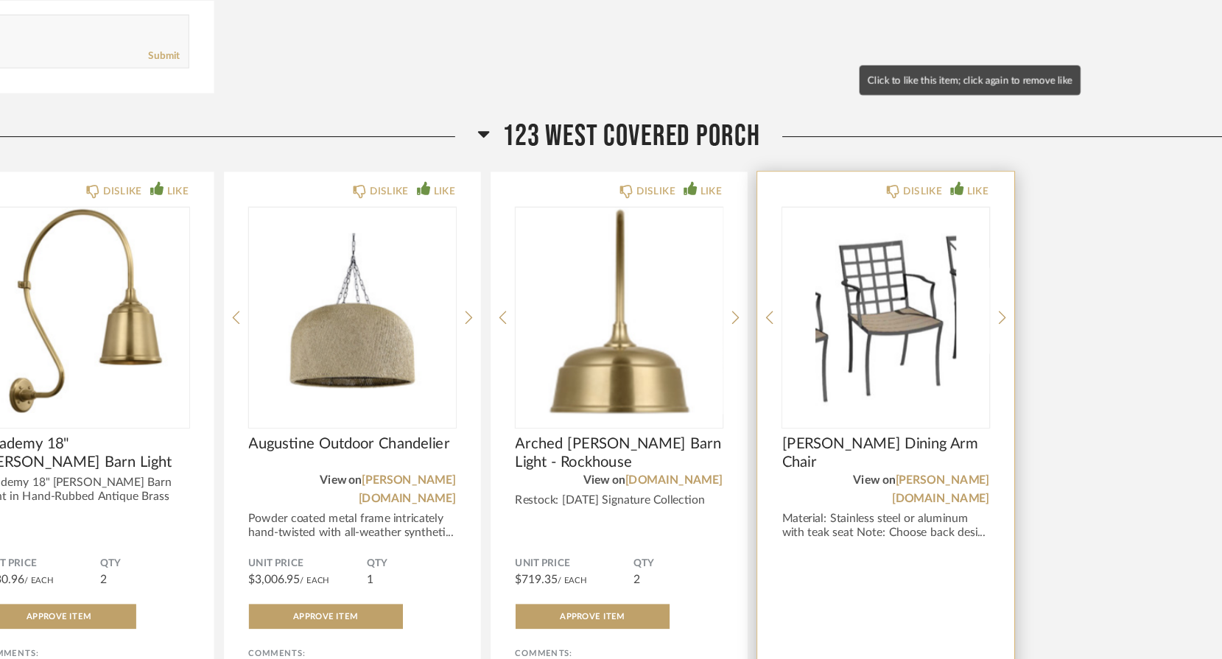
type textarea "?copper, 2 appears correct, 1 adjacent to working pantry window and 1 in [GEOGR…"
click at [907, 194] on icon at bounding box center [913, 200] width 12 height 12
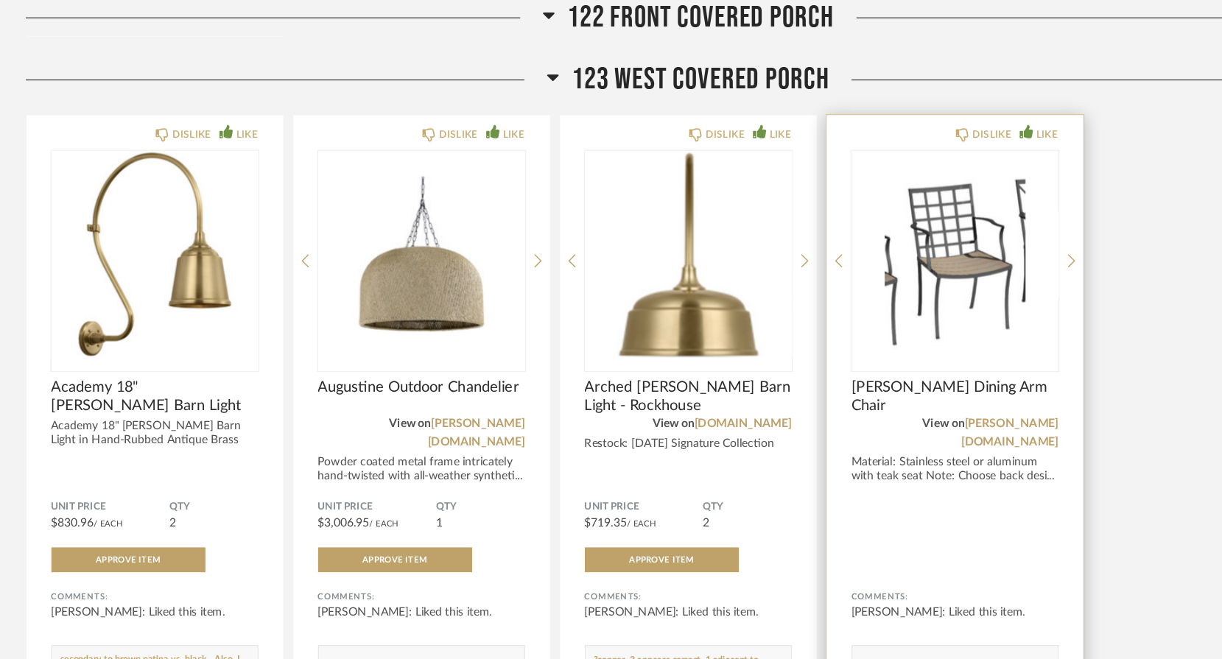
scroll to position [14346, 0]
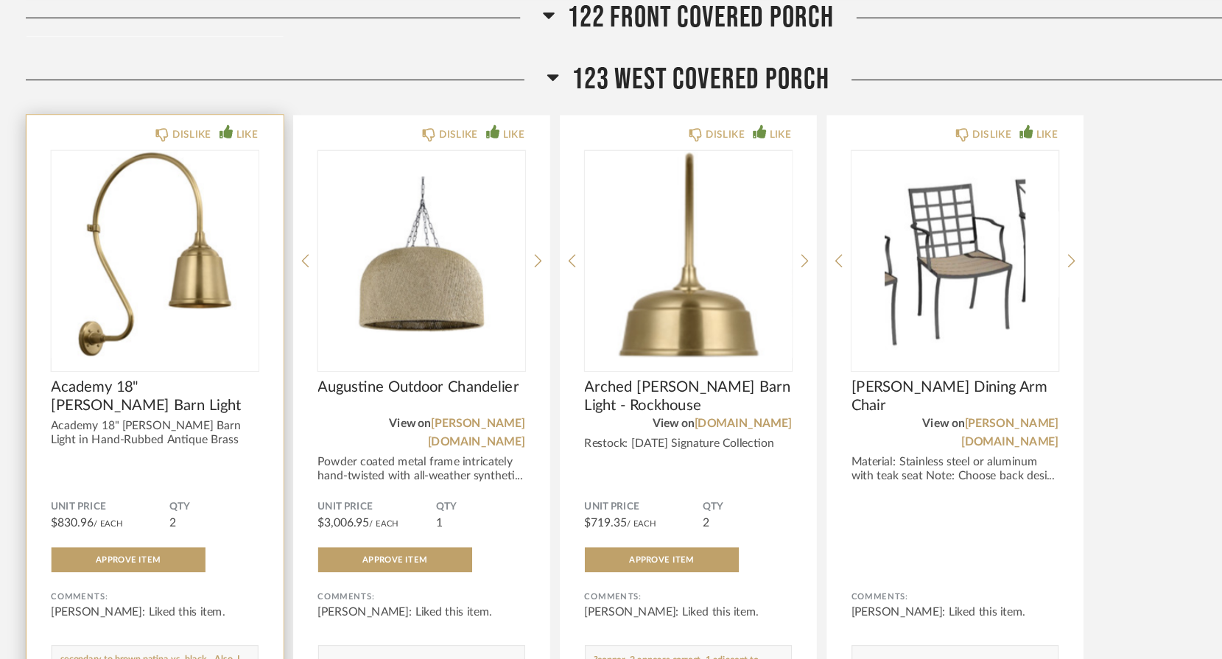
click at [206, 605] on link "Submit" at bounding box center [208, 611] width 28 height 13
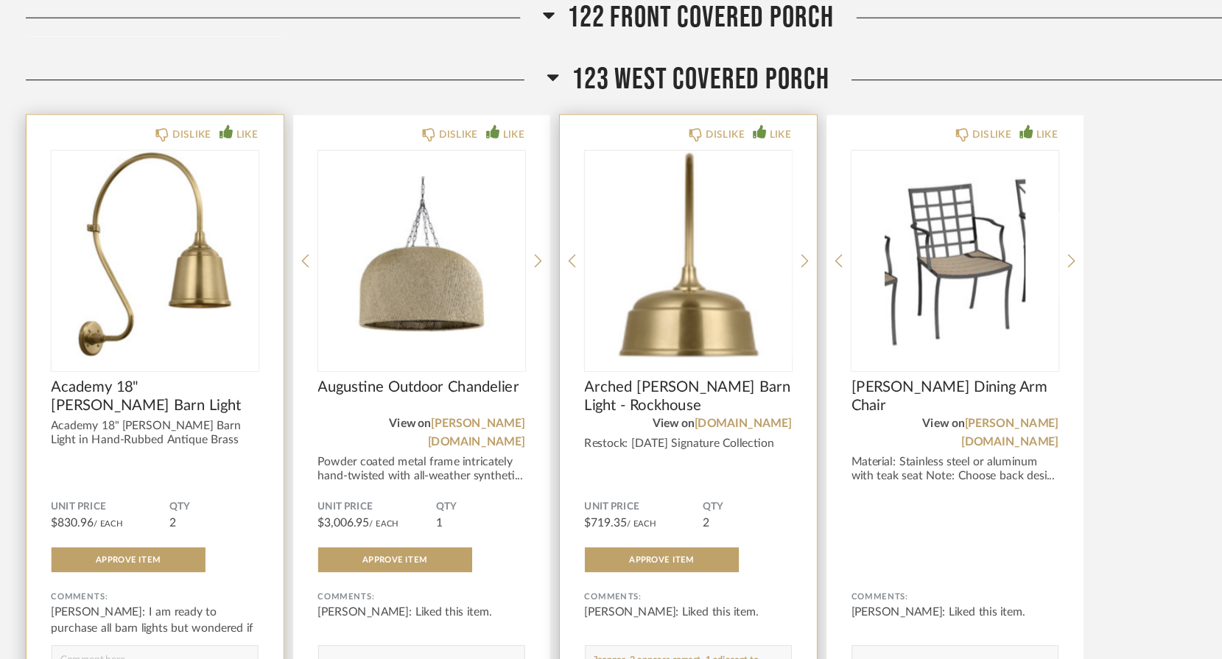
click at [681, 605] on link "Submit" at bounding box center [682, 611] width 28 height 13
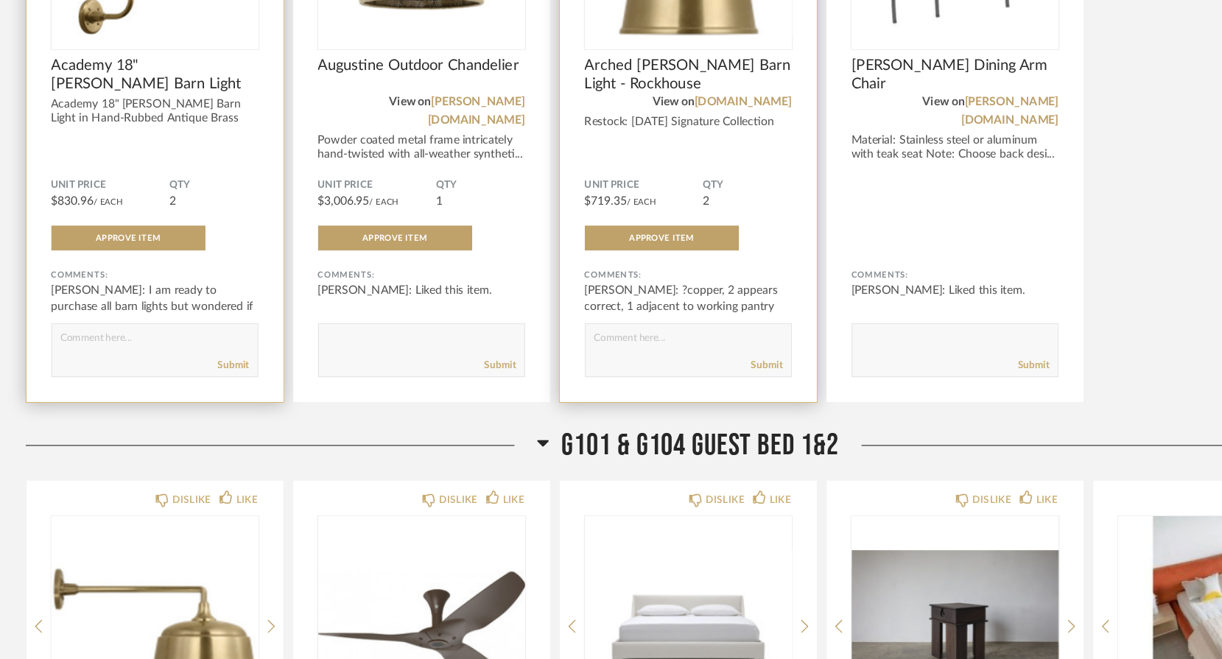
scroll to position [14576, 0]
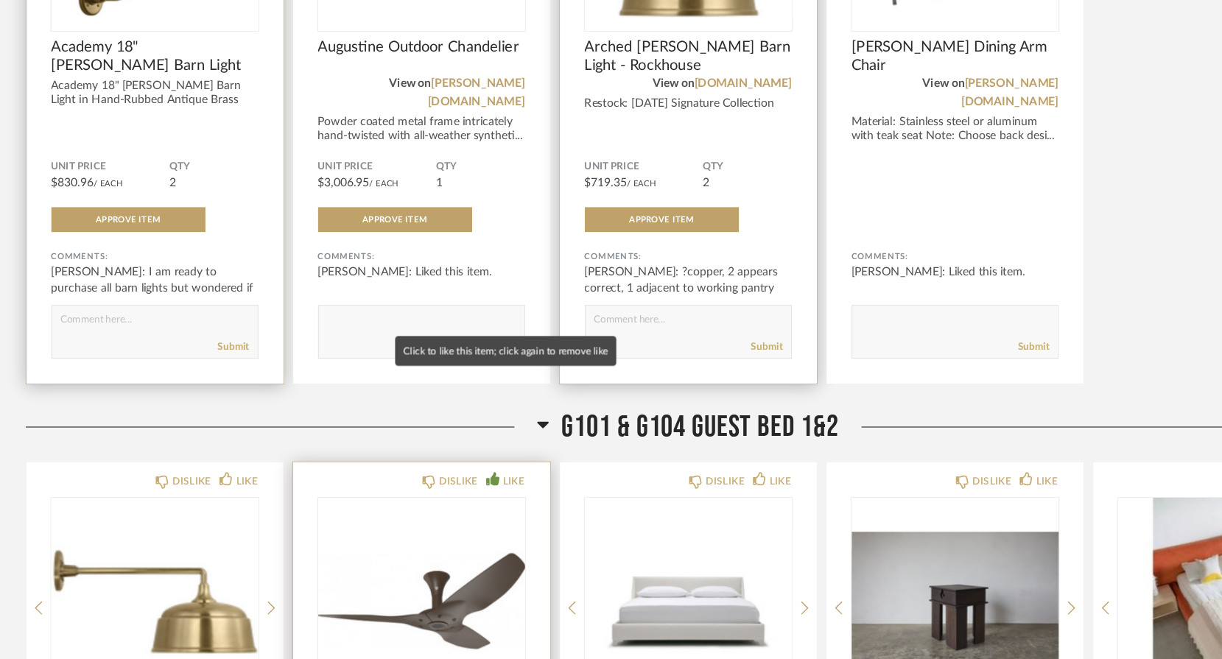
click at [435, 493] on icon at bounding box center [438, 499] width 12 height 12
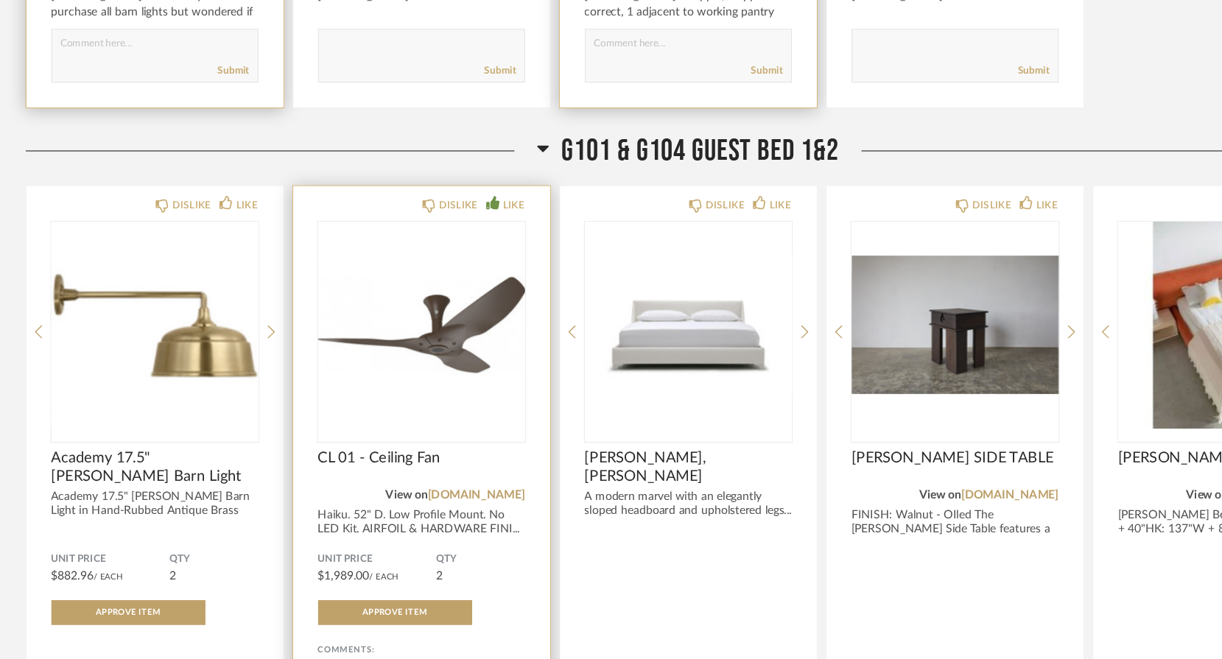
scroll to position [14825, 0]
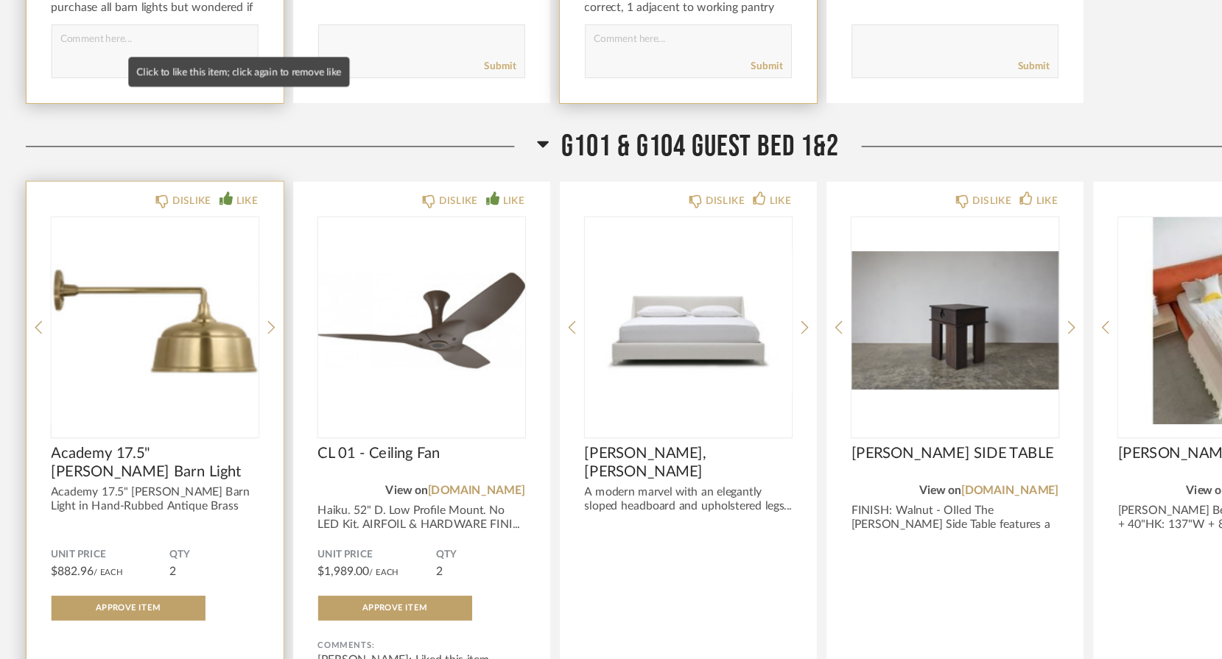
click at [198, 244] on icon at bounding box center [201, 250] width 12 height 12
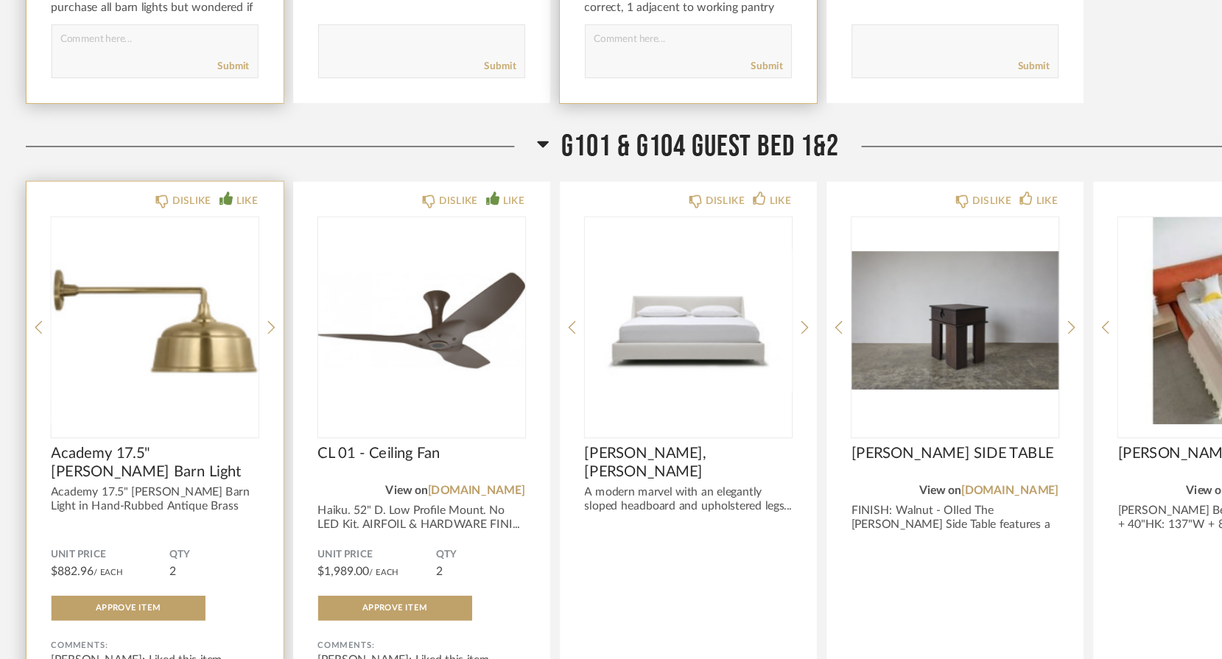
type textarea "?copper"
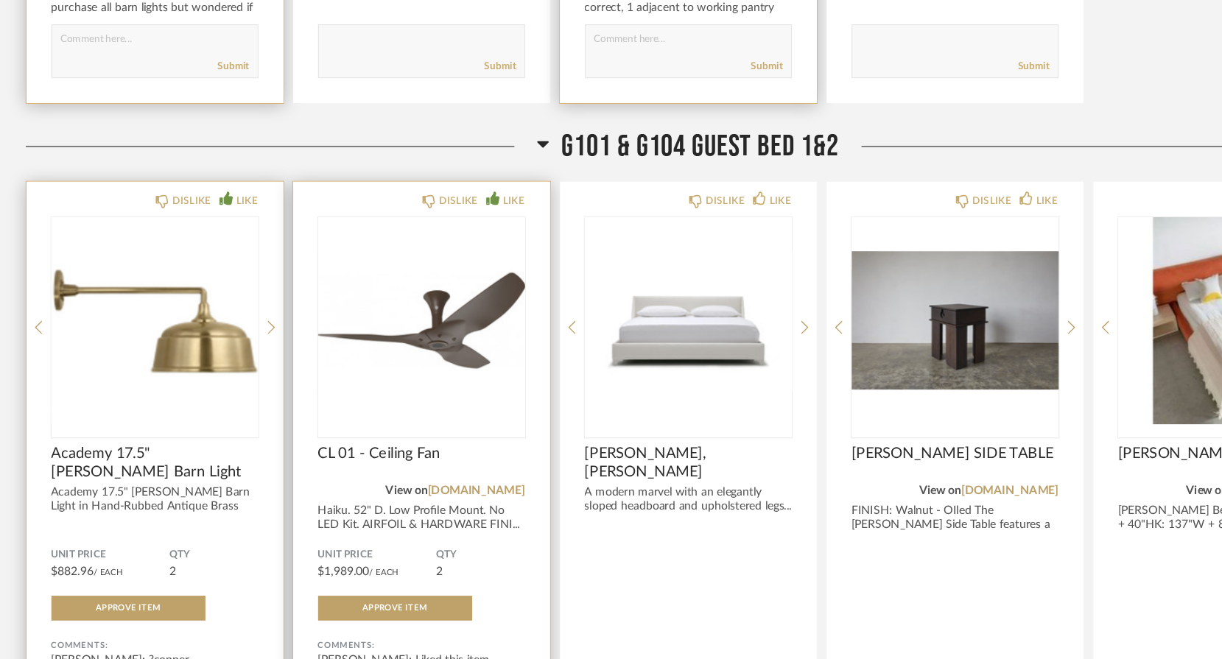
type textarea "Deferring this purchase to a later date."
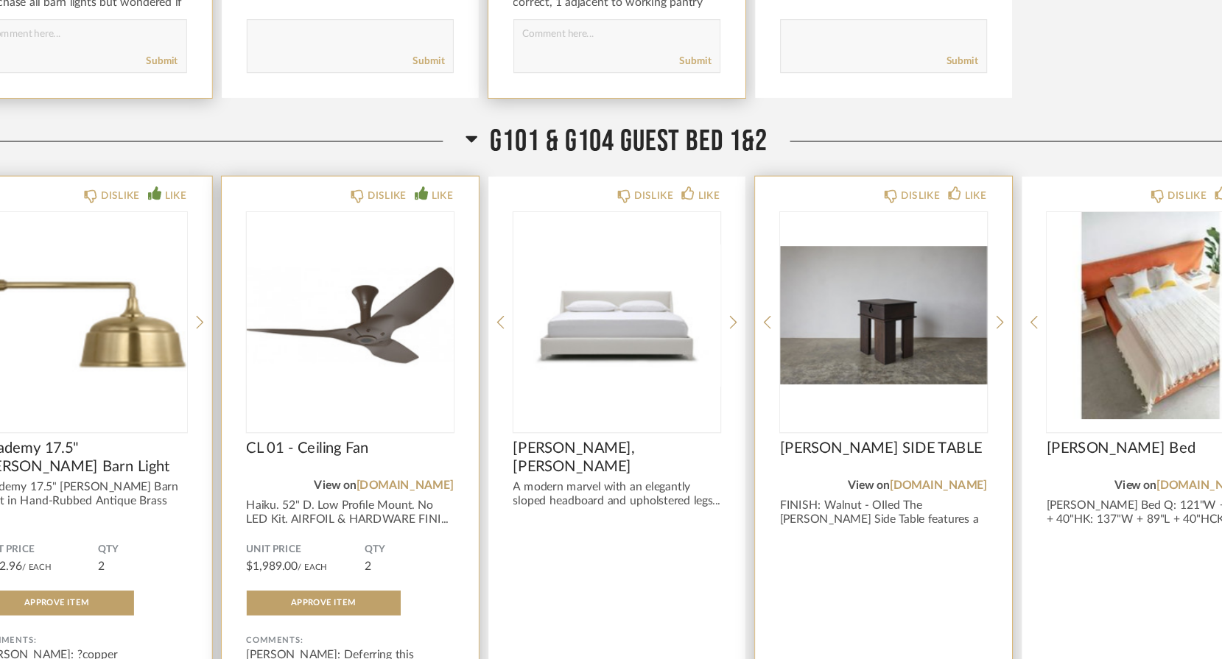
scroll to position [14835, 0]
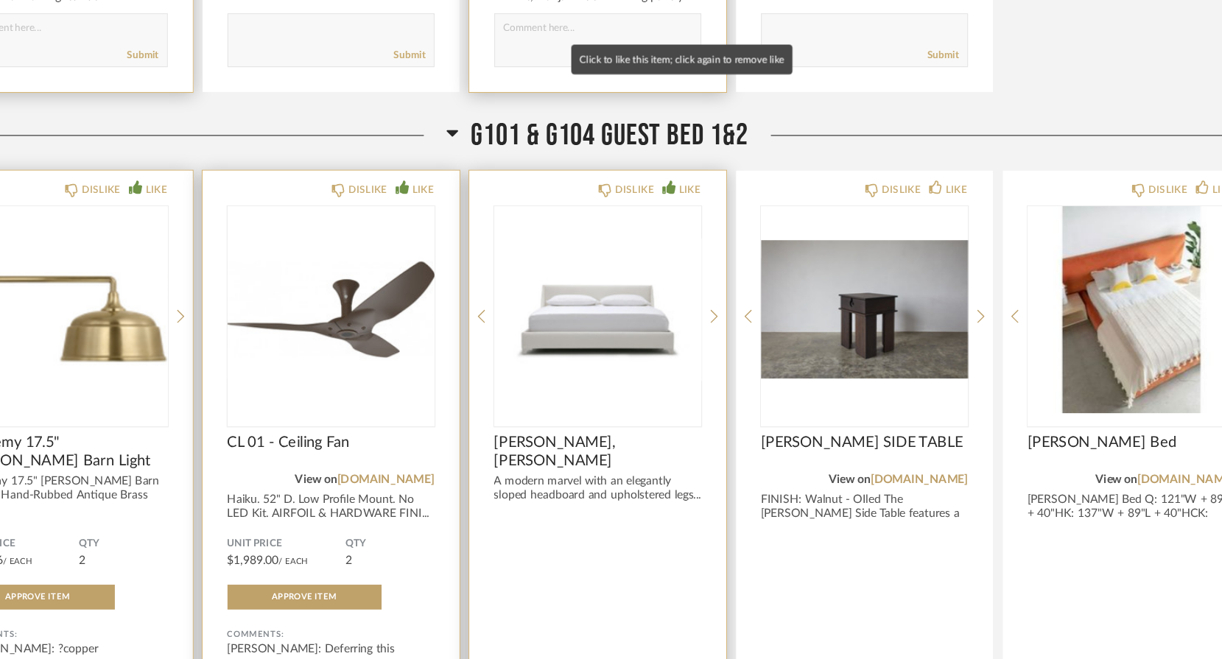
click at [670, 234] on icon at bounding box center [676, 240] width 12 height 12
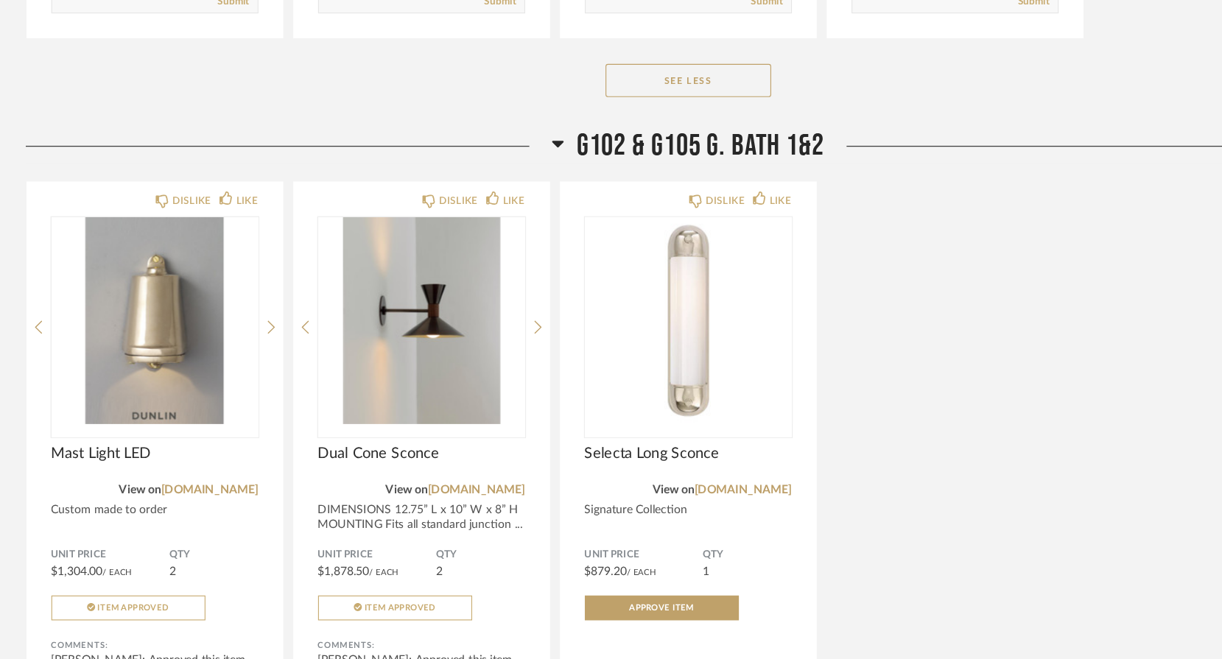
scroll to position [16013, 0]
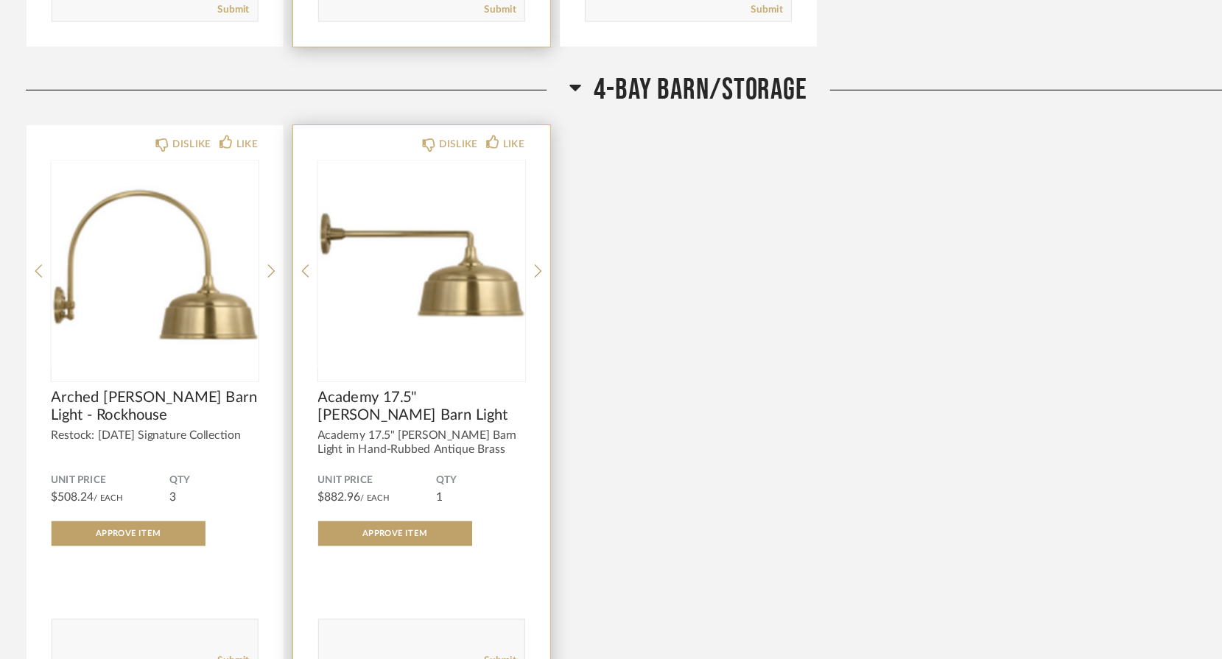
scroll to position [16684, 0]
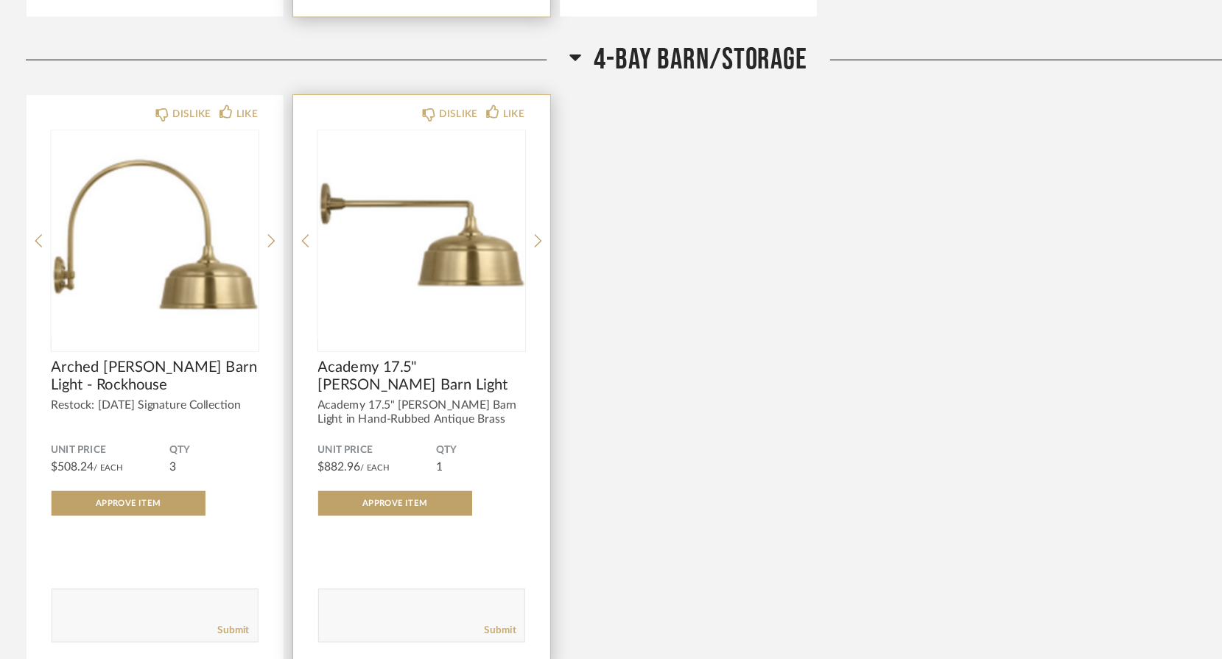
click at [322, 604] on textarea at bounding box center [375, 614] width 183 height 20
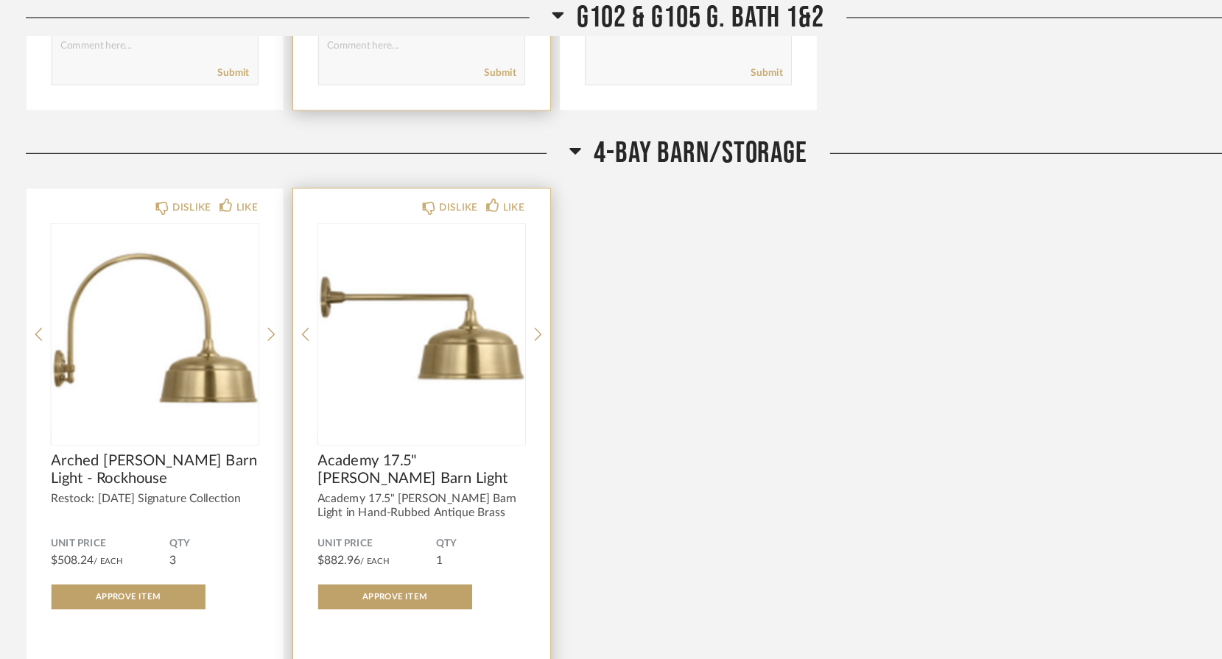
scroll to position [16628, 0]
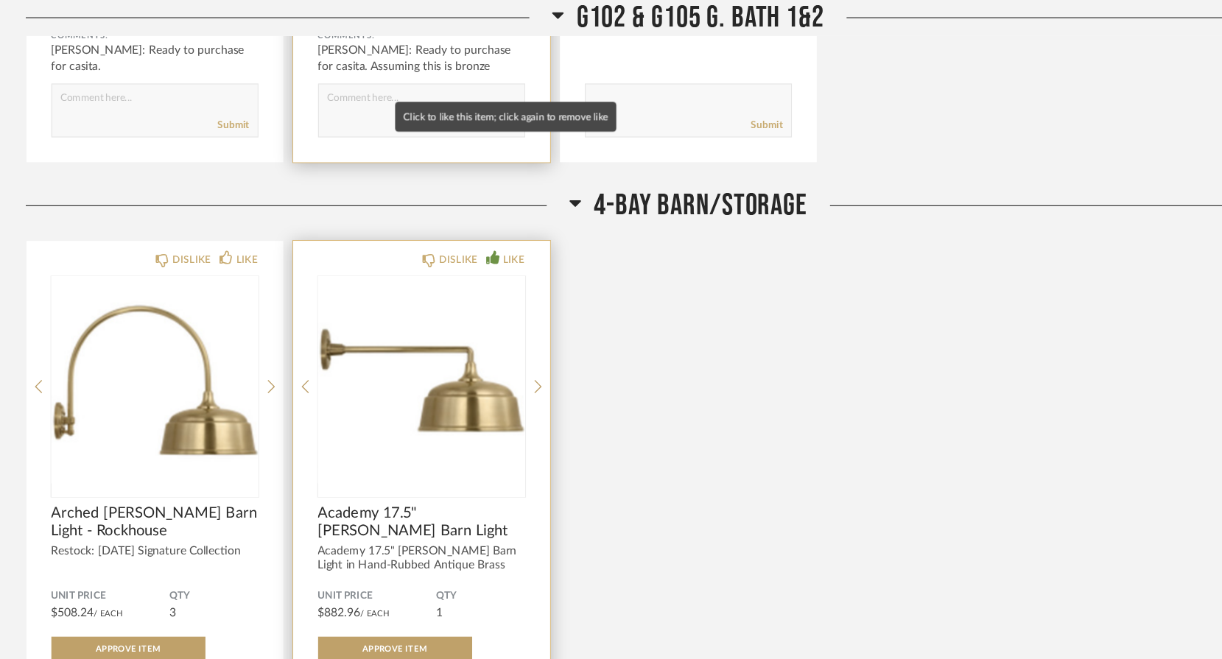
type textarea "?copper"
click at [438, 223] on icon at bounding box center [438, 229] width 12 height 12
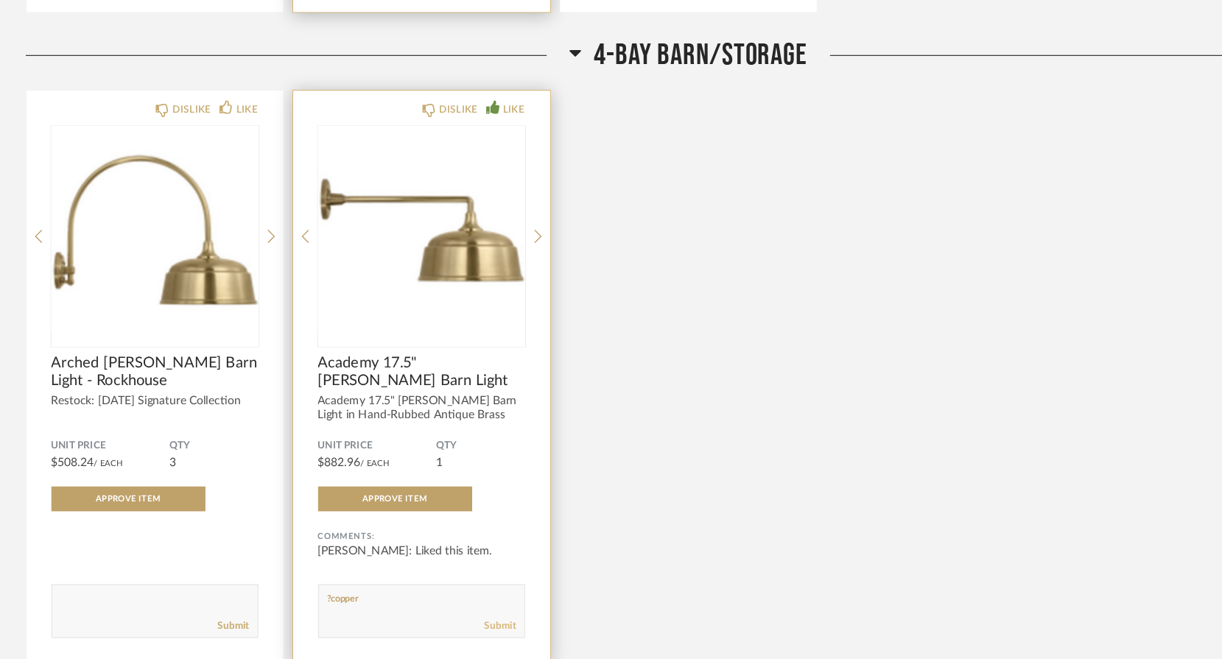
scroll to position [16694, 0]
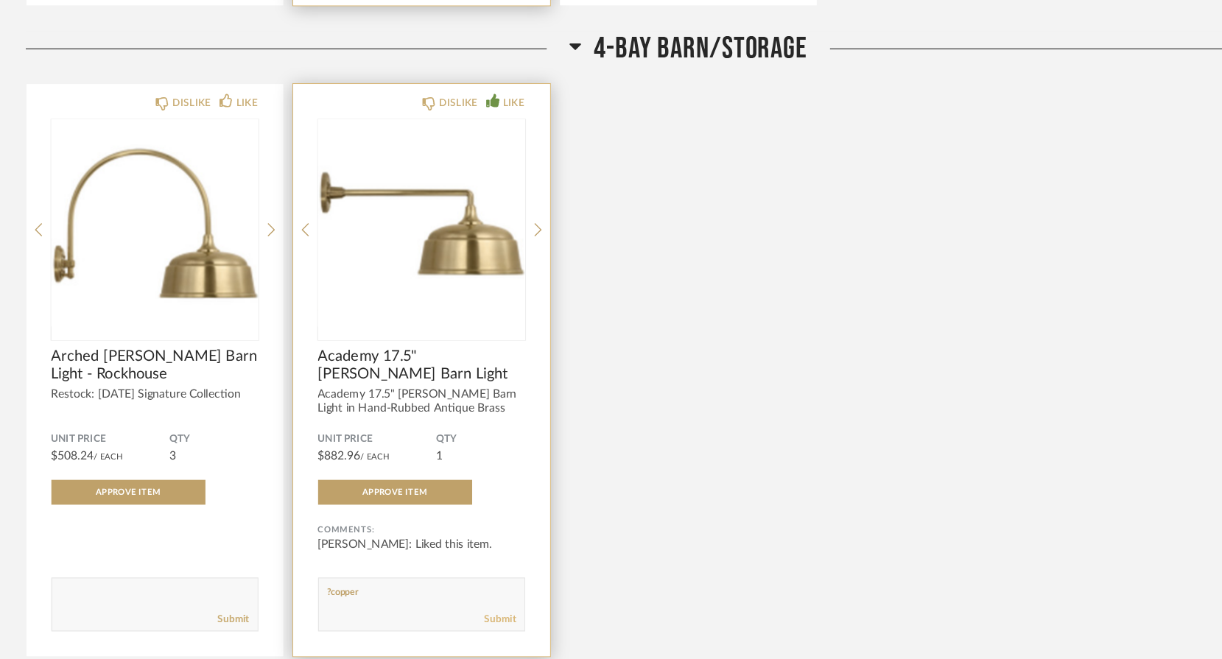
click at [443, 618] on link "Submit" at bounding box center [445, 624] width 28 height 13
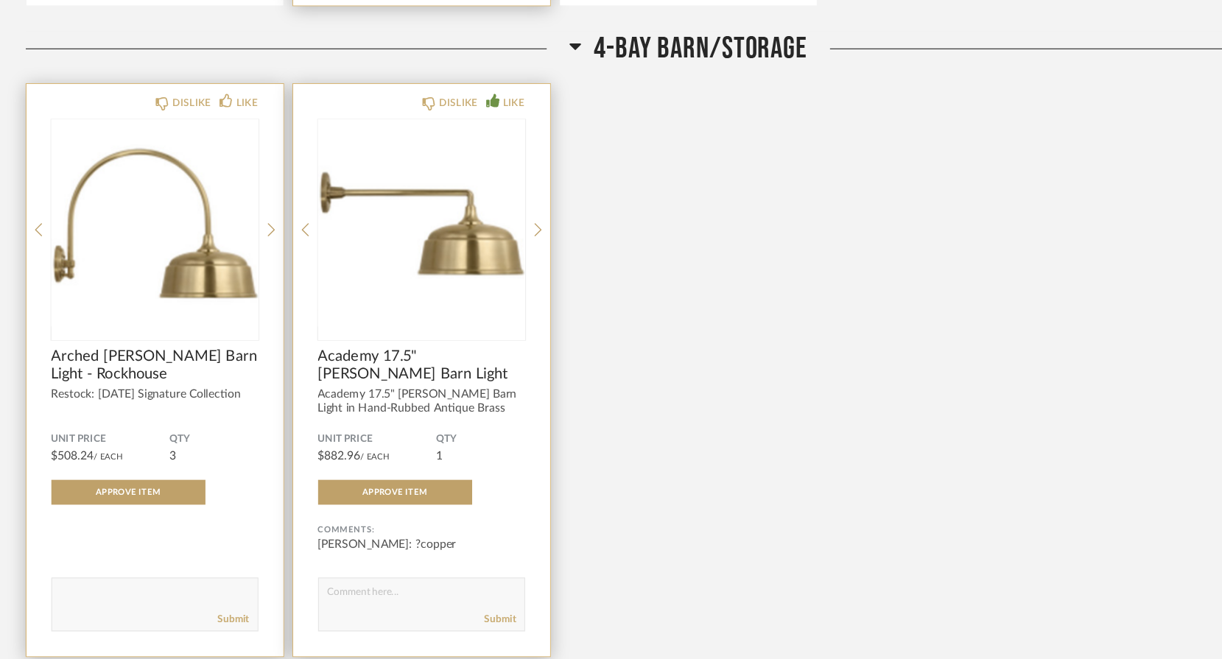
click at [56, 595] on textarea at bounding box center [137, 605] width 183 height 20
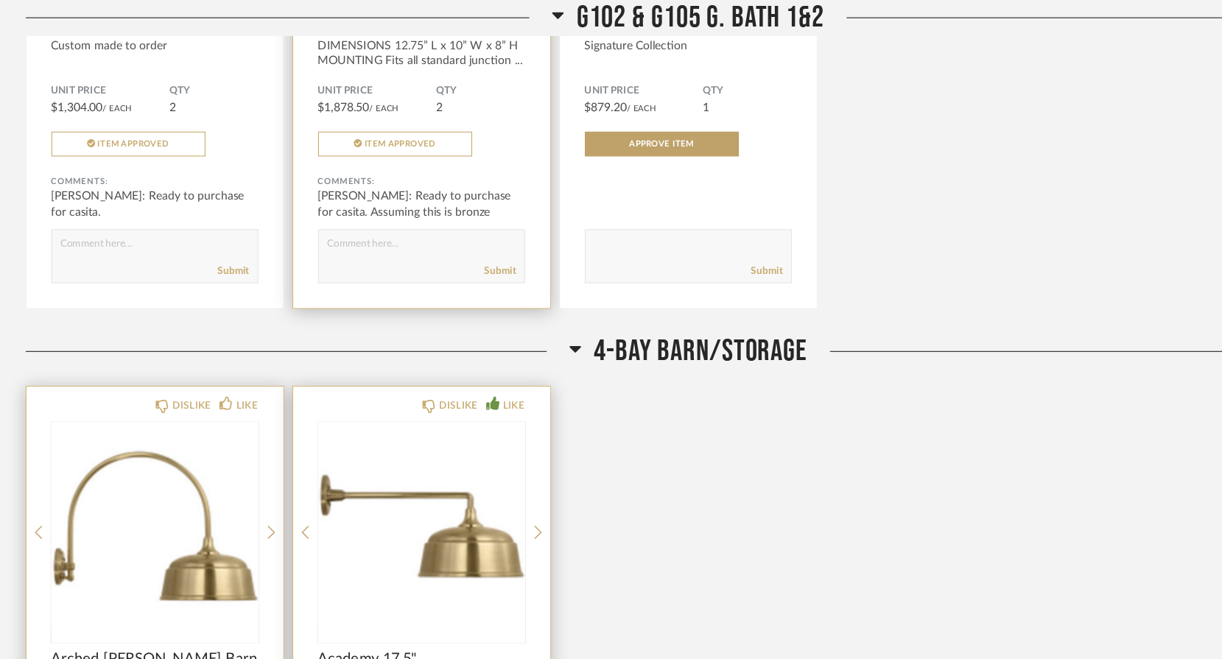
scroll to position [16491, 0]
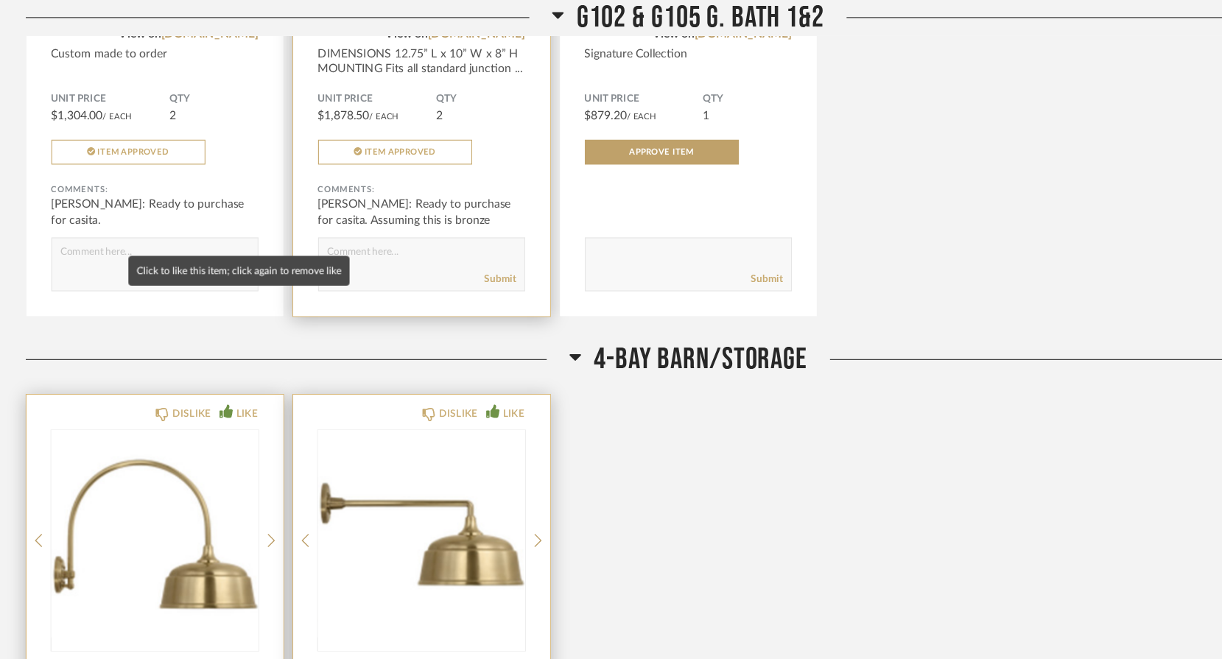
type textarea "?copper. These are for 3 lights between 4 windows. We also have electrical outl…"
click at [200, 360] on icon at bounding box center [201, 366] width 12 height 12
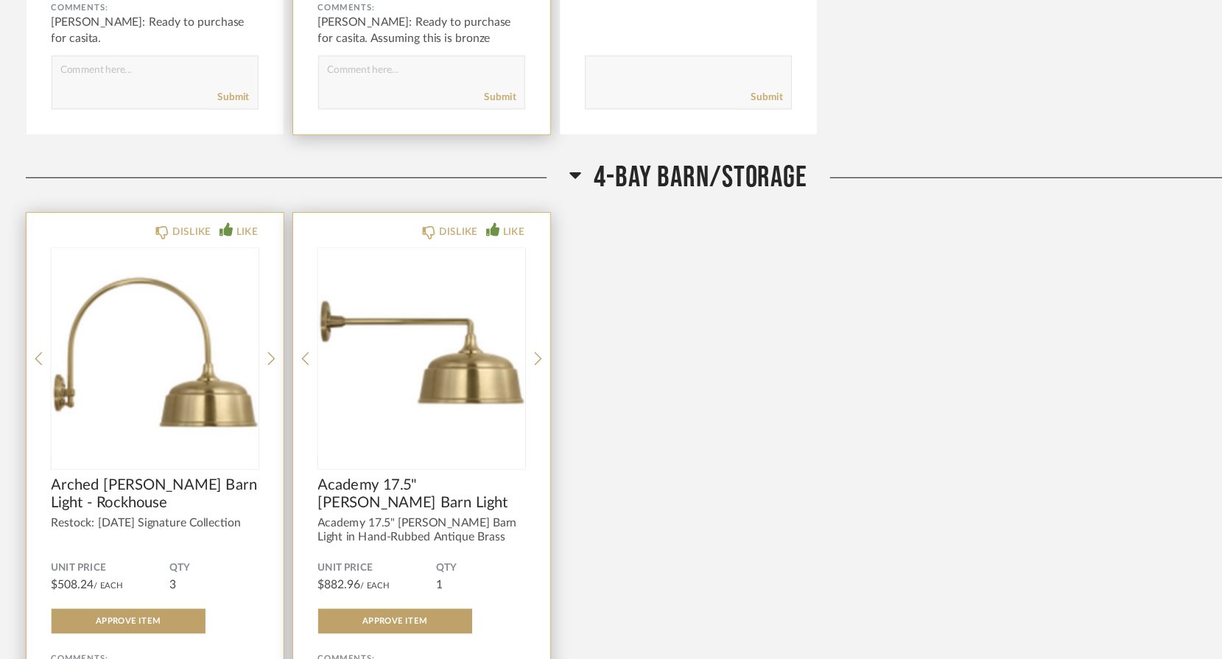
scroll to position [16587, 0]
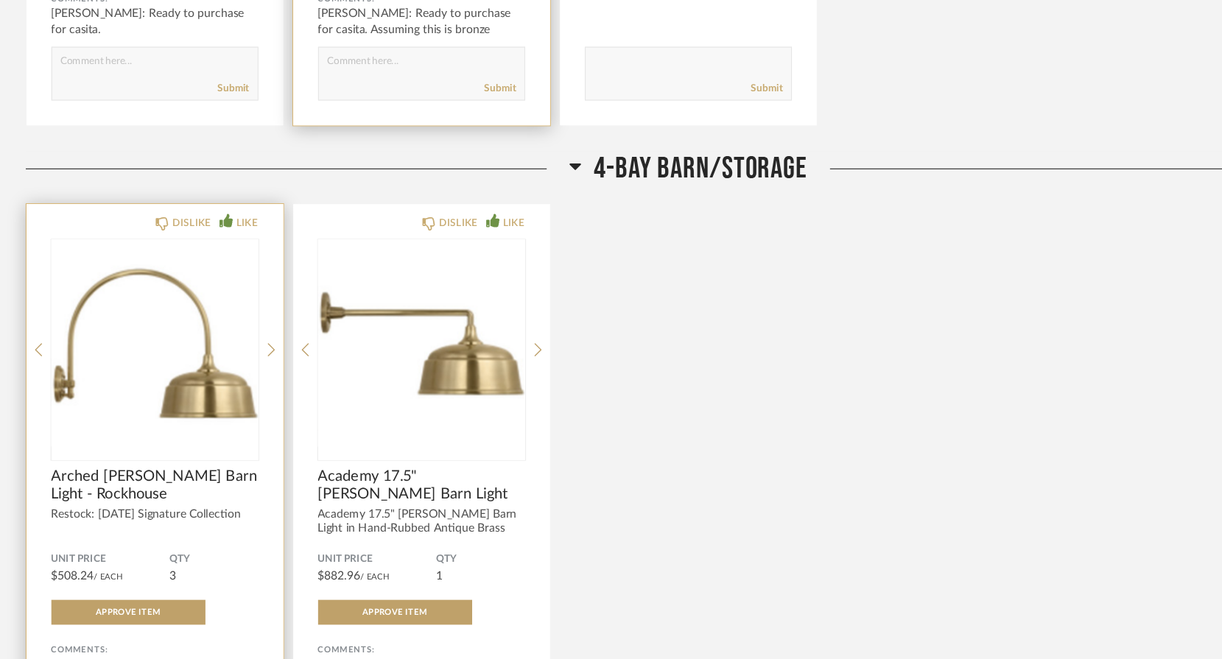
type textarea "? Copper"
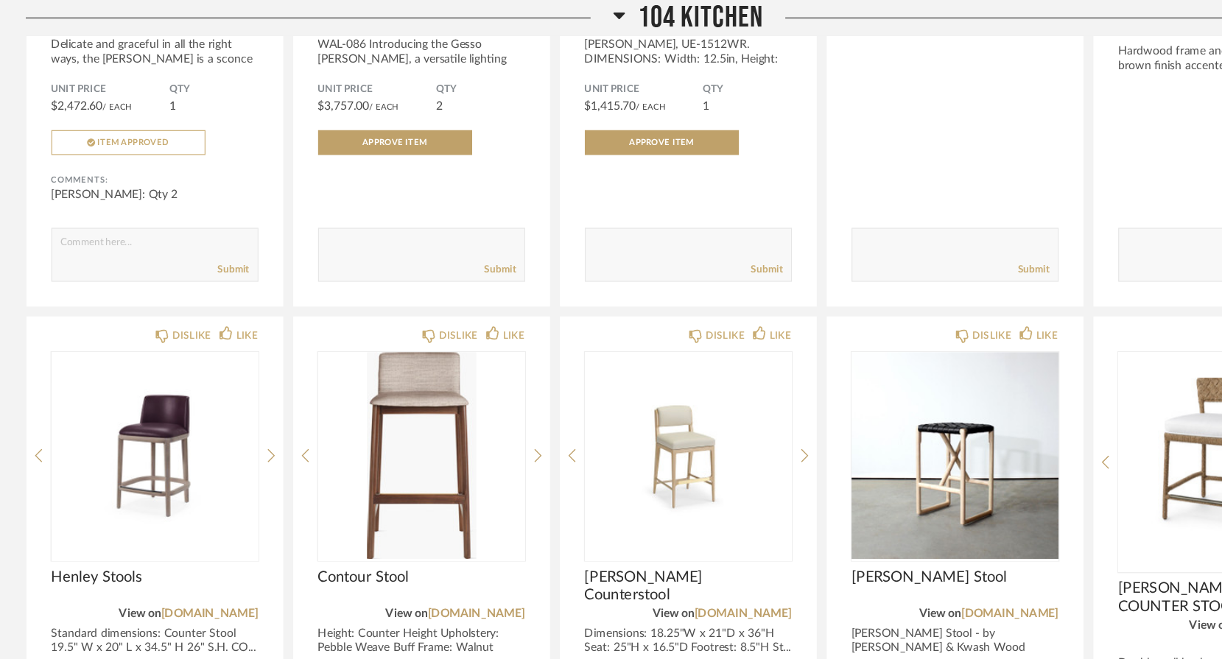
scroll to position [4909, 0]
